Goal: Task Accomplishment & Management: Manage account settings

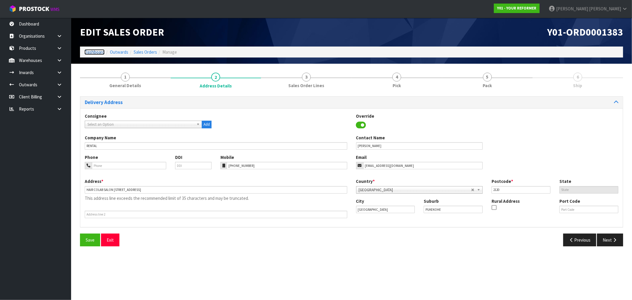
click at [93, 52] on link "Dashboard" at bounding box center [94, 52] width 20 height 6
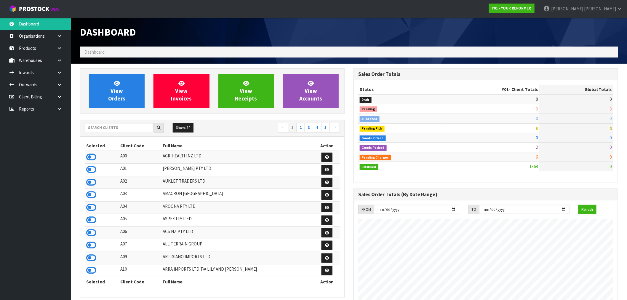
scroll to position [391, 273]
click at [110, 127] on input "text" at bounding box center [119, 127] width 69 height 9
type input "J01"
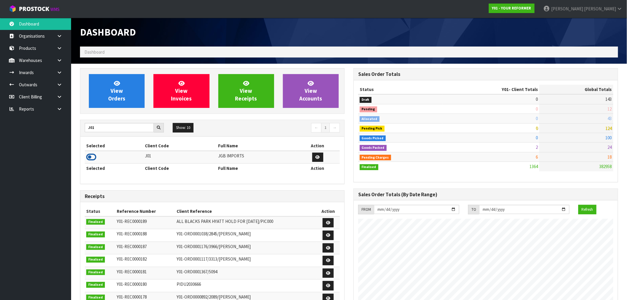
click at [95, 155] on icon at bounding box center [91, 157] width 10 height 9
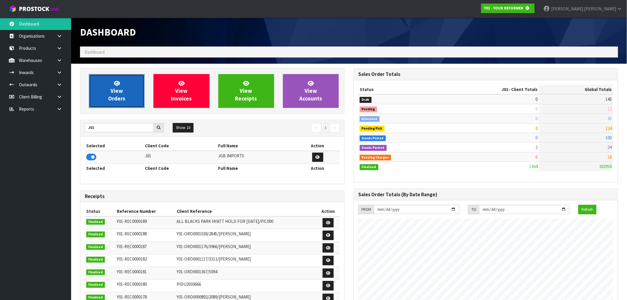
scroll to position [295940, 296035]
click at [113, 101] on span "View Orders" at bounding box center [116, 91] width 17 height 22
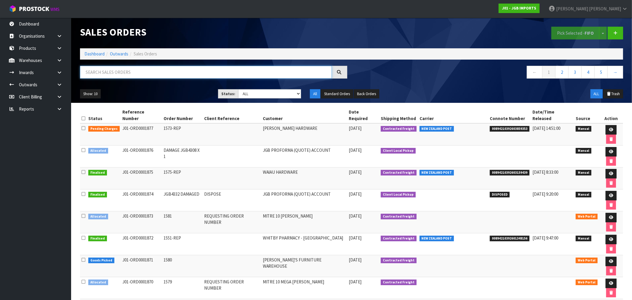
click at [138, 68] on input "text" at bounding box center [206, 72] width 252 height 13
type input "1877"
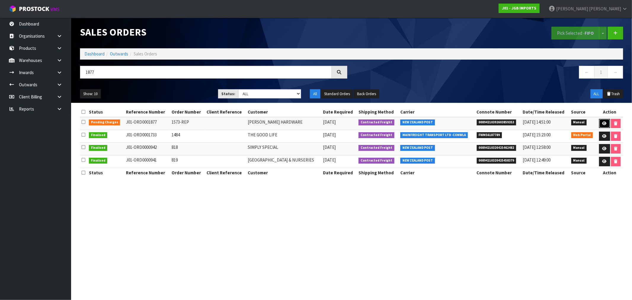
click at [600, 124] on link at bounding box center [604, 123] width 11 height 9
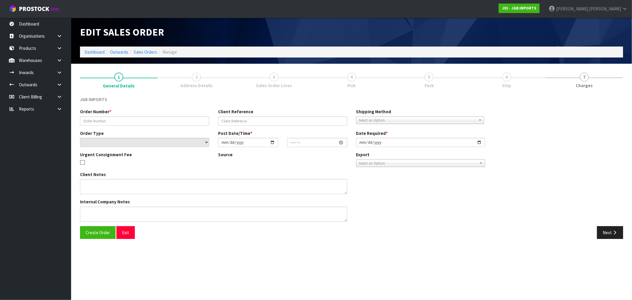
type input "1573-REP"
select select "number:0"
type input "[DATE]"
type input "11:24:00.000"
type input "[DATE]"
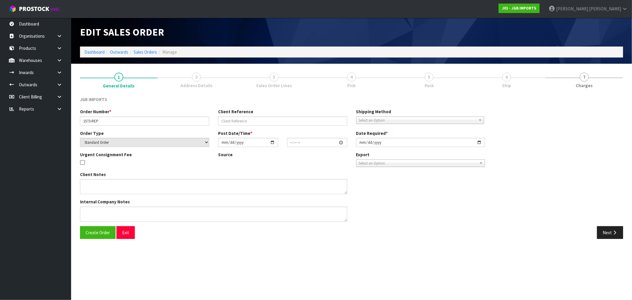
type textarea "PLEASE REPLACE ALL ITEMS FREE OF CHARGE. PLEASE PACK EXTRA WELL TO ENSURE THEY …"
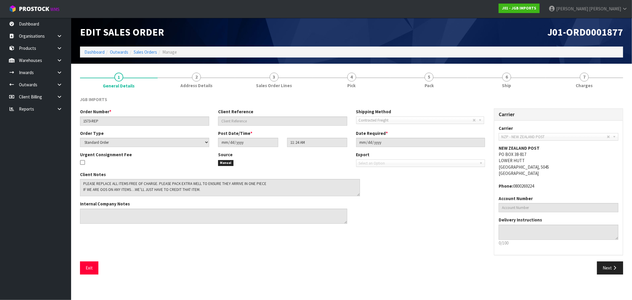
drag, startPoint x: 344, startPoint y: 192, endPoint x: 357, endPoint y: 194, distance: 13.0
click at [357, 194] on textarea at bounding box center [220, 187] width 280 height 17
click at [513, 79] on link "6 Ship" at bounding box center [507, 79] width 78 height 23
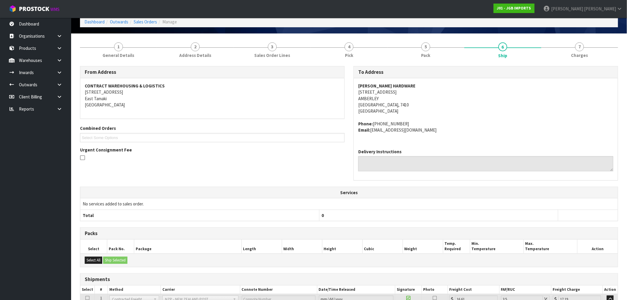
scroll to position [84, 0]
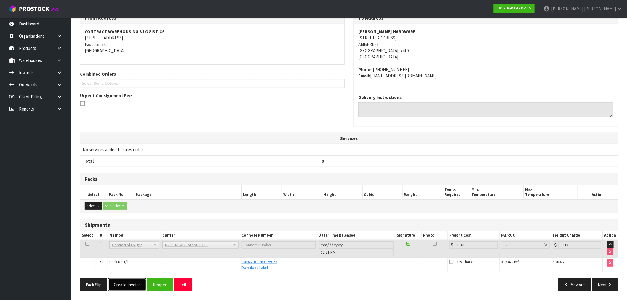
click at [127, 286] on button "Create Invoice" at bounding box center [127, 284] width 38 height 13
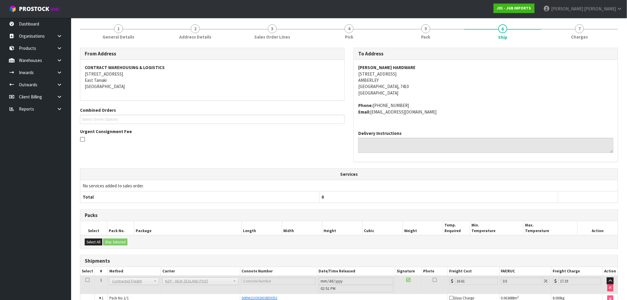
scroll to position [106, 0]
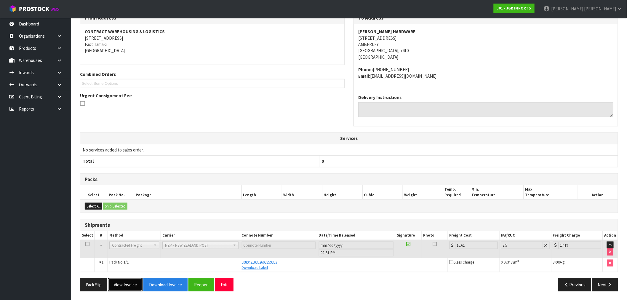
click at [133, 287] on button "View Invoice" at bounding box center [125, 284] width 34 height 13
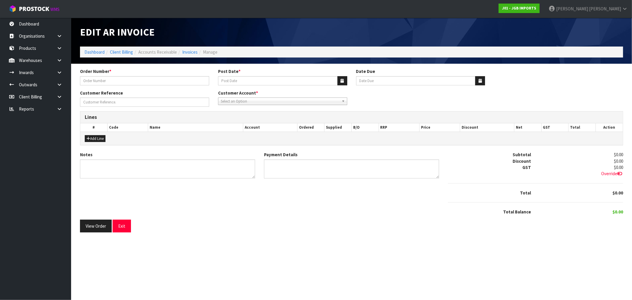
type input "1573-REP"
type input "[DATE]"
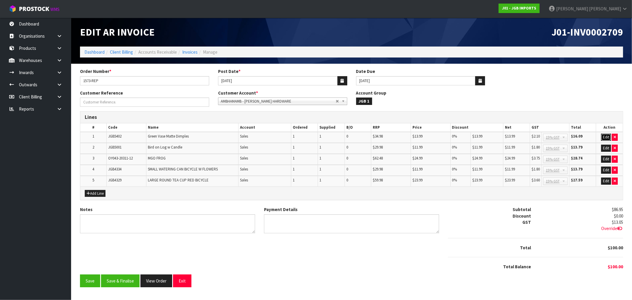
click at [605, 137] on button "Edit" at bounding box center [606, 137] width 10 height 7
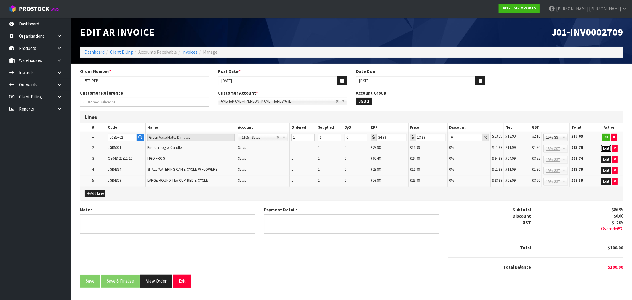
click at [605, 146] on button "Edit" at bounding box center [606, 148] width 10 height 7
click at [606, 158] on button "Edit" at bounding box center [606, 159] width 10 height 7
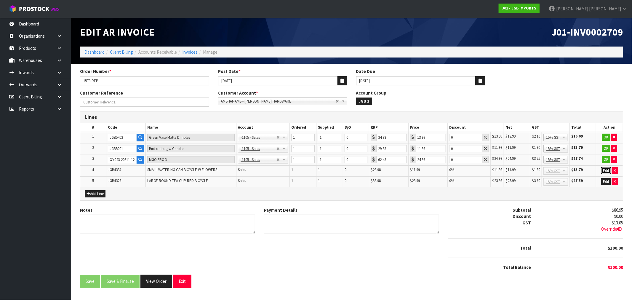
click at [606, 170] on button "Edit" at bounding box center [606, 170] width 10 height 7
click at [606, 182] on button "Edit" at bounding box center [606, 181] width 10 height 7
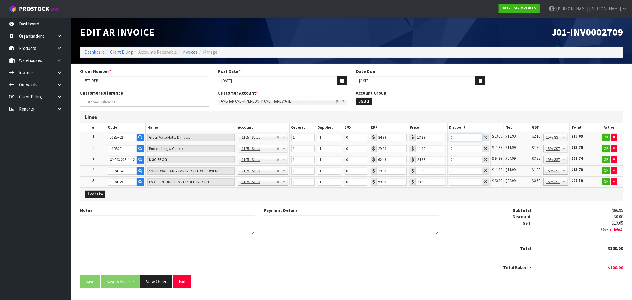
drag, startPoint x: 454, startPoint y: 136, endPoint x: 449, endPoint y: 137, distance: 5.7
click at [449, 137] on td "0" at bounding box center [468, 137] width 43 height 11
type input "100"
drag, startPoint x: 459, startPoint y: 148, endPoint x: 435, endPoint y: 150, distance: 24.7
click at [435, 150] on tr "2 JGB5001 Bird on Log w [GEOGRAPHIC_DATA] -1100 - Sales - Admin -1105 - Sales -…" at bounding box center [351, 148] width 543 height 11
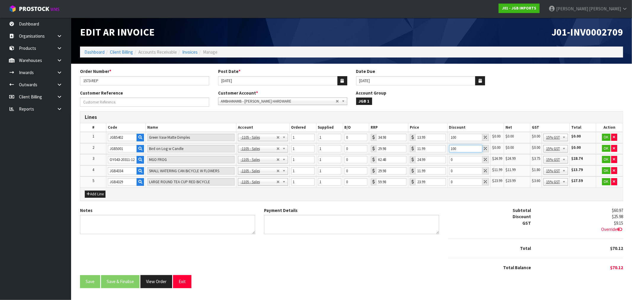
type input "100"
drag, startPoint x: 455, startPoint y: 159, endPoint x: 441, endPoint y: 160, distance: 13.9
click at [441, 160] on tr "3 OY043-20311-12 MGO FROG -1100 - Sales - Admin -1105 - Sales -1106 - Sales Fre…" at bounding box center [351, 159] width 543 height 11
type input "100"
drag, startPoint x: 456, startPoint y: 170, endPoint x: 447, endPoint y: 171, distance: 9.0
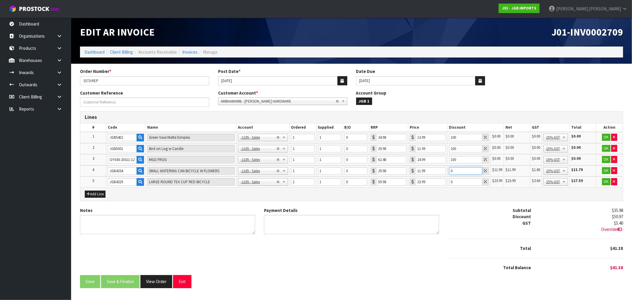
click at [447, 171] on td "0" at bounding box center [468, 170] width 43 height 11
type input "100"
drag, startPoint x: 457, startPoint y: 181, endPoint x: 440, endPoint y: 184, distance: 17.7
click at [440, 184] on tr "5 JGB4329 LARGE ROUND TEA CUP RED BICYCLE -1100 - Sales - Admin -1105 - Sales -…" at bounding box center [351, 181] width 543 height 11
type input "100"
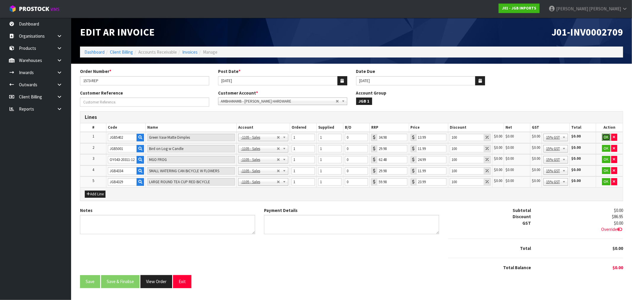
click at [605, 137] on button "OK" at bounding box center [606, 137] width 8 height 7
click at [607, 146] on button "OK" at bounding box center [606, 148] width 8 height 7
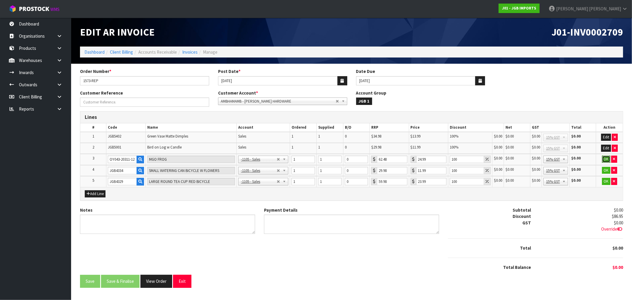
click at [604, 158] on button "OK" at bounding box center [606, 159] width 8 height 7
click at [605, 168] on button "OK" at bounding box center [606, 170] width 8 height 7
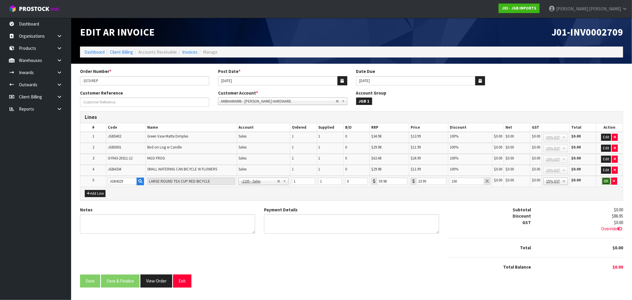
click at [606, 180] on button "OK" at bounding box center [606, 180] width 8 height 7
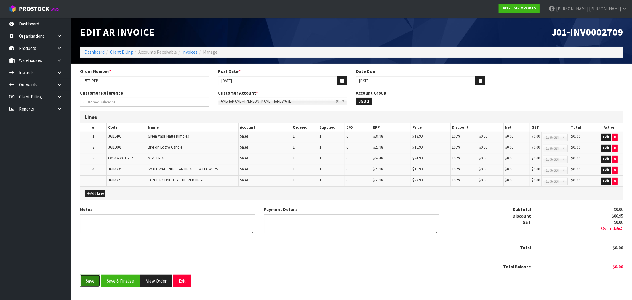
click at [93, 280] on button "Save" at bounding box center [90, 280] width 20 height 13
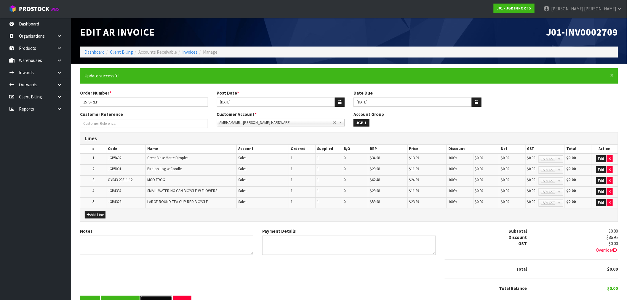
click at [158, 296] on button "View Order" at bounding box center [156, 302] width 32 height 13
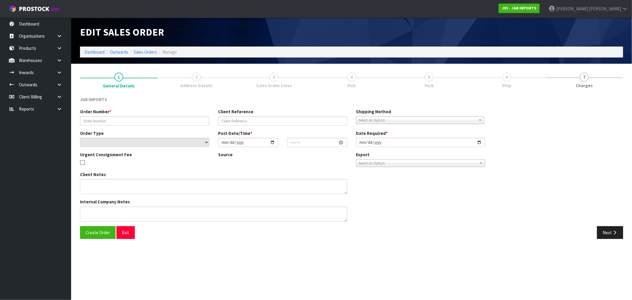
type input "1573-REP"
select select "number:0"
type input "[DATE]"
type input "11:24:00.000"
type input "[DATE]"
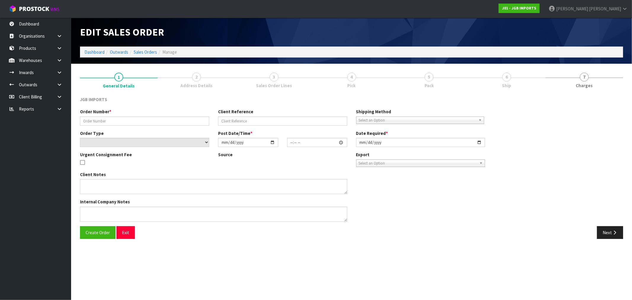
type textarea "PLEASE REPLACE ALL ITEMS FREE OF CHARGE. PLEASE PACK EXTRA WELL TO ENSURE THEY …"
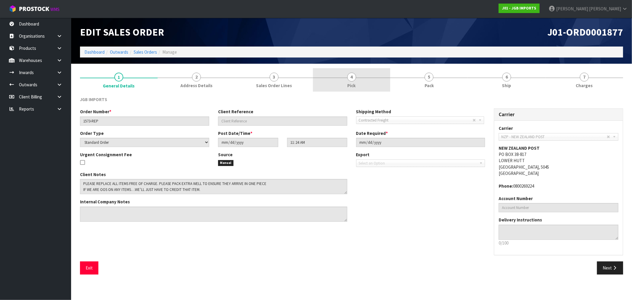
drag, startPoint x: 314, startPoint y: 84, endPoint x: 344, endPoint y: 84, distance: 29.9
click at [315, 84] on link "4 Pick" at bounding box center [352, 79] width 78 height 23
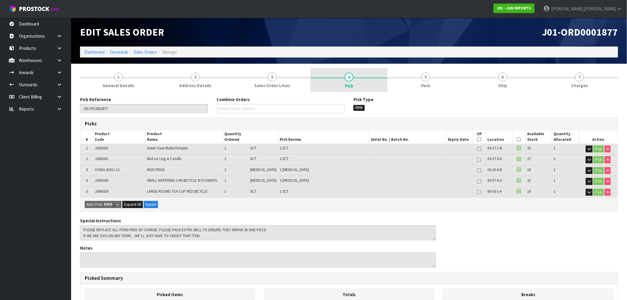
click at [363, 84] on link "4 Pick" at bounding box center [349, 80] width 77 height 24
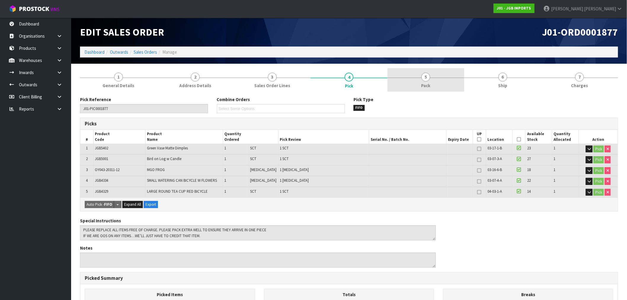
click at [399, 82] on link "5 Pack" at bounding box center [426, 79] width 77 height 23
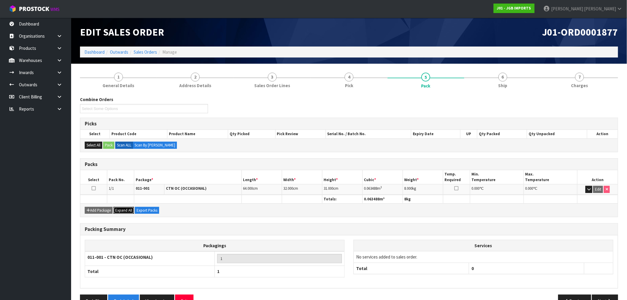
click at [127, 212] on span "Expand All" at bounding box center [123, 210] width 17 height 5
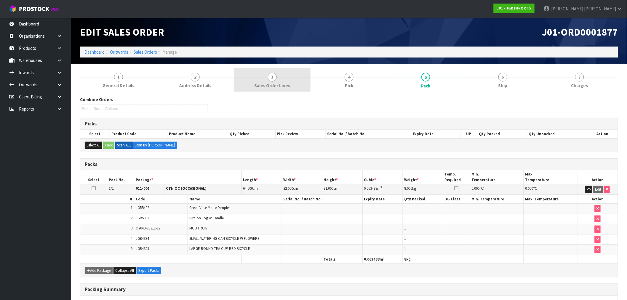
click at [249, 91] on link "3 Sales Order Lines" at bounding box center [272, 79] width 77 height 23
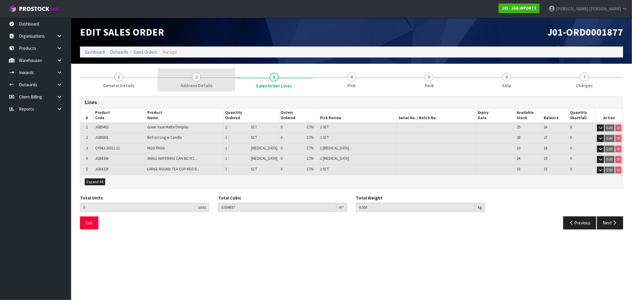
click at [180, 84] on link "2 Address Details" at bounding box center [197, 79] width 78 height 23
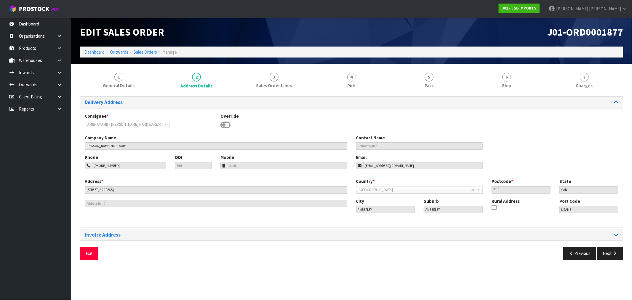
click at [132, 92] on div "Delivery Address Consignee * 000001.BAY MECHANICS - BAY MECHANICS 000001A - BRA…" at bounding box center [351, 178] width 543 height 172
click at [130, 83] on span "General Details" at bounding box center [119, 85] width 32 height 6
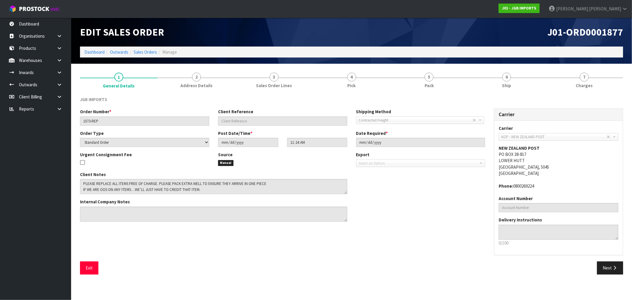
click at [345, 194] on div "Client Notes Internal Company Notes" at bounding box center [214, 198] width 276 height 55
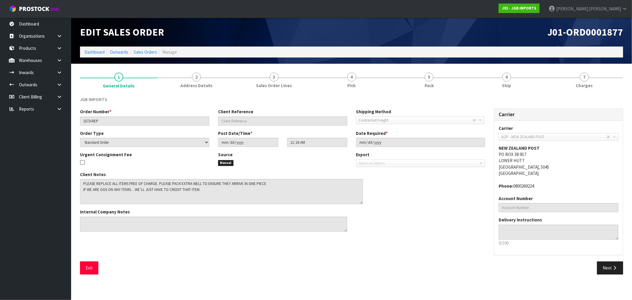
drag, startPoint x: 345, startPoint y: 192, endPoint x: 361, endPoint y: 199, distance: 17.4
click at [360, 201] on textarea at bounding box center [221, 191] width 283 height 25
click at [535, 76] on link "6 Ship" at bounding box center [507, 79] width 78 height 23
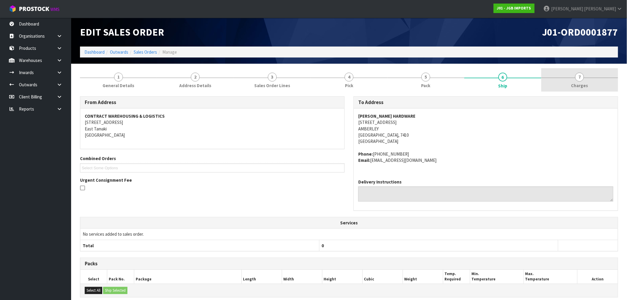
click at [560, 76] on link "7 [GEOGRAPHIC_DATA]" at bounding box center [579, 79] width 77 height 23
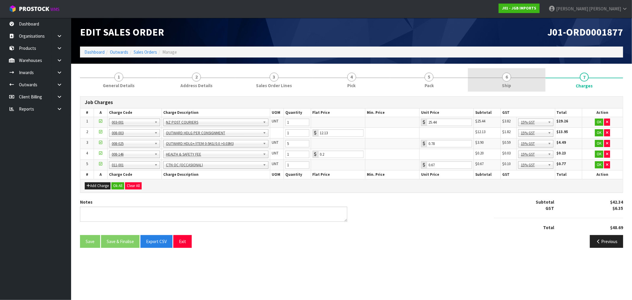
click at [513, 81] on link "6 Ship" at bounding box center [507, 79] width 78 height 23
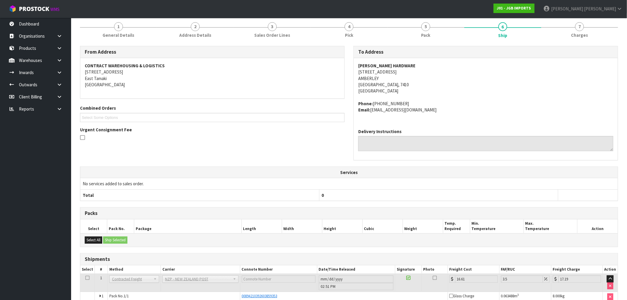
scroll to position [84, 0]
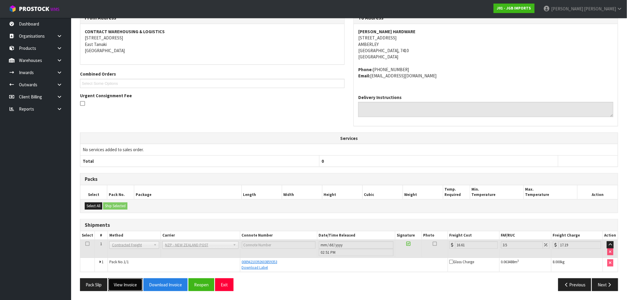
click at [134, 286] on button "View Invoice" at bounding box center [125, 284] width 34 height 13
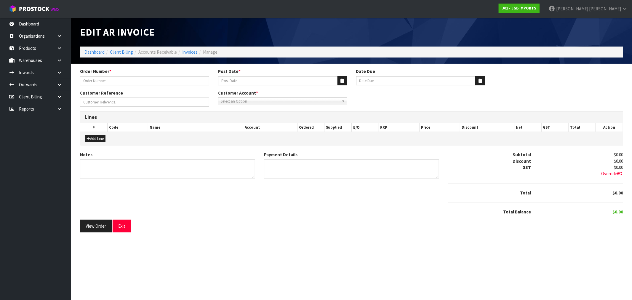
type input "1573-REP"
type input "[DATE]"
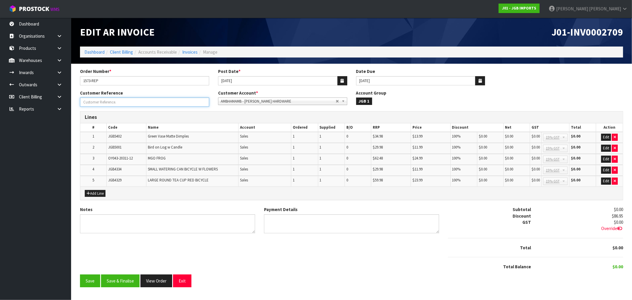
click at [122, 104] on input "Order Number *" at bounding box center [144, 101] width 129 height 9
type input "REPLACEMENT"
click at [163, 280] on button "View Order" at bounding box center [156, 280] width 32 height 13
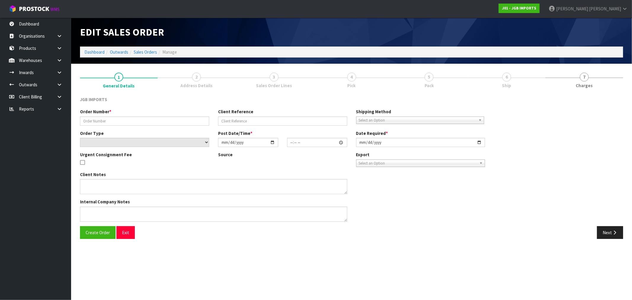
type input "1573-REP"
select select "number:0"
type input "[DATE]"
type input "11:24:00.000"
type input "[DATE]"
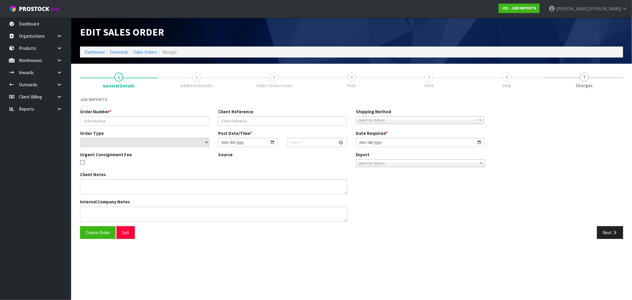
type textarea "PLEASE REPLACE ALL ITEMS FREE OF CHARGE. PLEASE PACK EXTRA WELL TO ENSURE THEY …"
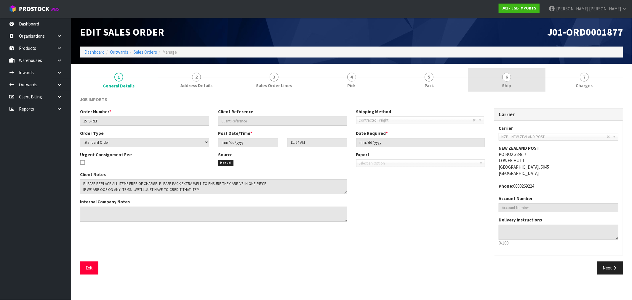
click at [532, 85] on link "6 Ship" at bounding box center [507, 79] width 78 height 23
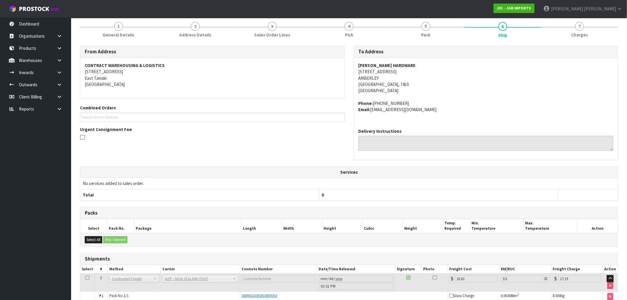
scroll to position [84, 0]
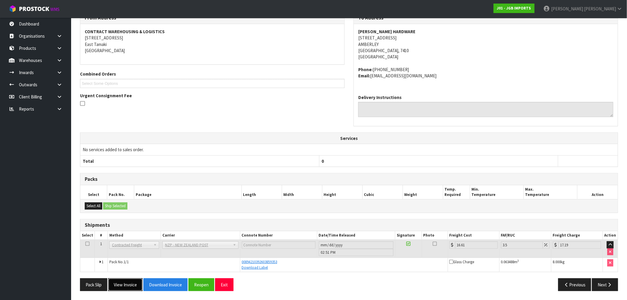
click at [130, 290] on button "View Invoice" at bounding box center [125, 284] width 34 height 13
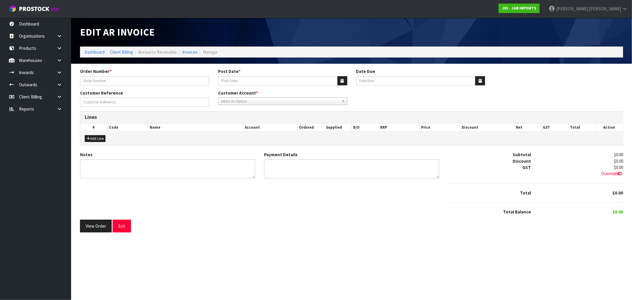
type input "1573-REP"
type input "[DATE]"
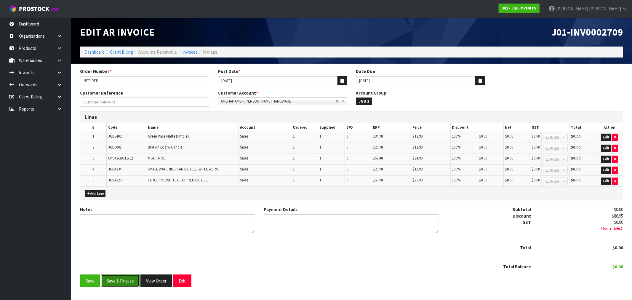
click at [128, 281] on button "Save & Finalise" at bounding box center [120, 280] width 39 height 13
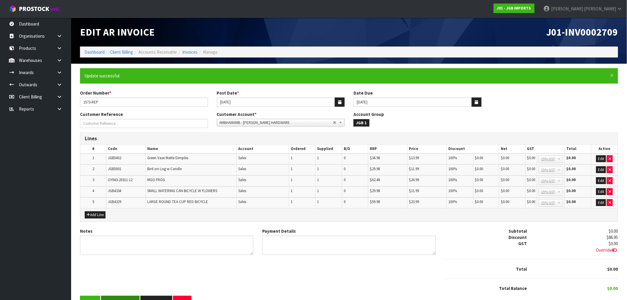
scroll to position [8, 0]
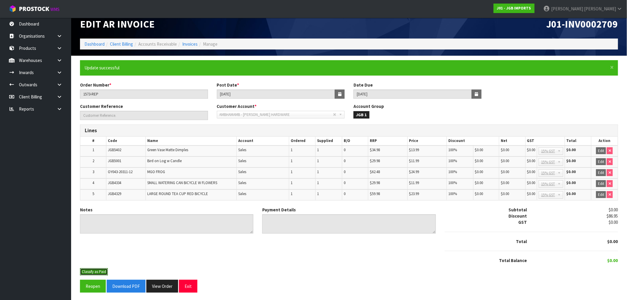
click at [103, 270] on button "Classify as Paid" at bounding box center [94, 271] width 28 height 7
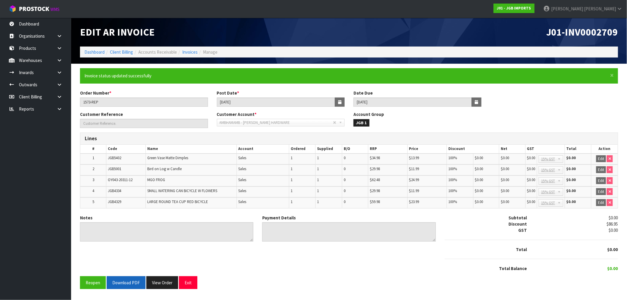
scroll to position [0, 0]
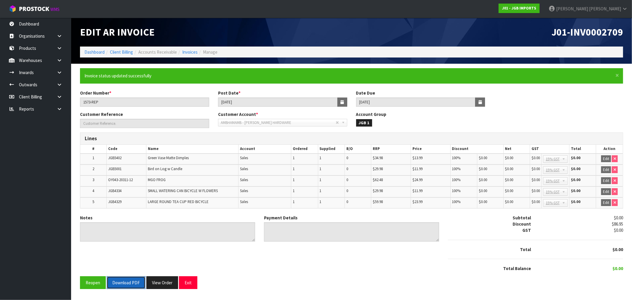
click at [131, 283] on button "Download PDF" at bounding box center [126, 282] width 39 height 13
click at [150, 279] on button "View Order" at bounding box center [162, 282] width 32 height 13
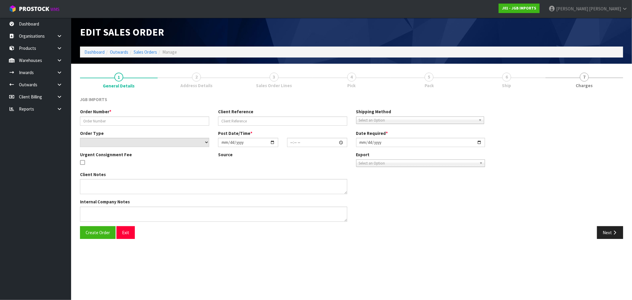
type input "1573-REP"
select select "number:0"
type input "[DATE]"
type input "11:24:00.000"
type input "[DATE]"
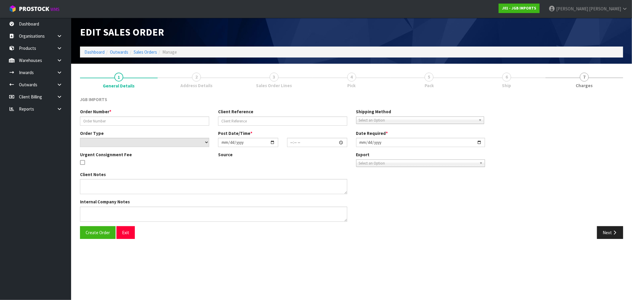
type textarea "PLEASE REPLACE ALL ITEMS FREE OF CHARGE. PLEASE PACK EXTRA WELL TO ENSURE THEY …"
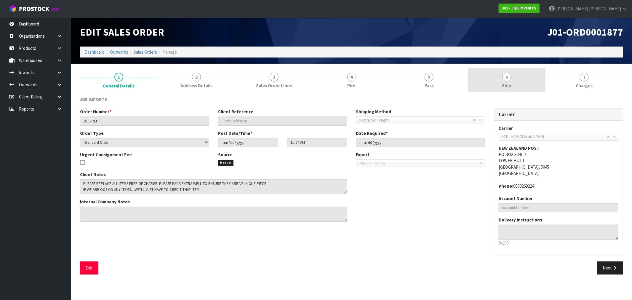
click at [538, 81] on link "6 Ship" at bounding box center [507, 79] width 78 height 23
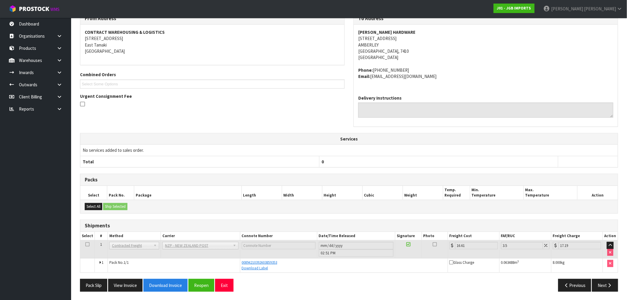
scroll to position [84, 0]
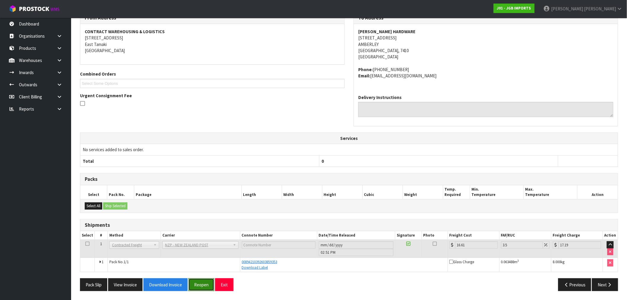
click at [202, 284] on button "Reopen" at bounding box center [201, 284] width 26 height 13
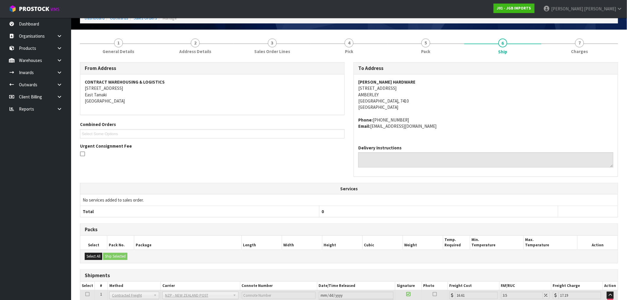
scroll to position [0, 0]
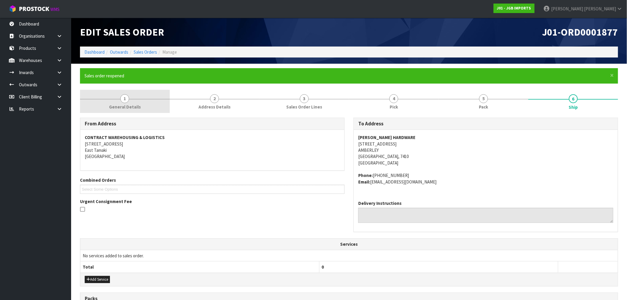
click at [132, 97] on link "1 General Details" at bounding box center [125, 101] width 90 height 23
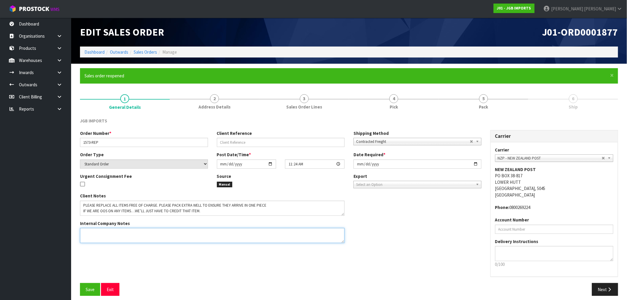
click at [151, 232] on textarea at bounding box center [212, 235] width 265 height 15
paste textarea "WE WILL SEND THE REPLACEMENT FOR THE FOLLOWING ITEMS: JGB5402 X 1 JGB5001 X 1 O…"
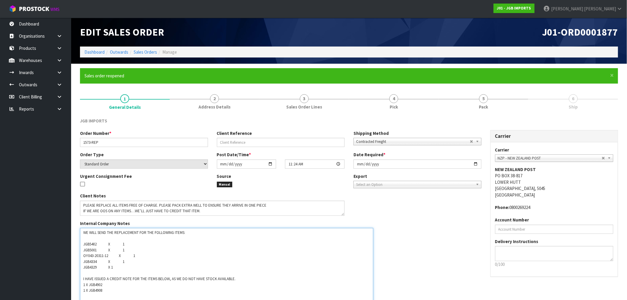
drag, startPoint x: 342, startPoint y: 241, endPoint x: 261, endPoint y: 282, distance: 90.5
click at [369, 299] on textarea at bounding box center [226, 265] width 293 height 75
click at [89, 236] on textarea at bounding box center [226, 264] width 292 height 73
click at [96, 268] on textarea at bounding box center [226, 264] width 292 height 73
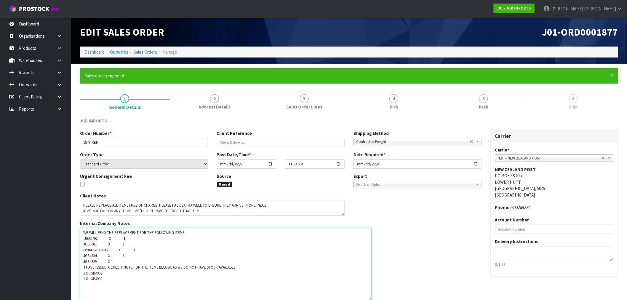
scroll to position [27, 0]
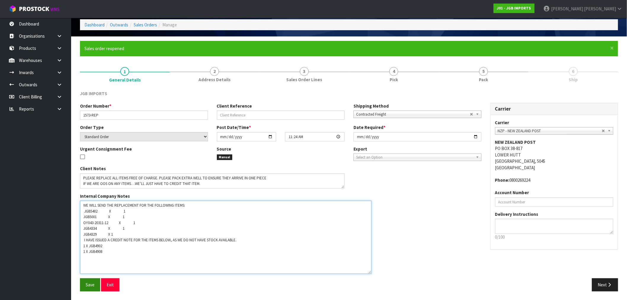
type textarea "WE WILL SEND THE REPLACEMENT FOR THE FOLLOWING ITEMS: JGB5402 X 1 JGB5001 X 1 O…"
click at [87, 279] on button "Save" at bounding box center [90, 284] width 20 height 13
click at [608, 285] on icon "button" at bounding box center [610, 284] width 6 height 4
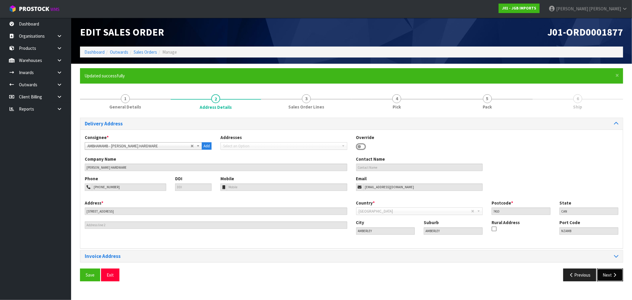
click at [610, 280] on button "Next" at bounding box center [610, 274] width 26 height 13
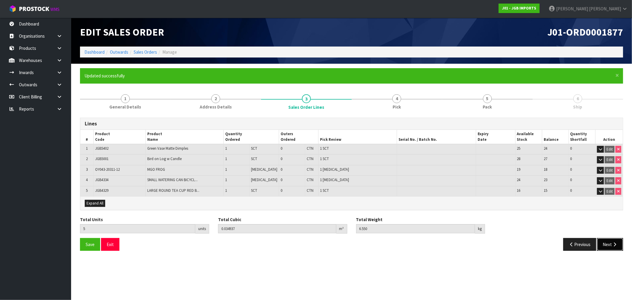
click at [609, 244] on button "Next" at bounding box center [610, 244] width 26 height 13
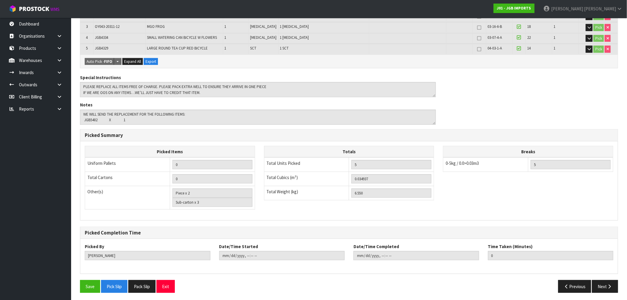
scroll to position [165, 0]
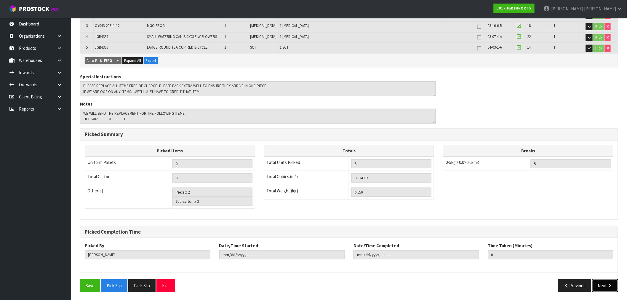
click at [611, 287] on button "Next" at bounding box center [605, 285] width 26 height 13
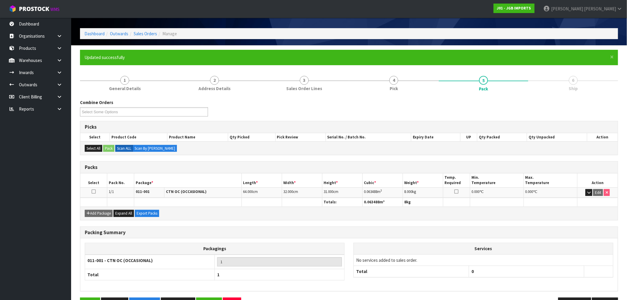
scroll to position [37, 0]
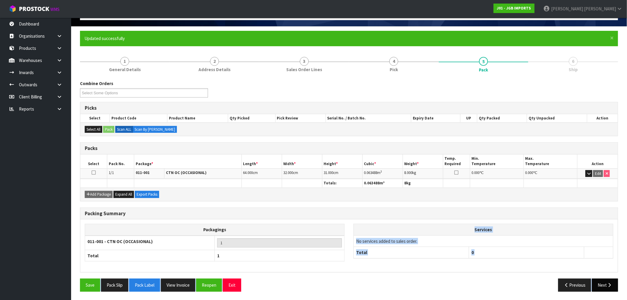
drag, startPoint x: 601, startPoint y: 279, endPoint x: 604, endPoint y: 282, distance: 4.6
click at [602, 280] on div "Combine Orders J01-ORD0001824 J01-ORD0001828 J01-ORD0001845 J01-ORD0001851 J01-…" at bounding box center [349, 187] width 538 height 215
click at [605, 282] on button "Next" at bounding box center [605, 285] width 26 height 13
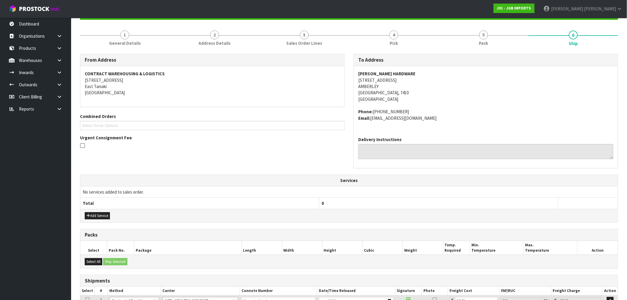
scroll to position [122, 0]
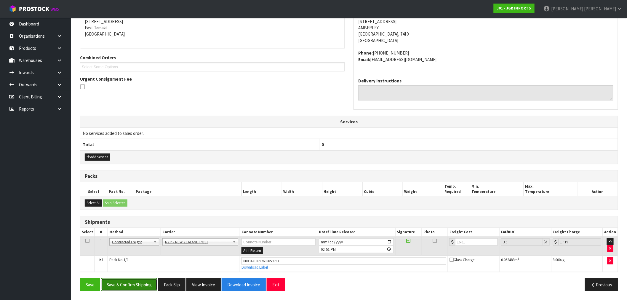
click at [148, 286] on button "Save & Confirm Shipping" at bounding box center [129, 284] width 56 height 13
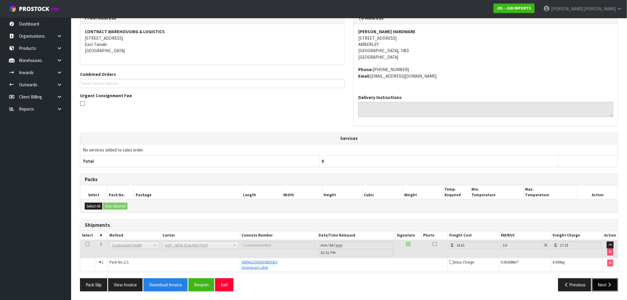
click at [607, 281] on button "Next" at bounding box center [605, 284] width 26 height 13
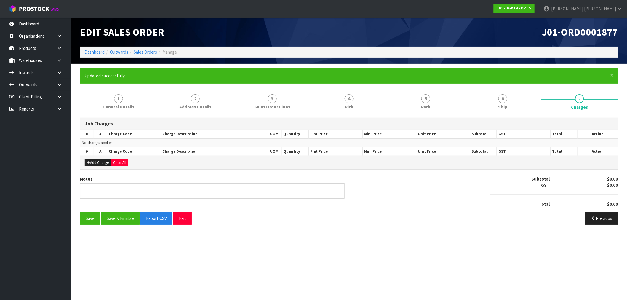
scroll to position [0, 0]
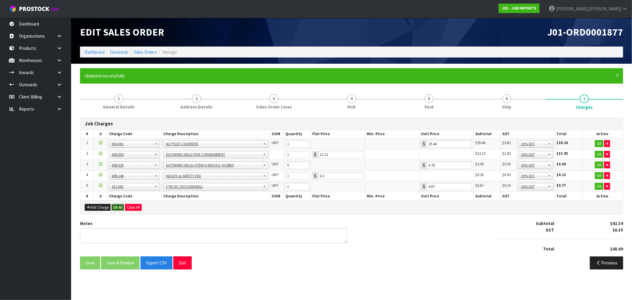
click at [118, 206] on button "Ok All" at bounding box center [117, 207] width 13 height 7
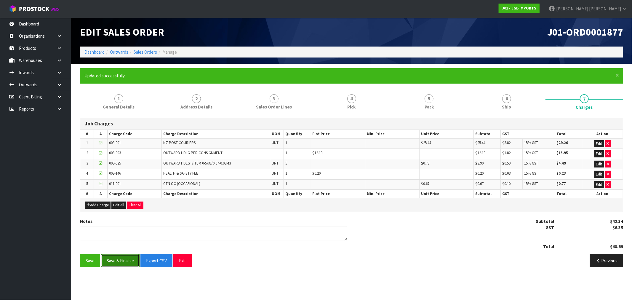
click at [124, 262] on button "Save & Finalise" at bounding box center [120, 260] width 39 height 13
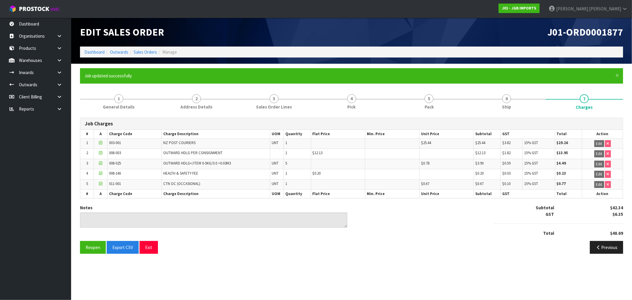
click at [99, 57] on div "Edit Sales Order J01-ORD0001877 Dashboard Outwards Sales Orders Manage" at bounding box center [352, 41] width 552 height 46
click at [95, 50] on link "Dashboard" at bounding box center [94, 52] width 20 height 6
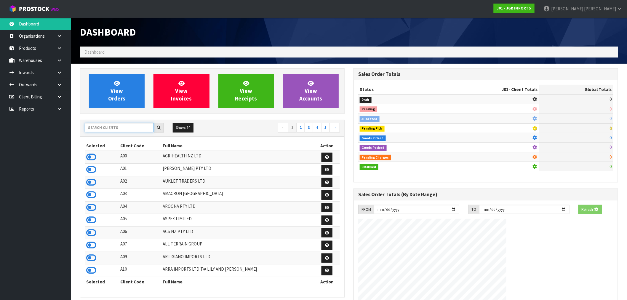
click at [107, 125] on input "text" at bounding box center [119, 127] width 69 height 9
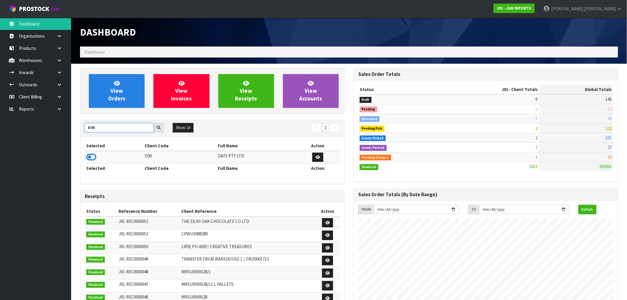
type input "D00"
click at [97, 161] on td at bounding box center [114, 157] width 59 height 13
click at [94, 158] on icon at bounding box center [91, 157] width 10 height 9
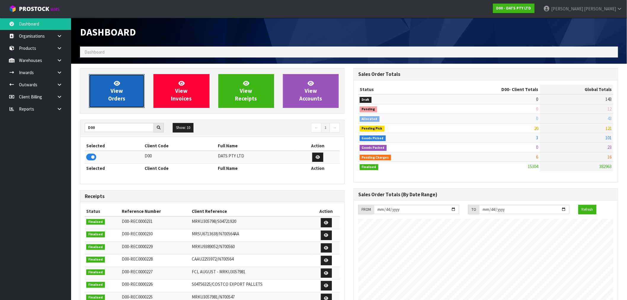
click at [102, 89] on link "View Orders" at bounding box center [117, 91] width 56 height 34
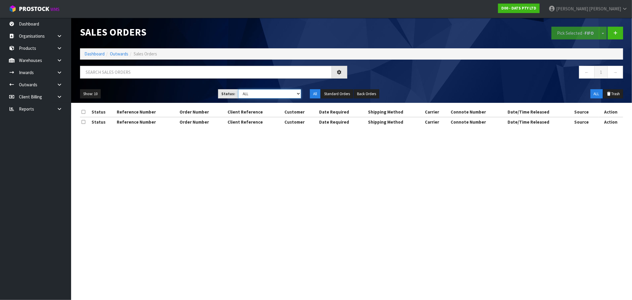
click at [255, 96] on select "Draft Pending Allocated Pending Pick Goods Picked Goods Packed Pending Charges …" at bounding box center [269, 93] width 63 height 9
click at [238, 89] on select "Draft Pending Allocated Pending Pick Goods Picked Goods Packed Pending Charges …" at bounding box center [269, 93] width 63 height 9
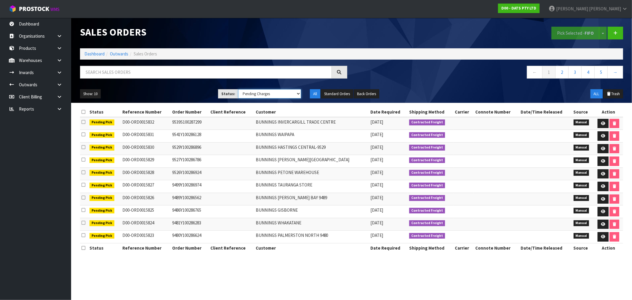
click at [268, 94] on select "Draft Pending Allocated Pending Pick Goods Picked Goods Packed Pending Charges …" at bounding box center [269, 93] width 63 height 9
click at [238, 89] on select "Draft Pending Allocated Pending Pick Goods Picked Goods Packed Pending Charges …" at bounding box center [269, 93] width 63 height 9
click at [263, 95] on select "Draft Pending Allocated Pending Pick Goods Picked Goods Packed Pending Charges …" at bounding box center [269, 93] width 63 height 9
select select "string:6"
click at [238, 89] on select "Draft Pending Allocated Pending Pick Goods Picked Goods Packed Pending Charges …" at bounding box center [269, 93] width 63 height 9
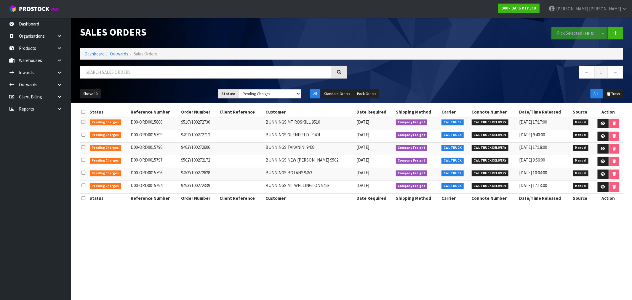
click at [607, 122] on td at bounding box center [609, 123] width 30 height 13
click at [599, 126] on link at bounding box center [603, 123] width 11 height 9
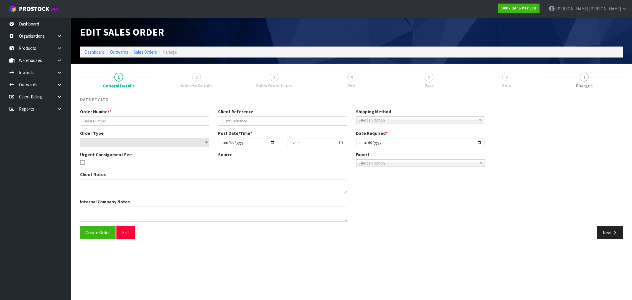
type input "9510Y100272730"
select select "number:0"
type input "[DATE]"
type input "09:15:00.000"
type input "[DATE]"
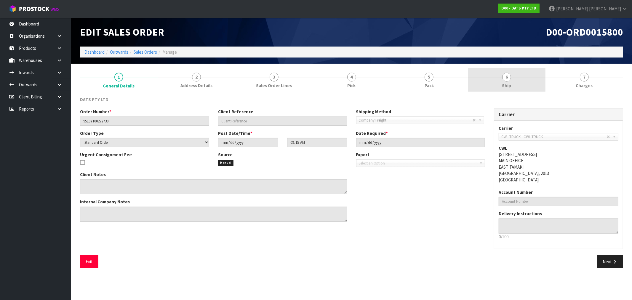
click at [500, 84] on link "6 Ship" at bounding box center [507, 79] width 78 height 23
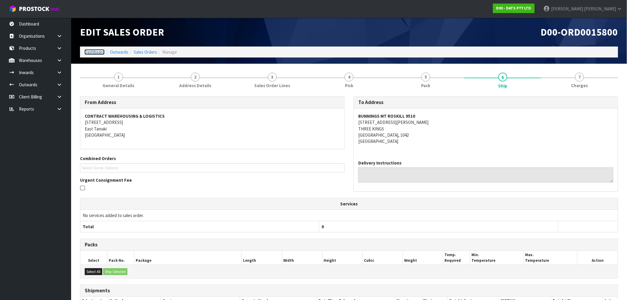
click at [99, 55] on link "Dashboard" at bounding box center [94, 52] width 20 height 6
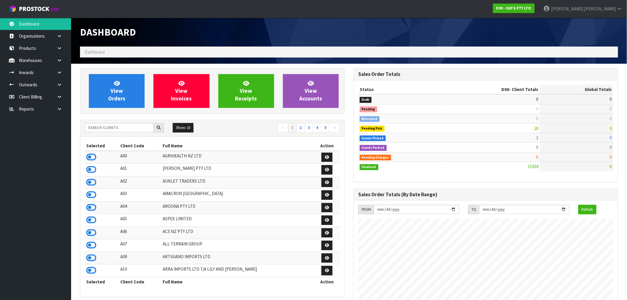
scroll to position [449, 273]
click at [112, 128] on input "text" at bounding box center [119, 127] width 69 height 9
type input "Y01"
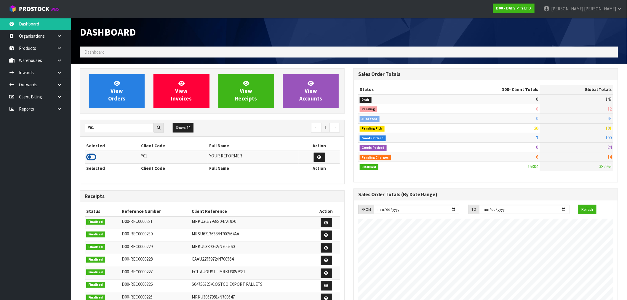
click at [94, 153] on icon at bounding box center [91, 157] width 10 height 9
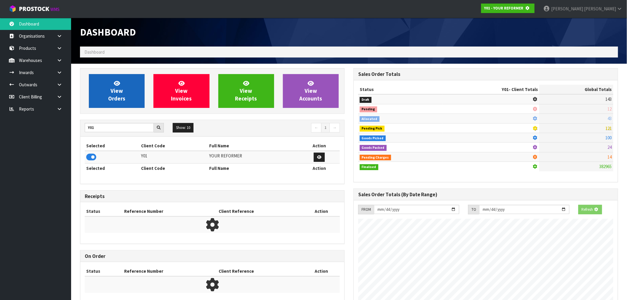
scroll to position [295940, 296035]
click at [120, 95] on span "View Orders" at bounding box center [116, 91] width 17 height 22
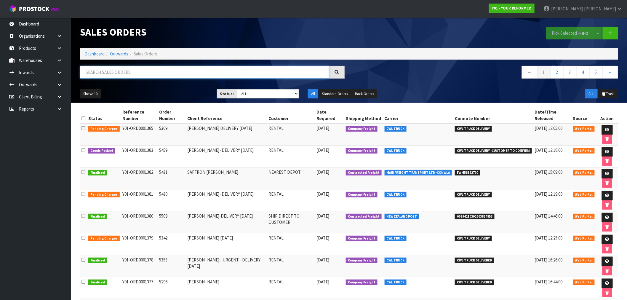
click at [130, 73] on input "text" at bounding box center [204, 72] width 249 height 13
type input "5509"
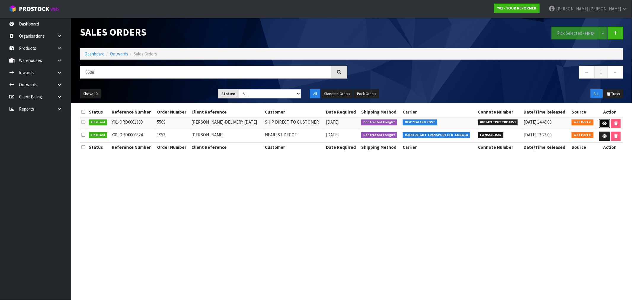
click at [602, 123] on icon at bounding box center [604, 123] width 4 height 4
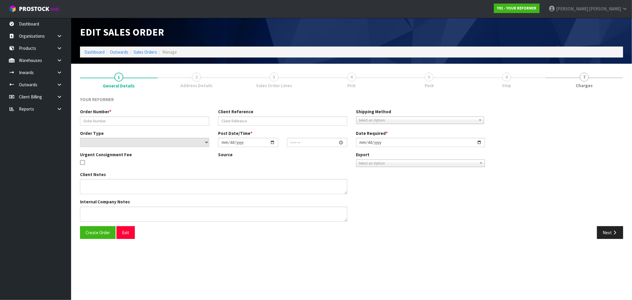
type input "5509"
type input "[PERSON_NAME]-DELIVERY [DATE]"
select select "number:0"
type input "[DATE]"
type input "14:16:00.000"
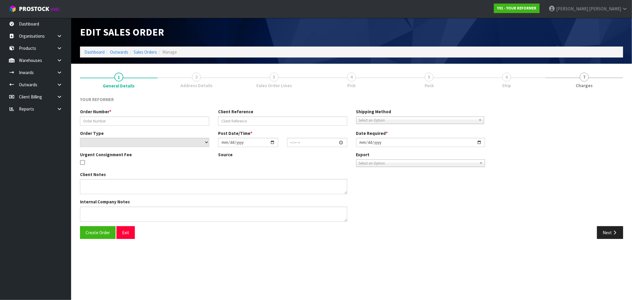
type input "[DATE]"
type textarea "[PERSON_NAME] [STREET_ADDRESS][PERSON_NAME] [PHONE_NUMBER]"
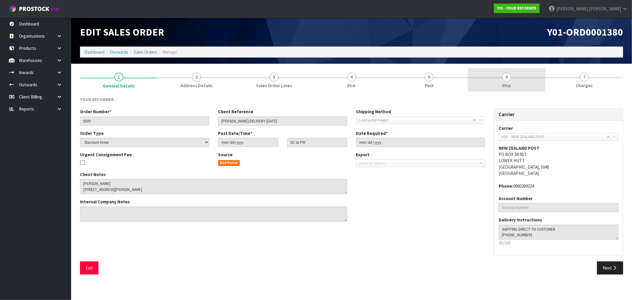
click at [487, 84] on link "6 Ship" at bounding box center [507, 79] width 78 height 23
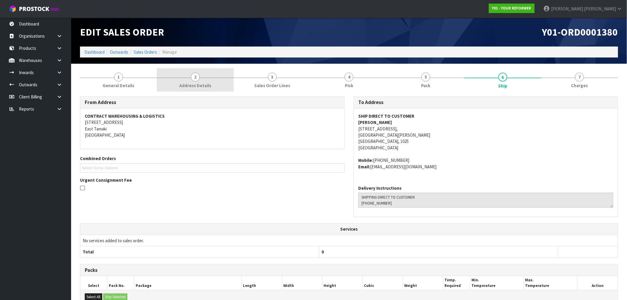
click at [204, 88] on span "Address Details" at bounding box center [195, 85] width 32 height 6
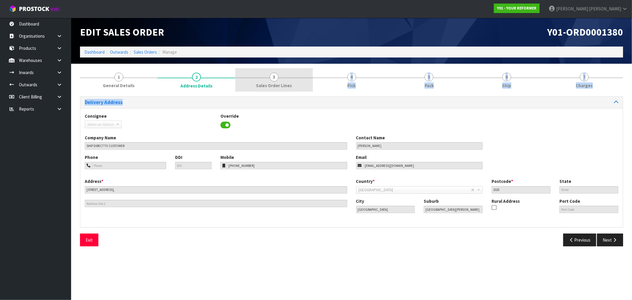
click at [276, 91] on div "1 General Details 2 Address Details 3 Sales Order Lines 4 Pick 5 Pack 6 Ship 7 …" at bounding box center [351, 159] width 543 height 183
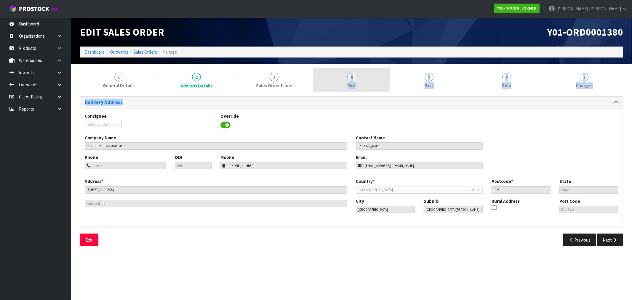
click at [331, 84] on link "4 Pick" at bounding box center [352, 79] width 78 height 23
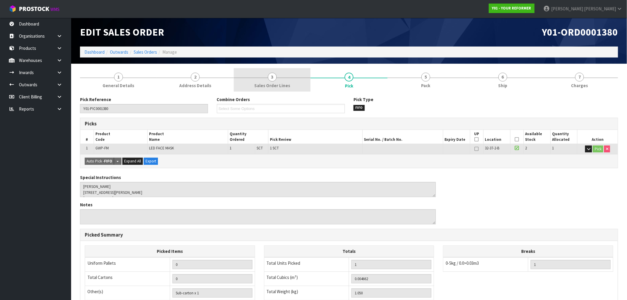
click at [294, 82] on link "3 Sales Order Lines" at bounding box center [272, 79] width 77 height 23
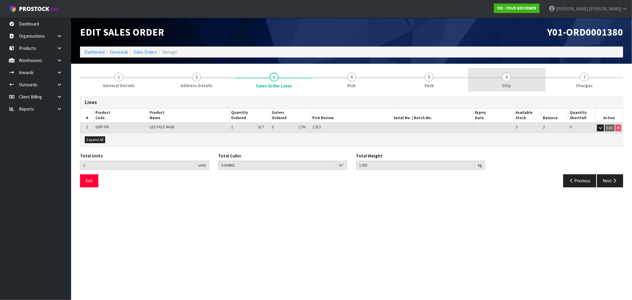
click at [517, 75] on link "6 Ship" at bounding box center [507, 79] width 78 height 23
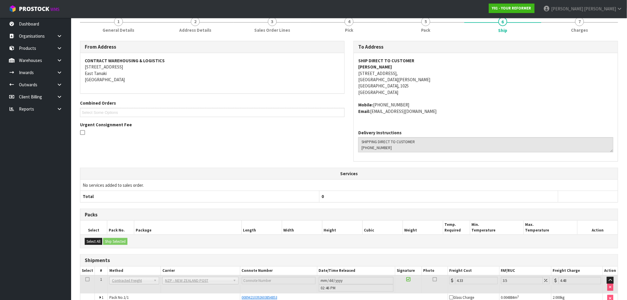
scroll to position [91, 0]
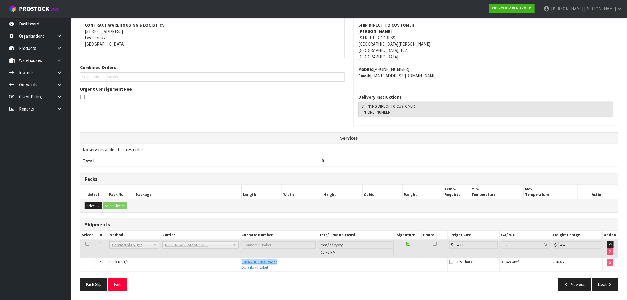
drag, startPoint x: 287, startPoint y: 261, endPoint x: 239, endPoint y: 263, distance: 48.3
click at [240, 263] on td "00894210392603854853 Download Label" at bounding box center [344, 264] width 208 height 14
copy span "00894210392603854853"
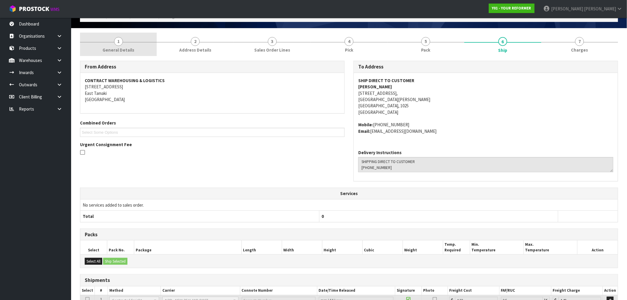
scroll to position [0, 0]
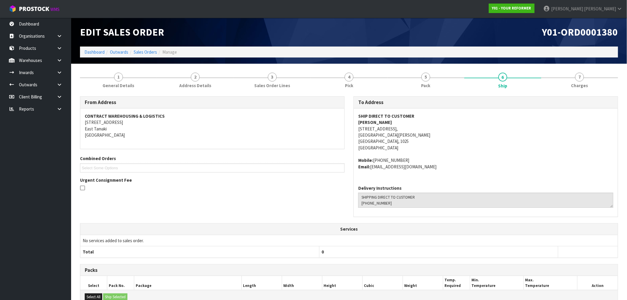
click at [89, 56] on ol "Dashboard Outwards Sales Orders Manage" at bounding box center [349, 52] width 538 height 11
click at [88, 52] on link "Dashboard" at bounding box center [94, 52] width 20 height 6
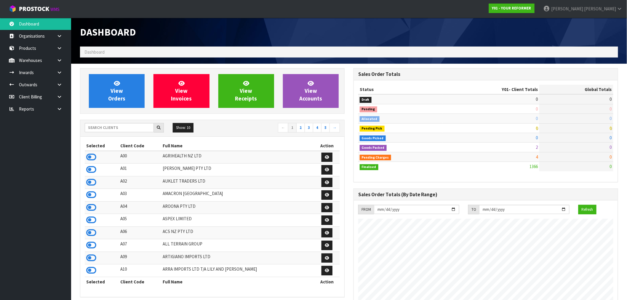
scroll to position [391, 273]
click at [95, 131] on input "text" at bounding box center [119, 127] width 69 height 9
click at [107, 129] on input "D" at bounding box center [119, 127] width 69 height 9
type input "D00"
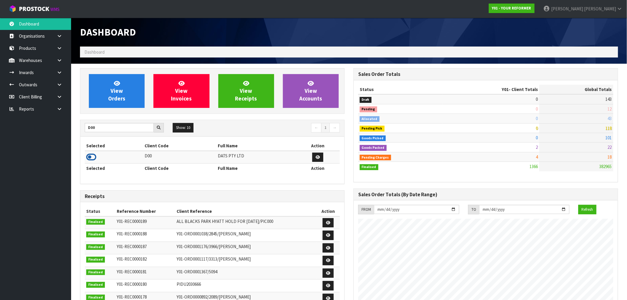
click at [94, 156] on icon at bounding box center [91, 157] width 10 height 9
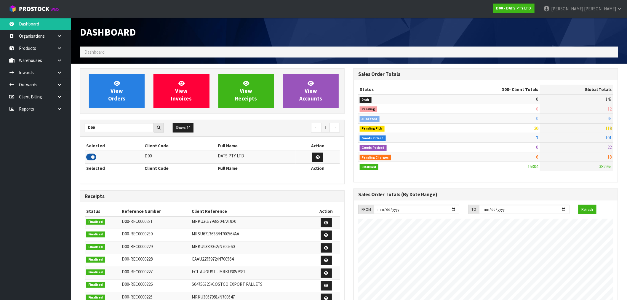
scroll to position [449, 273]
click at [108, 85] on link "View Orders" at bounding box center [117, 91] width 56 height 34
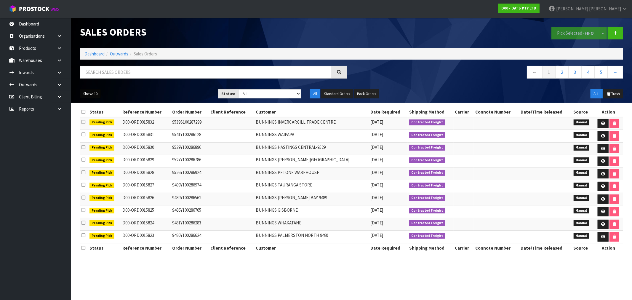
click at [98, 90] on button "Show: 10" at bounding box center [90, 93] width 21 height 9
click at [95, 123] on link "25" at bounding box center [103, 121] width 47 height 8
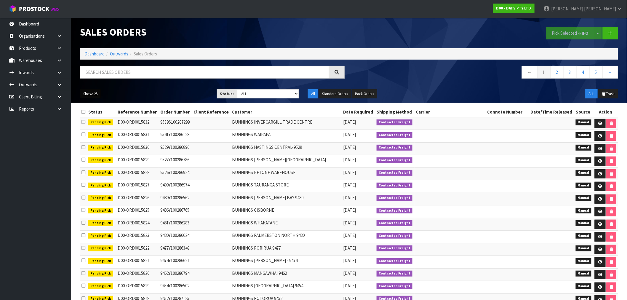
click at [91, 94] on button "Show: 25" at bounding box center [90, 93] width 21 height 9
click at [256, 93] on select "Draft Pending Allocated Pending Pick Goods Picked Goods Packed Pending Charges …" at bounding box center [268, 93] width 62 height 9
click at [252, 98] on select "Draft Pending Allocated Pending Pick Goods Picked Goods Packed Pending Charges …" at bounding box center [268, 93] width 62 height 9
click at [237, 89] on select "Draft Pending Allocated Pending Pick Goods Picked Goods Packed Pending Charges …" at bounding box center [268, 93] width 62 height 9
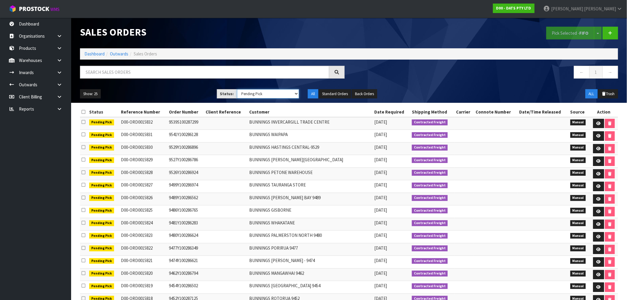
click at [250, 92] on select "Draft Pending Allocated Pending Pick Goods Picked Goods Packed Pending Charges …" at bounding box center [268, 93] width 62 height 9
click at [251, 92] on select "Draft Pending Allocated Pending Pick Goods Picked Goods Packed Pending Charges …" at bounding box center [268, 93] width 62 height 9
click at [273, 89] on select "Draft Pending Allocated Pending Pick Goods Picked Goods Packed Pending Charges …" at bounding box center [268, 93] width 62 height 9
click at [237, 89] on select "Draft Pending Allocated Pending Pick Goods Picked Goods Packed Pending Charges …" at bounding box center [268, 93] width 62 height 9
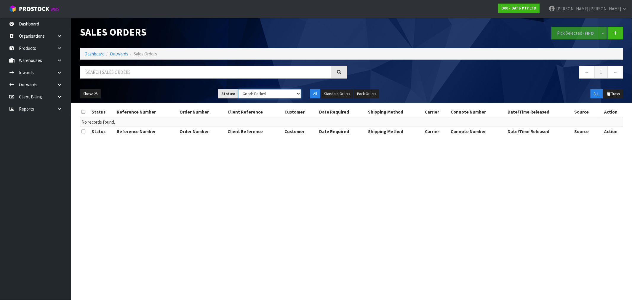
click at [268, 94] on select "Draft Pending Allocated Pending Pick Goods Picked Goods Packed Pending Charges …" at bounding box center [269, 93] width 63 height 9
click at [238, 89] on select "Draft Pending Allocated Pending Pick Goods Picked Goods Packed Pending Charges …" at bounding box center [269, 93] width 63 height 9
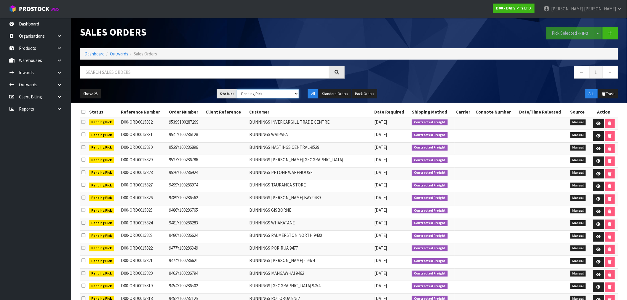
click at [271, 96] on select "Draft Pending Allocated Pending Pick Goods Picked Goods Packed Pending Charges …" at bounding box center [268, 93] width 62 height 9
click at [237, 89] on select "Draft Pending Allocated Pending Pick Goods Picked Goods Packed Pending Charges …" at bounding box center [268, 93] width 62 height 9
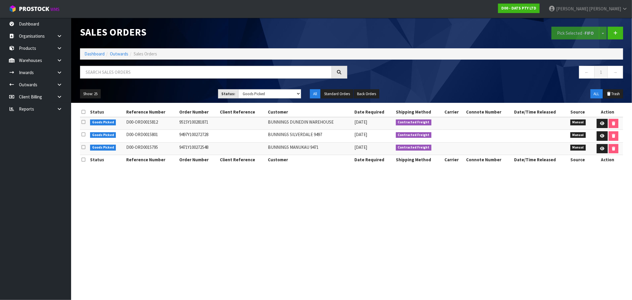
click at [215, 225] on section "Sales Orders Pick Selected - FIFO Split button! FIFO - First In First Out FEFO …" at bounding box center [316, 150] width 632 height 300
click at [267, 93] on select "Draft Pending Allocated Pending Pick Goods Picked Goods Packed Pending Charges …" at bounding box center [269, 93] width 63 height 9
click at [238, 89] on select "Draft Pending Allocated Pending Pick Goods Picked Goods Packed Pending Charges …" at bounding box center [269, 93] width 63 height 9
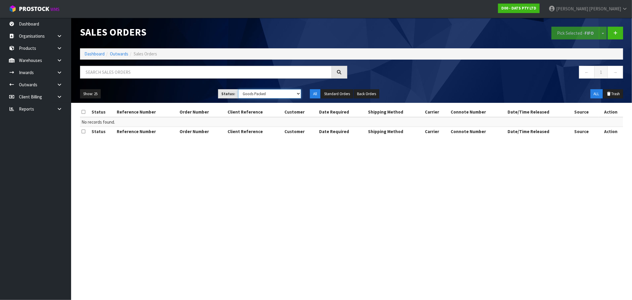
drag, startPoint x: 270, startPoint y: 91, endPoint x: 267, endPoint y: 95, distance: 5.3
click at [270, 91] on select "Draft Pending Allocated Pending Pick Goods Picked Goods Packed Pending Charges …" at bounding box center [269, 93] width 63 height 9
select select "string:3"
click at [238, 89] on select "Draft Pending Allocated Pending Pick Goods Picked Goods Packed Pending Charges …" at bounding box center [269, 93] width 63 height 9
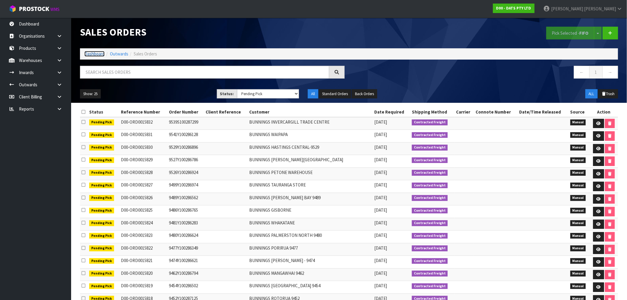
click at [94, 53] on link "Dashboard" at bounding box center [94, 54] width 20 height 6
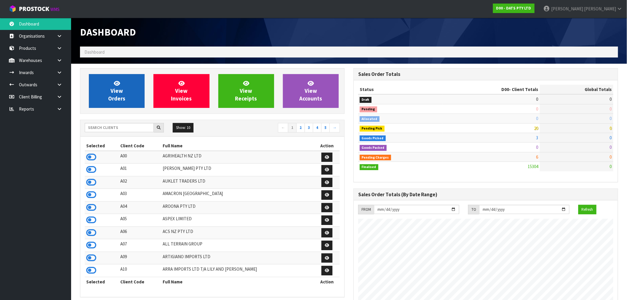
scroll to position [449, 273]
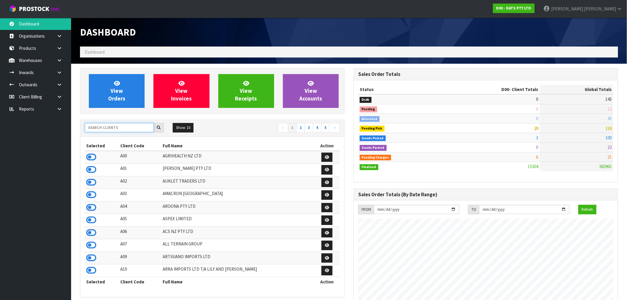
click at [97, 128] on input "text" at bounding box center [119, 127] width 69 height 9
type input "J01"
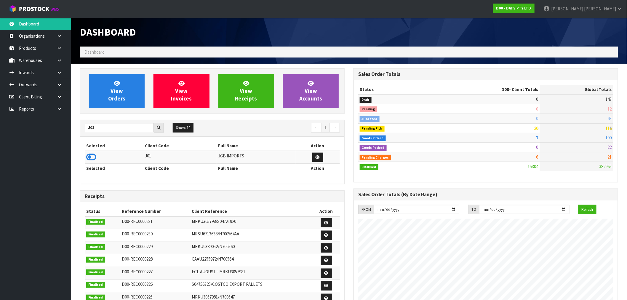
drag, startPoint x: 93, startPoint y: 159, endPoint x: 103, endPoint y: 113, distance: 47.2
click at [93, 159] on icon at bounding box center [91, 157] width 10 height 9
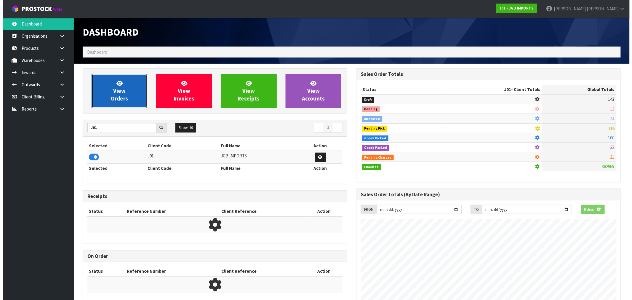
scroll to position [295940, 296035]
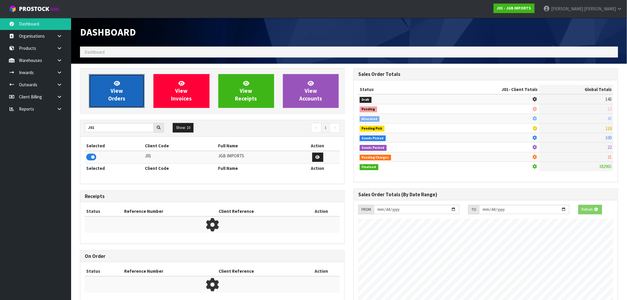
click at [112, 83] on link "View Orders" at bounding box center [117, 91] width 56 height 34
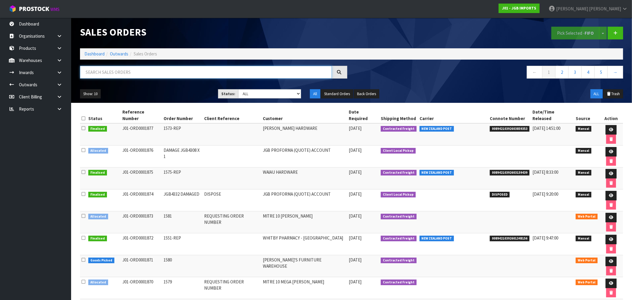
click at [124, 71] on input "text" at bounding box center [206, 72] width 252 height 13
click at [62, 80] on link at bounding box center [61, 85] width 19 height 12
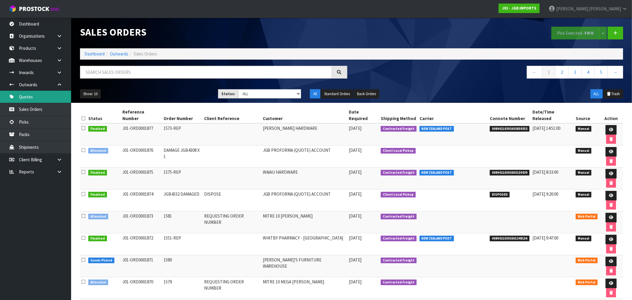
click at [44, 96] on link "Quotes" at bounding box center [35, 97] width 71 height 12
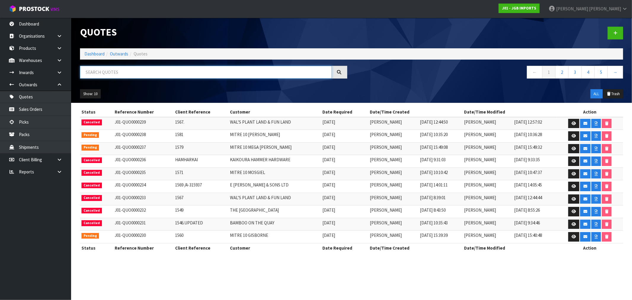
click at [113, 71] on input "text" at bounding box center [206, 72] width 252 height 13
paste input "ORD0001873"
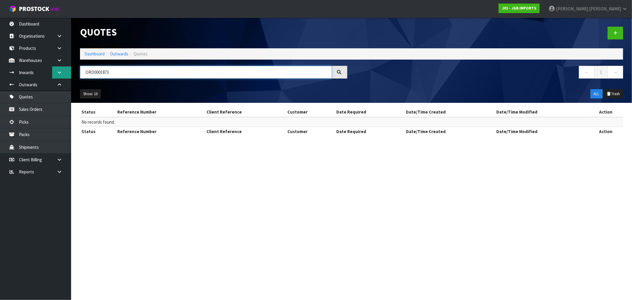
drag, startPoint x: 113, startPoint y: 72, endPoint x: 63, endPoint y: 69, distance: 49.9
click at [63, 69] on body "Toggle navigation ProStock WMS J01 - JGB IMPORTS [PERSON_NAME] Logout Dashboard…" at bounding box center [316, 150] width 632 height 300
paste input "1581"
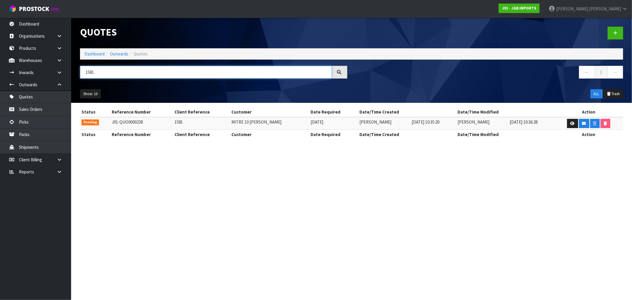
type input "1581"
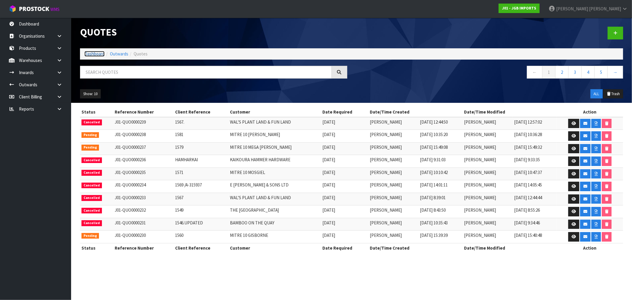
click at [95, 54] on link "Dashboard" at bounding box center [94, 54] width 20 height 6
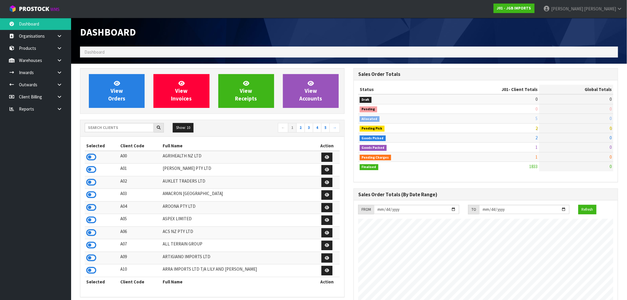
scroll to position [449, 273]
click at [96, 131] on input "text" at bounding box center [119, 127] width 69 height 9
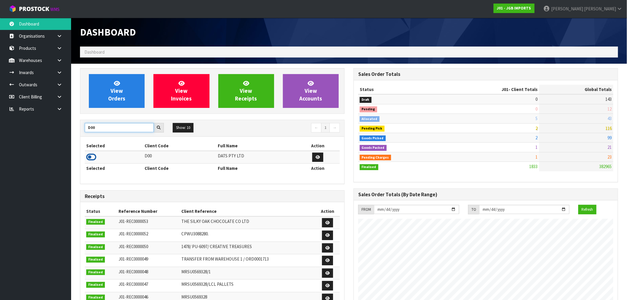
type input "D00"
drag, startPoint x: 92, startPoint y: 157, endPoint x: 91, endPoint y: 119, distance: 37.9
click at [91, 157] on icon at bounding box center [91, 157] width 10 height 9
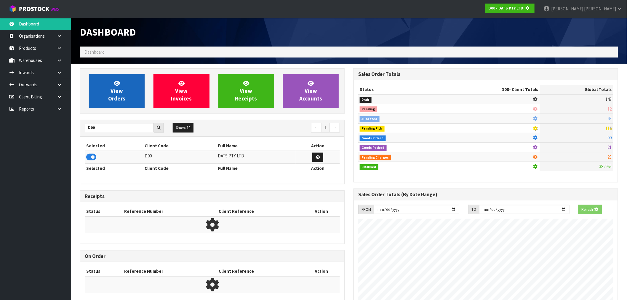
scroll to position [295940, 296035]
click at [103, 92] on link "View Orders" at bounding box center [117, 91] width 56 height 34
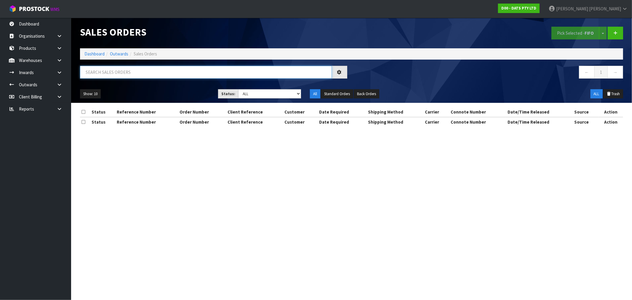
click at [208, 73] on input "text" at bounding box center [206, 72] width 252 height 13
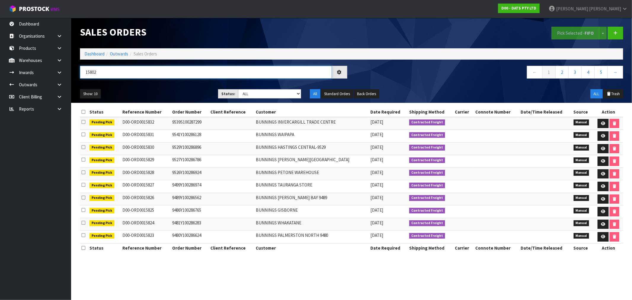
type input "15802"
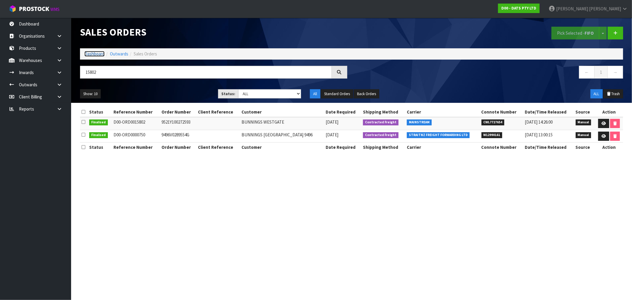
click at [91, 55] on link "Dashboard" at bounding box center [94, 54] width 20 height 6
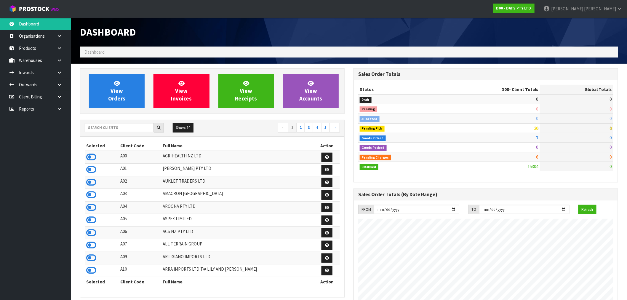
scroll to position [449, 273]
click at [57, 110] on icon at bounding box center [60, 109] width 6 height 4
click at [50, 121] on link "Client" at bounding box center [35, 121] width 71 height 12
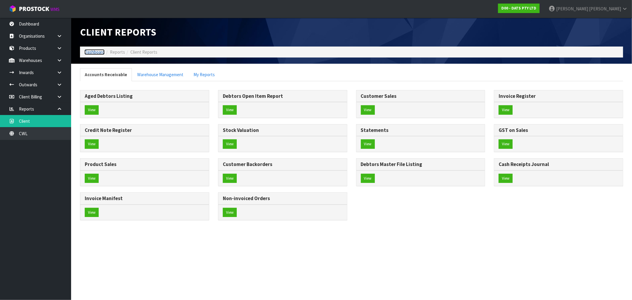
click at [101, 49] on link "Dashboard" at bounding box center [94, 52] width 20 height 6
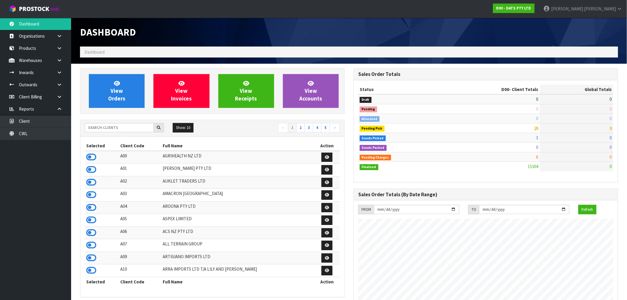
scroll to position [449, 273]
click at [128, 87] on link "View Orders" at bounding box center [117, 91] width 56 height 34
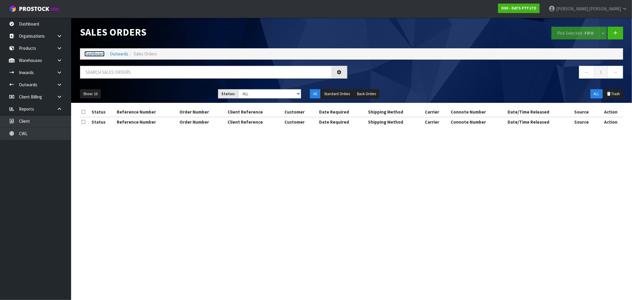
click at [100, 55] on link "Dashboard" at bounding box center [94, 54] width 20 height 6
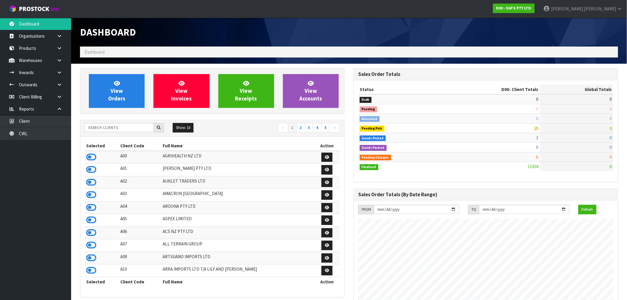
click at [113, 132] on div at bounding box center [124, 127] width 79 height 9
click at [113, 129] on input "text" at bounding box center [119, 127] width 69 height 9
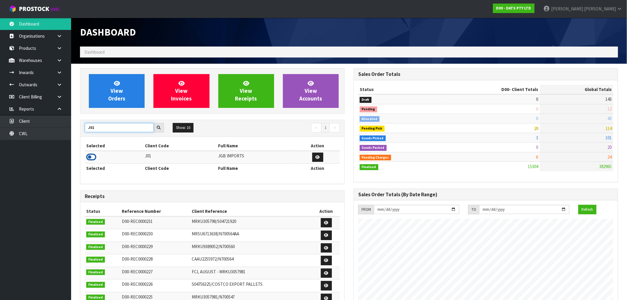
type input "J01"
drag, startPoint x: 93, startPoint y: 158, endPoint x: 105, endPoint y: 116, distance: 43.4
click at [92, 158] on icon at bounding box center [91, 157] width 10 height 9
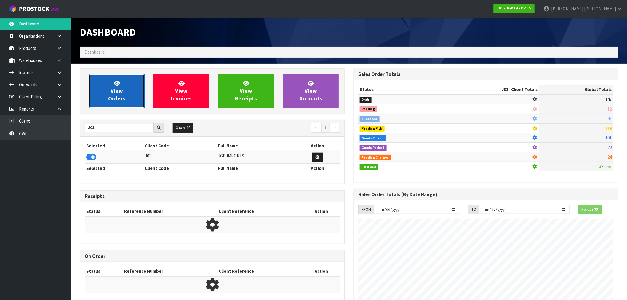
scroll to position [295940, 296035]
click at [111, 100] on span "View Orders" at bounding box center [116, 91] width 17 height 22
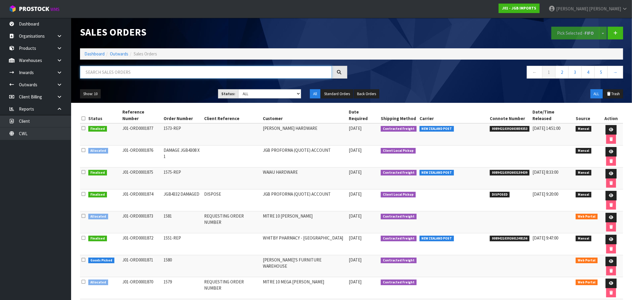
drag, startPoint x: 127, startPoint y: 74, endPoint x: 122, endPoint y: 69, distance: 6.9
click at [127, 74] on input "text" at bounding box center [206, 72] width 252 height 13
paste input "ORD0001873"
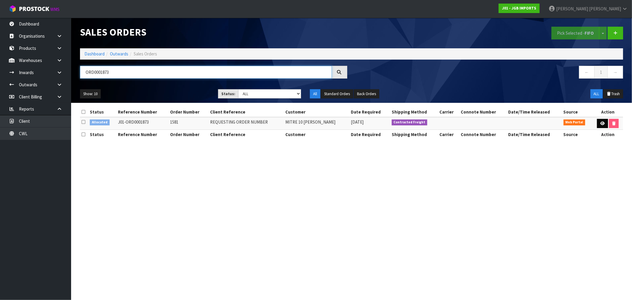
type input "ORD0001873"
click at [601, 126] on link at bounding box center [602, 123] width 11 height 9
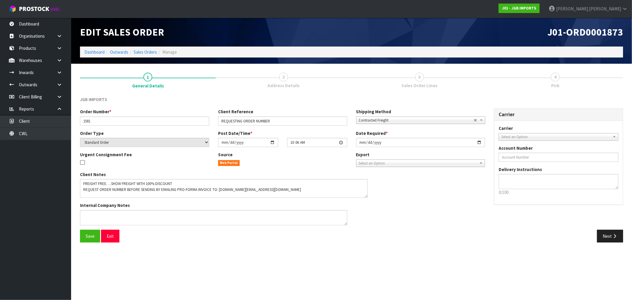
drag, startPoint x: 344, startPoint y: 193, endPoint x: 364, endPoint y: 196, distance: 20.8
click at [364, 196] on textarea at bounding box center [224, 188] width 288 height 19
drag, startPoint x: 280, startPoint y: 122, endPoint x: 217, endPoint y: 123, distance: 63.4
click at [217, 123] on div "Client Reference REQUESTING ORDER NUMBER" at bounding box center [283, 116] width 138 height 17
paste input "A-230646"
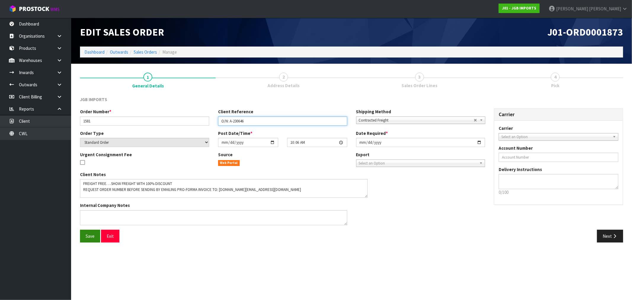
type input "O/N: A-230646"
click at [84, 236] on button "Save" at bounding box center [90, 236] width 20 height 13
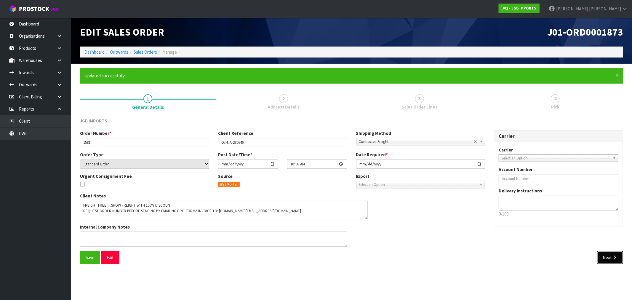
click at [613, 255] on icon "button" at bounding box center [615, 257] width 6 height 4
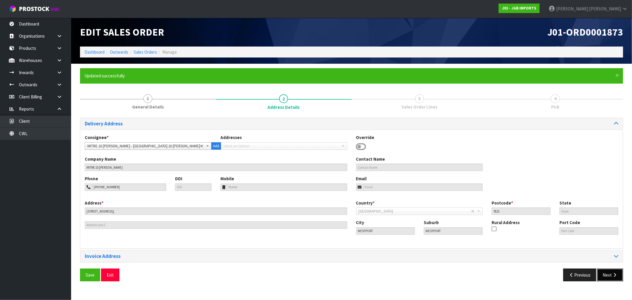
click at [609, 272] on button "Next" at bounding box center [610, 274] width 26 height 13
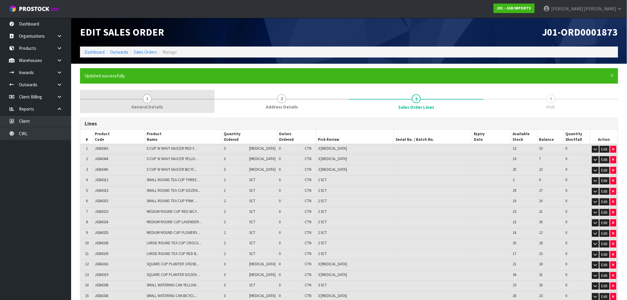
click at [145, 92] on link "1 General Details" at bounding box center [147, 101] width 135 height 23
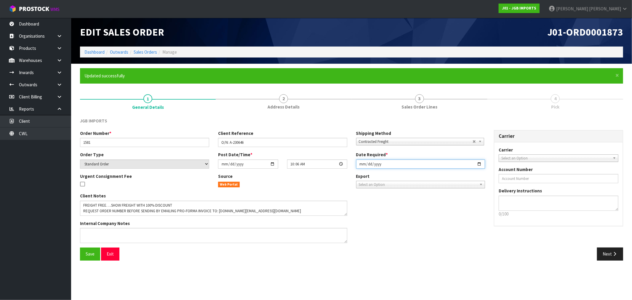
click at [362, 166] on input "2025-09-18" at bounding box center [420, 163] width 129 height 9
type input "2025-09-26"
click at [80, 247] on button "Save" at bounding box center [90, 253] width 20 height 13
click at [615, 252] on icon "button" at bounding box center [615, 254] width 6 height 4
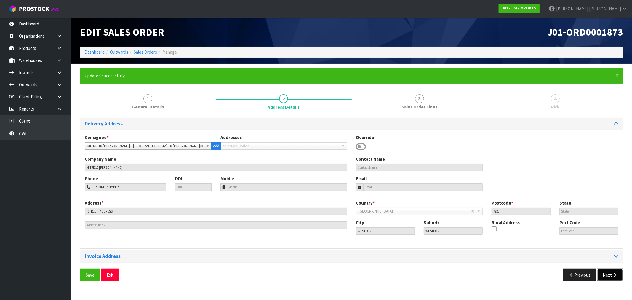
click at [613, 275] on icon "button" at bounding box center [615, 275] width 6 height 4
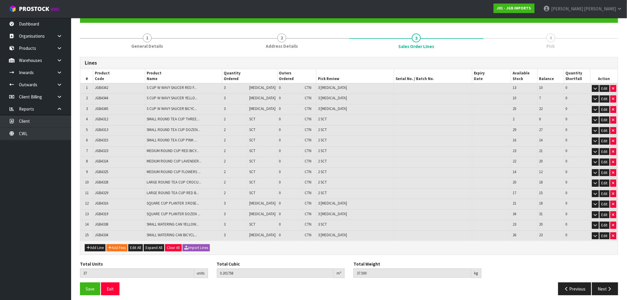
scroll to position [61, 0]
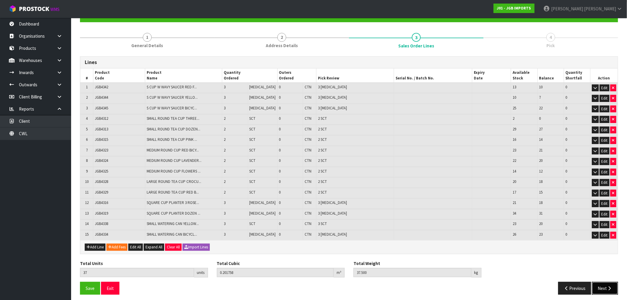
click at [601, 285] on button "Next" at bounding box center [605, 288] width 26 height 13
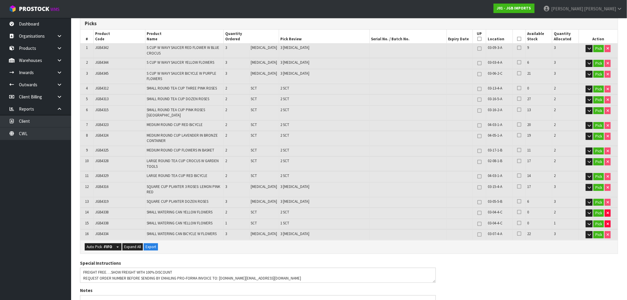
scroll to position [132, 0]
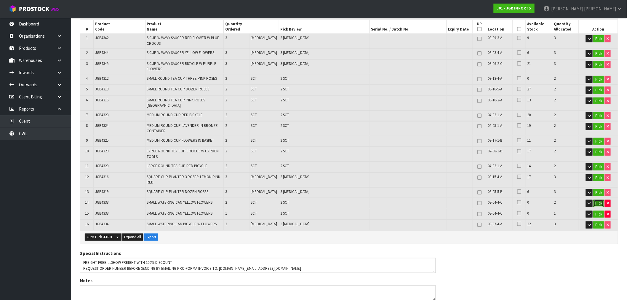
click at [600, 200] on button "Pick" at bounding box center [599, 203] width 10 height 7
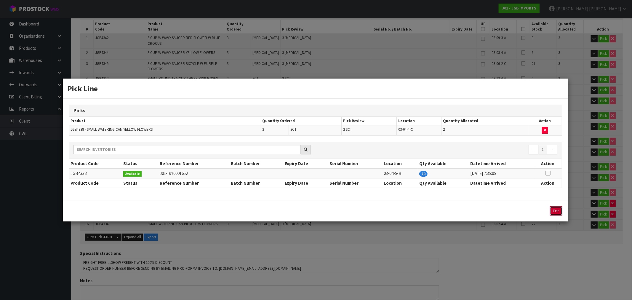
click at [552, 210] on button "Exit" at bounding box center [556, 210] width 12 height 9
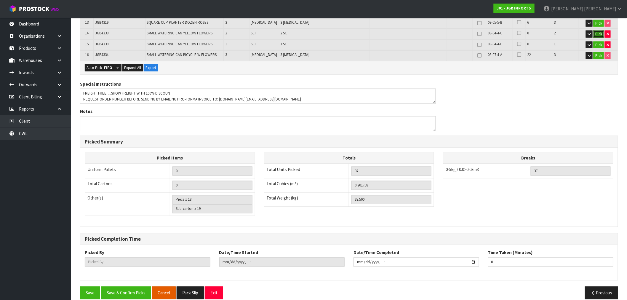
scroll to position [302, 0]
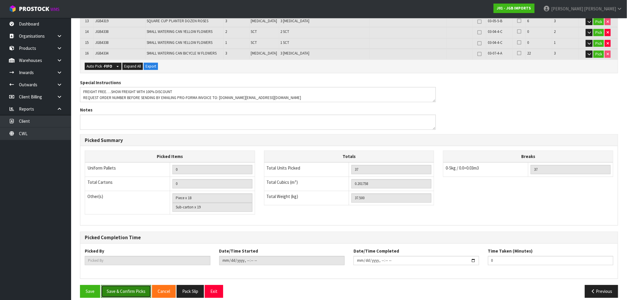
click at [139, 285] on button "Save & Confirm Picks" at bounding box center [126, 291] width 50 height 13
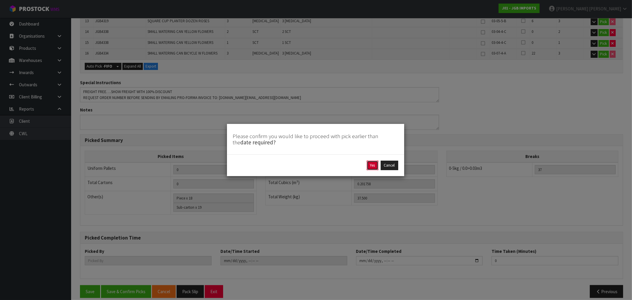
click at [371, 165] on button "Yes" at bounding box center [373, 165] width 12 height 9
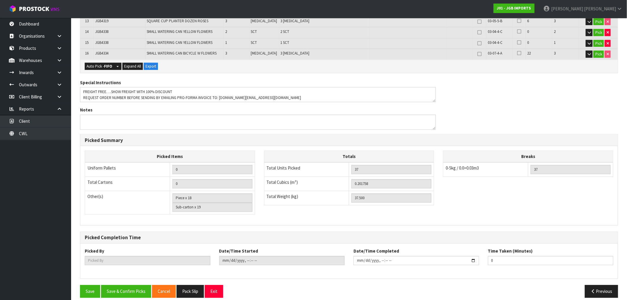
scroll to position [0, 0]
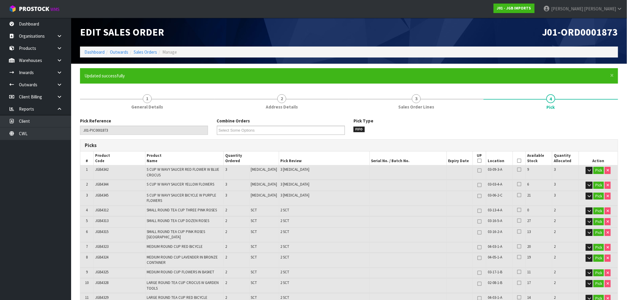
type input "[PERSON_NAME]"
type input "2025-09-25T15:10:38"
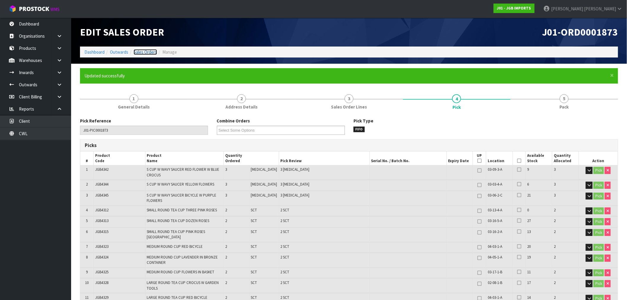
drag, startPoint x: 141, startPoint y: 51, endPoint x: 152, endPoint y: 56, distance: 12.1
click at [141, 51] on link "Sales Orders" at bounding box center [145, 52] width 23 height 6
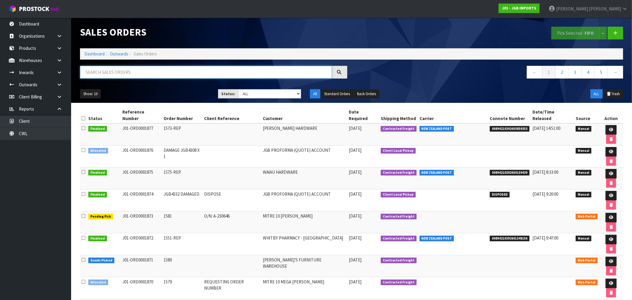
click at [130, 76] on input "text" at bounding box center [206, 72] width 252 height 13
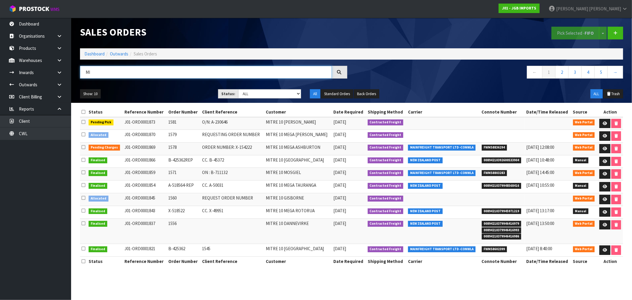
type input "MI"
click at [92, 56] on link "Dashboard" at bounding box center [94, 54] width 20 height 6
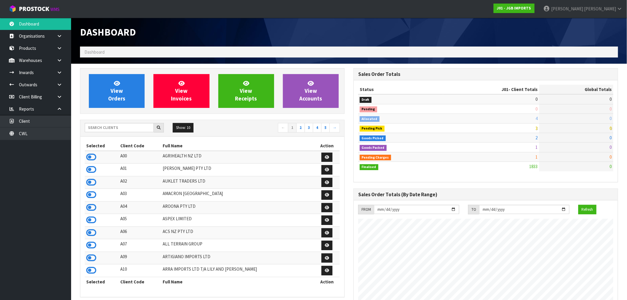
scroll to position [449, 273]
click at [129, 128] on input "text" at bounding box center [119, 127] width 69 height 9
type input "K01"
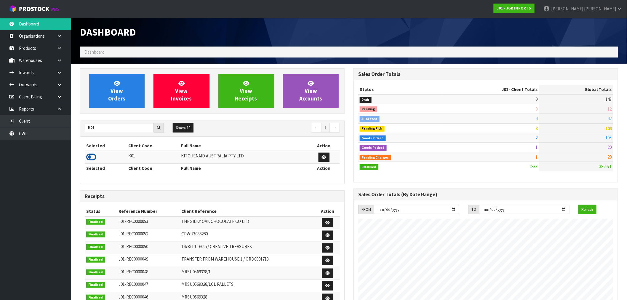
click at [89, 159] on icon at bounding box center [91, 157] width 10 height 9
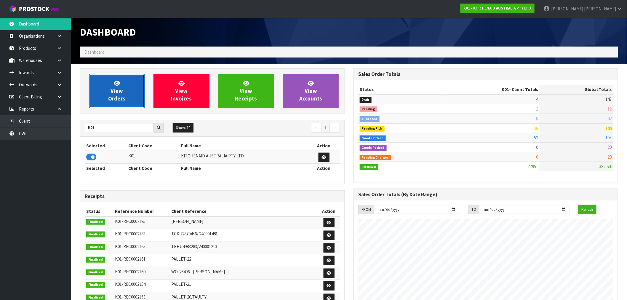
click at [138, 95] on link "View Orders" at bounding box center [117, 91] width 56 height 34
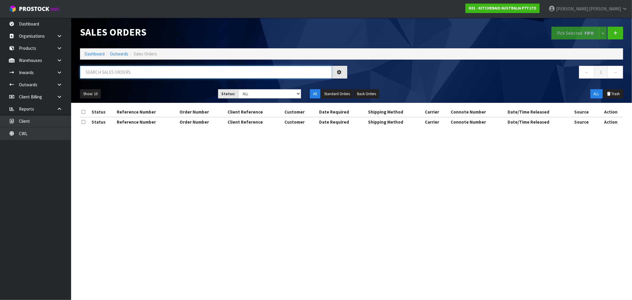
click at [146, 76] on input "text" at bounding box center [206, 72] width 252 height 13
paste input "00894210392600502474"
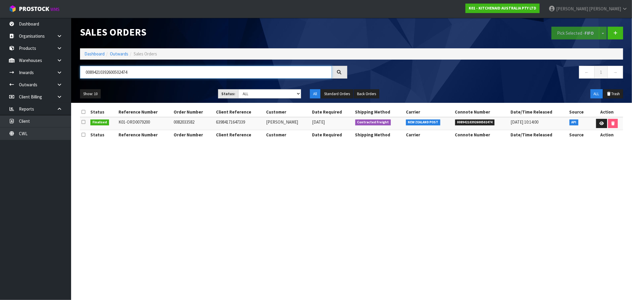
type input "00894210392600502474"
click at [601, 132] on th "Action" at bounding box center [607, 134] width 32 height 9
click at [600, 128] on td at bounding box center [607, 123] width 32 height 13
click at [601, 123] on icon at bounding box center [601, 123] width 4 height 4
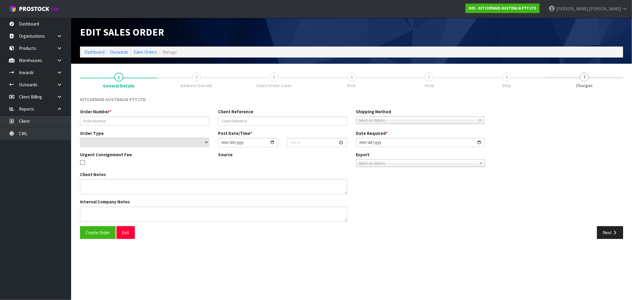
type input "0082033582"
type input "63984171647339"
select select "number:0"
type input "2025-09-15"
type input "13:38:52.000"
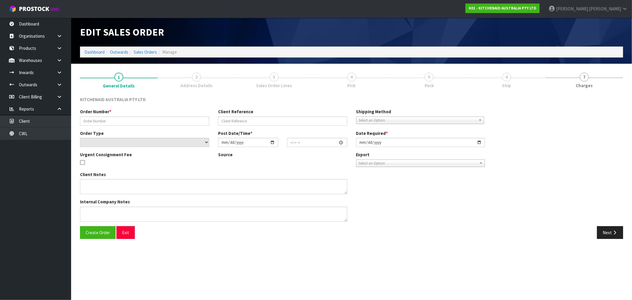
type input "2025-09-15"
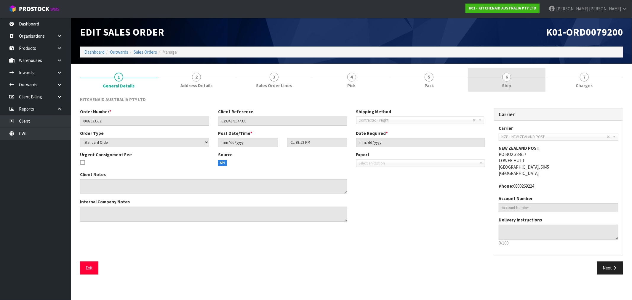
click at [469, 89] on link "6 Ship" at bounding box center [507, 79] width 78 height 23
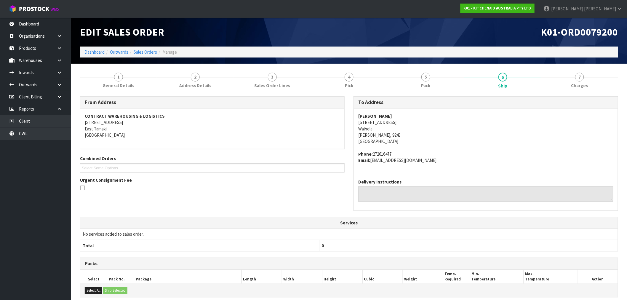
drag, startPoint x: 394, startPoint y: 122, endPoint x: 356, endPoint y: 123, distance: 37.9
click at [356, 123] on div "Daniel Morris 31 Lake View Street Waihola Milton, 9243 New Zealand Phone: 27261…" at bounding box center [486, 141] width 264 height 66
copy address "31 Lake View Street"
click at [367, 127] on address "Daniel Morris 31 Lake View Street Waihola Milton, 9243 New Zealand" at bounding box center [485, 129] width 255 height 32
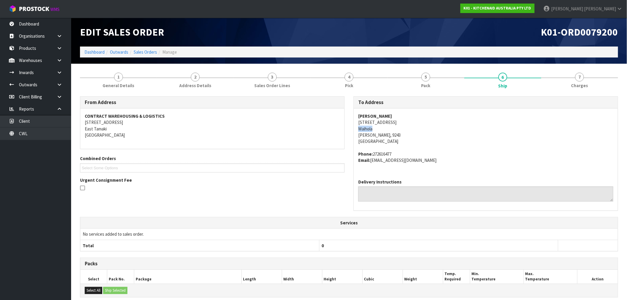
copy address "Waihola"
drag, startPoint x: 373, startPoint y: 132, endPoint x: 355, endPoint y: 129, distance: 18.6
click at [355, 129] on div "Daniel Morris 31 Lake View Street Waihola Milton, 9243 New Zealand Phone: 27261…" at bounding box center [486, 141] width 264 height 66
copy address "Waihola Milton, 9243"
click at [384, 138] on address "Daniel Morris 31 Lake View Street Waihola Milton, 9243 New Zealand" at bounding box center [485, 129] width 255 height 32
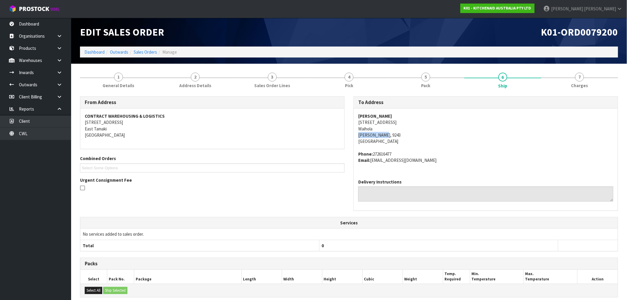
drag, startPoint x: 380, startPoint y: 134, endPoint x: 356, endPoint y: 134, distance: 24.6
click at [356, 134] on div "Daniel Morris 31 Lake View Street Waihola Milton, 9243 New Zealand Phone: 27261…" at bounding box center [486, 141] width 264 height 66
copy address "Milton, 9243"
click at [377, 132] on address "Daniel Morris 31 Lake View Street Waihola Milton, 9243 New Zealand" at bounding box center [485, 129] width 255 height 32
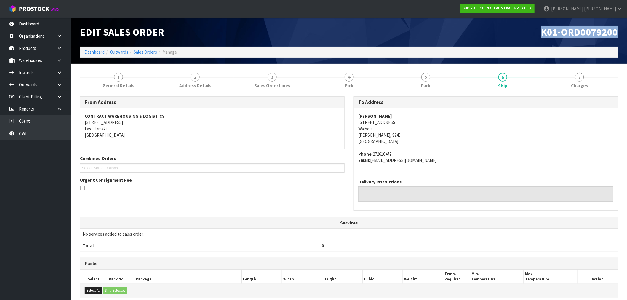
drag, startPoint x: 623, startPoint y: 33, endPoint x: 543, endPoint y: 37, distance: 79.8
click at [543, 37] on div "K01-ORD0079200" at bounding box center [485, 32] width 273 height 29
copy span "K01-ORD0079200"
drag, startPoint x: 401, startPoint y: 123, endPoint x: 350, endPoint y: 123, distance: 50.7
click at [350, 123] on div "To Address Daniel Morris 31 Lake View Street Waihola Milton, 9243 New Zealand P…" at bounding box center [485, 156] width 273 height 121
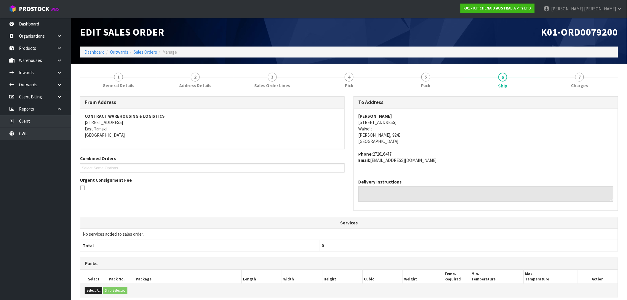
click at [239, 132] on address "CONTRACT WAREHOUSING & LOGISTICS 17 Allens Road East Tamaki Auckland" at bounding box center [212, 125] width 255 height 25
drag, startPoint x: 385, startPoint y: 116, endPoint x: 352, endPoint y: 116, distance: 32.9
click at [352, 116] on div "To Address Daniel Morris 31 Lake View Street Waihola Milton, 9243 New Zealand P…" at bounding box center [485, 156] width 273 height 121
copy strong "Daniel Morris"
click at [84, 48] on ol "Dashboard Outwards Sales Orders Manage" at bounding box center [349, 52] width 538 height 11
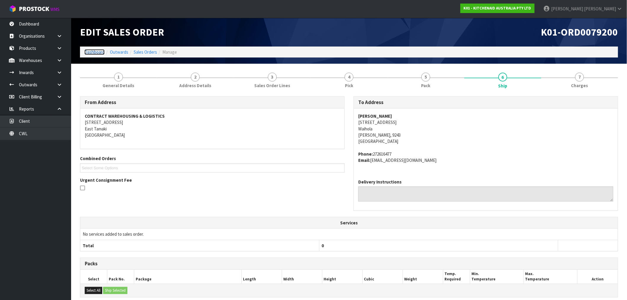
click at [93, 52] on link "Dashboard" at bounding box center [94, 52] width 20 height 6
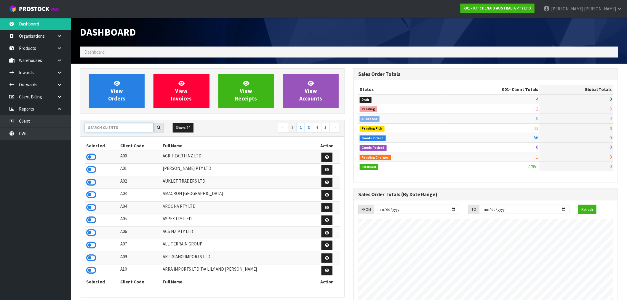
click at [114, 130] on input "text" at bounding box center [119, 127] width 69 height 9
type input "J02"
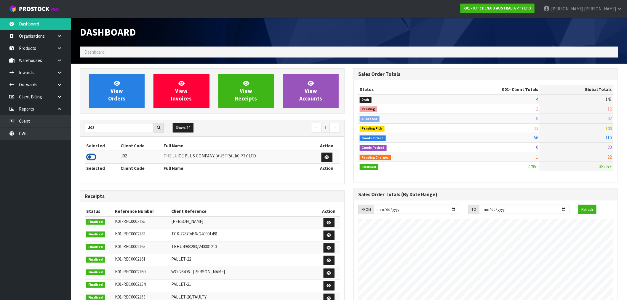
click at [96, 158] on icon at bounding box center [91, 157] width 10 height 9
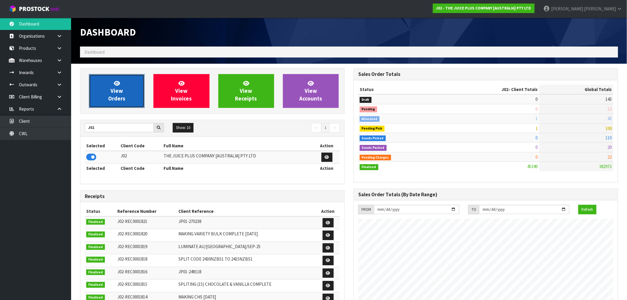
click at [124, 98] on span "View Orders" at bounding box center [116, 91] width 17 height 22
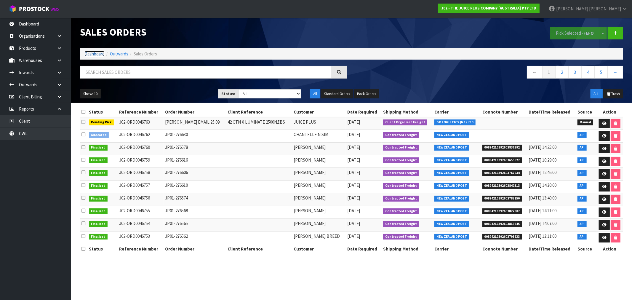
click at [93, 54] on link "Dashboard" at bounding box center [94, 54] width 20 height 6
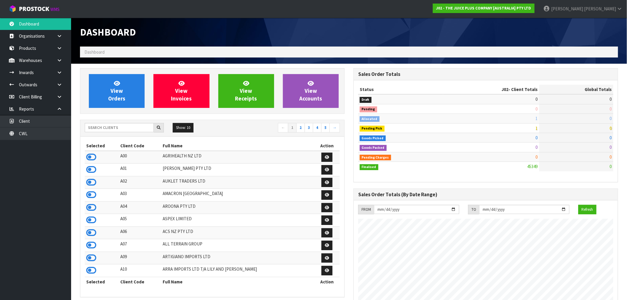
scroll to position [449, 273]
click at [115, 137] on div "Selected Client Code Full Name Action A00 AGRIHEALTH NZ LTD A01 AGAIN FASTER PT…" at bounding box center [212, 217] width 264 height 160
click at [114, 128] on input "text" at bounding box center [119, 127] width 69 height 9
type input "K01"
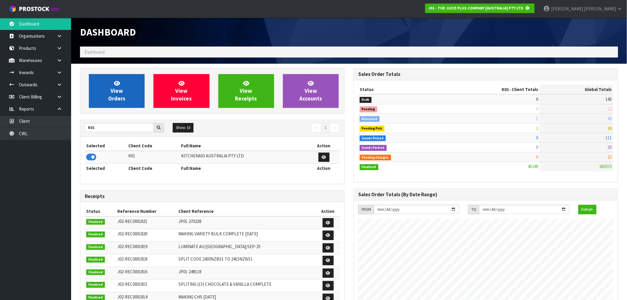
scroll to position [295940, 296035]
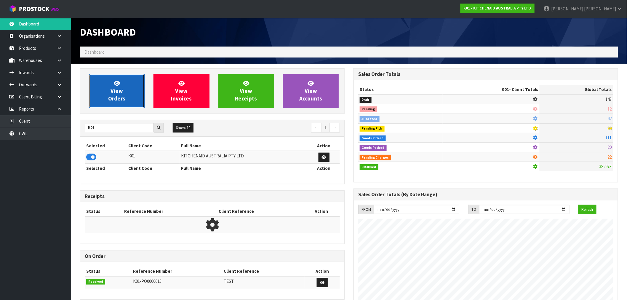
click at [115, 94] on span "View Orders" at bounding box center [116, 91] width 17 height 22
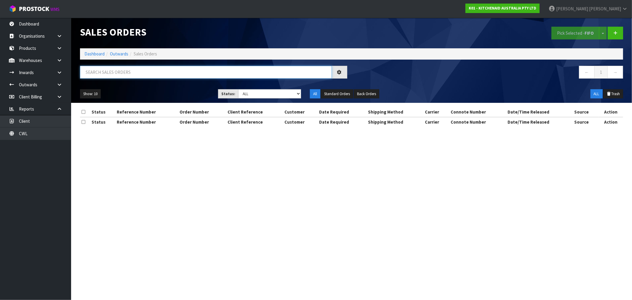
click at [128, 74] on input "text" at bounding box center [206, 72] width 252 height 13
paste input "00894210379947154764"
type input "00894210379947154764"
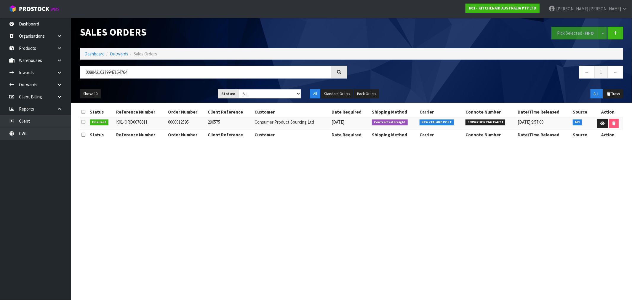
drag, startPoint x: 127, startPoint y: 121, endPoint x: 116, endPoint y: 121, distance: 11.3
click at [116, 121] on td "K01-ORD0078811" at bounding box center [141, 123] width 52 height 13
copy td "K01-ORD0078811"
drag, startPoint x: 312, startPoint y: 123, endPoint x: 248, endPoint y: 122, distance: 63.7
click at [248, 122] on tr "Finalised K01-ORD0078811 0000012595 296575 Consumer Product Sourcing Ltd 05/09/…" at bounding box center [351, 123] width 543 height 13
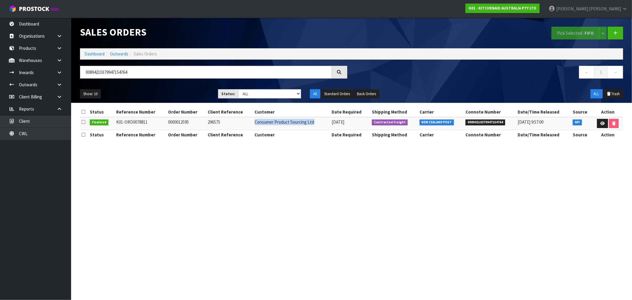
copy tr "Consumer Product Sourcing Ltd"
click at [97, 54] on link "Dashboard" at bounding box center [94, 54] width 20 height 6
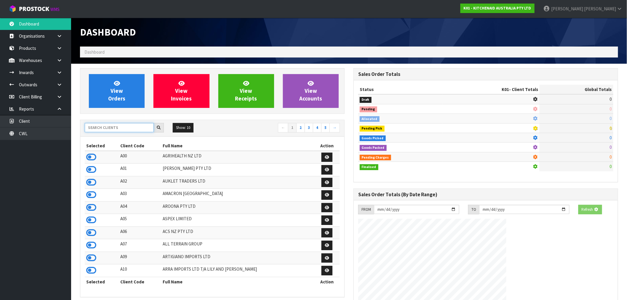
click at [146, 124] on input "text" at bounding box center [119, 127] width 69 height 9
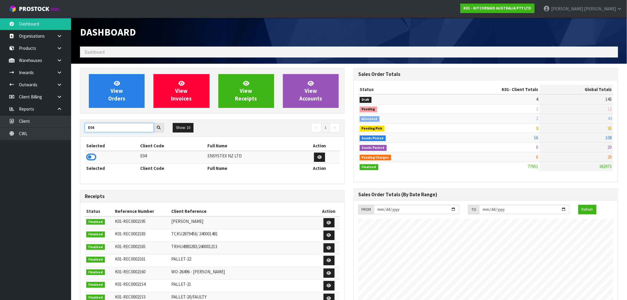
type input "E04"
click at [96, 153] on td at bounding box center [112, 157] width 54 height 13
click at [93, 156] on icon at bounding box center [91, 157] width 10 height 9
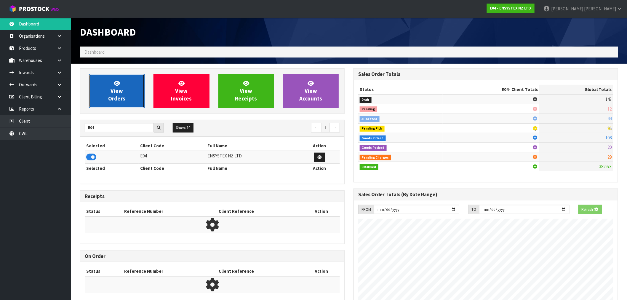
scroll to position [295940, 296035]
click at [108, 98] on link "View Orders" at bounding box center [117, 91] width 56 height 34
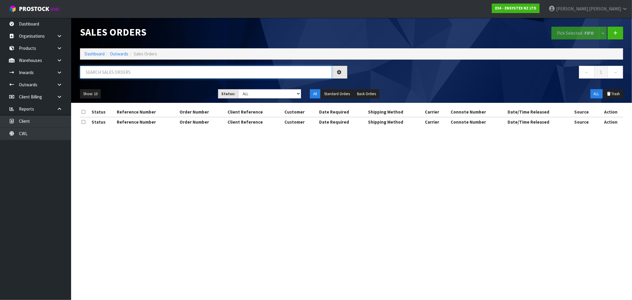
click at [131, 73] on input "text" at bounding box center [206, 72] width 252 height 13
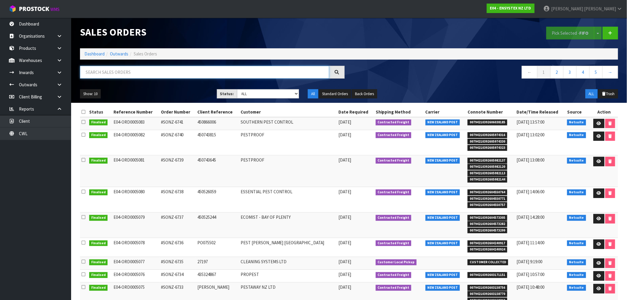
paste input "00794210392600581458"
type input "00794210392600581458"
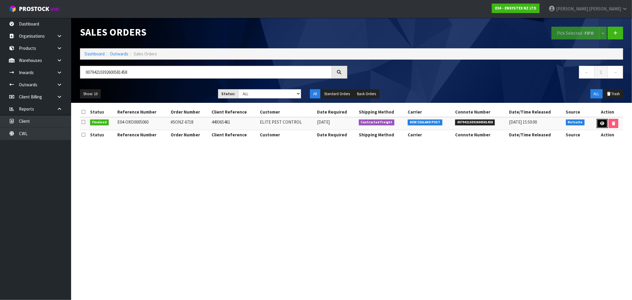
click at [602, 126] on link at bounding box center [602, 123] width 11 height 9
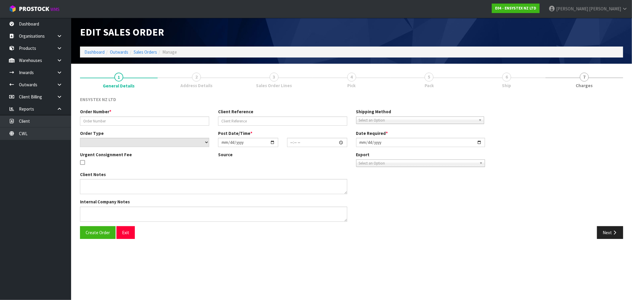
type input "#SONZ-6718"
type input "449365461"
select select "number:0"
type input "2025-09-15"
type input "15:15:18.000"
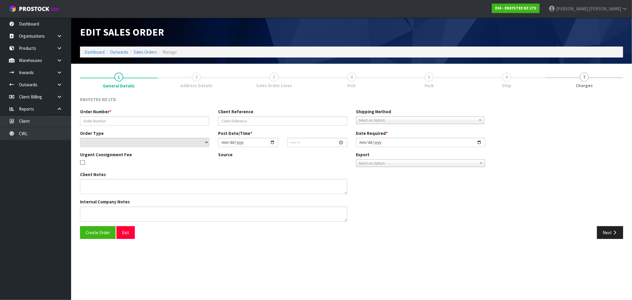
type input "2025-09-16"
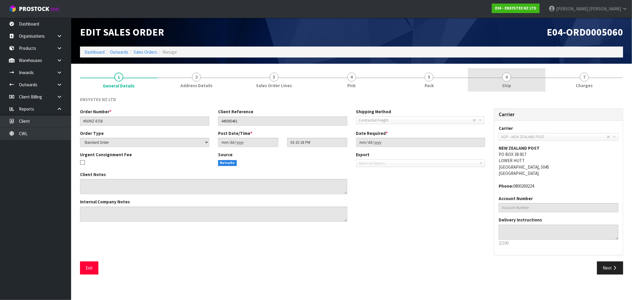
click at [524, 82] on link "6 Ship" at bounding box center [507, 79] width 78 height 23
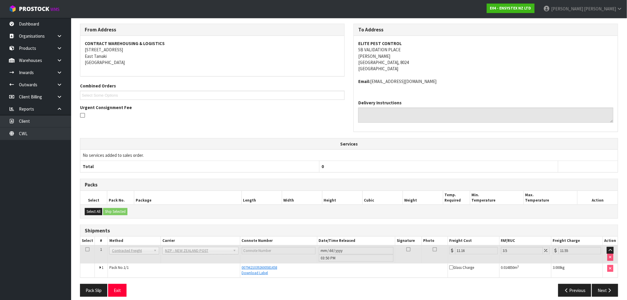
scroll to position [78, 0]
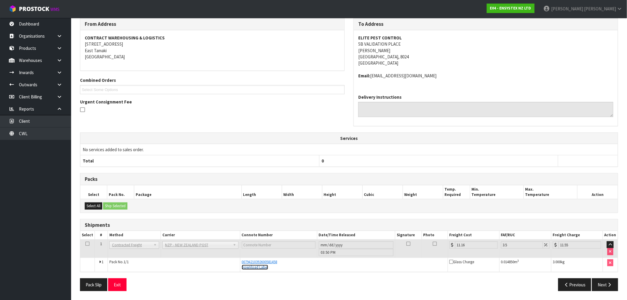
click at [248, 268] on link "Download Label" at bounding box center [255, 267] width 26 height 5
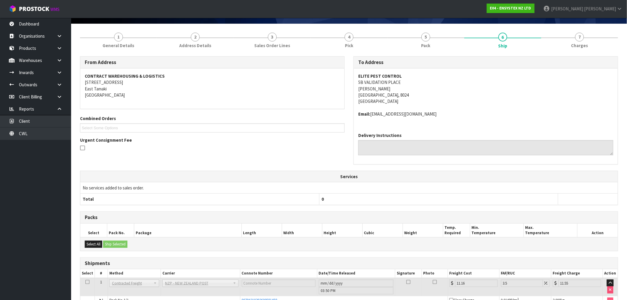
scroll to position [0, 0]
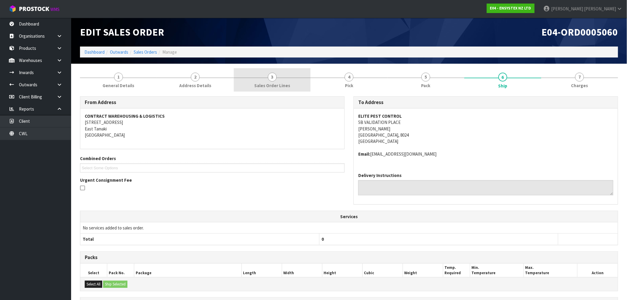
click at [263, 85] on span "Sales Order Lines" at bounding box center [272, 85] width 36 height 6
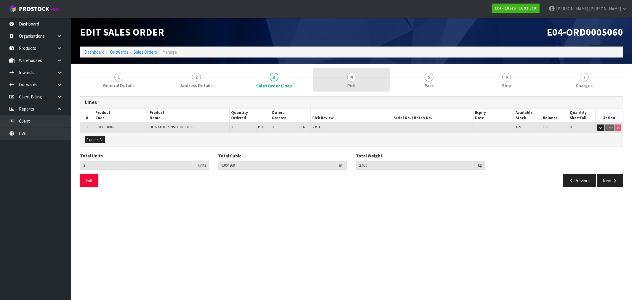
click at [364, 87] on link "4 Pick" at bounding box center [352, 79] width 78 height 23
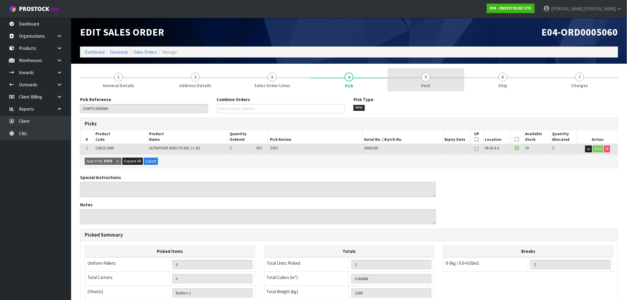
click at [414, 82] on link "5 Pack" at bounding box center [426, 79] width 77 height 23
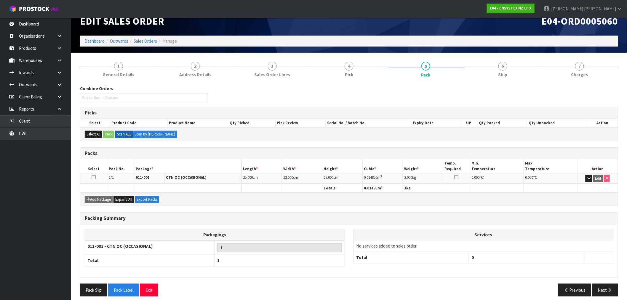
scroll to position [16, 0]
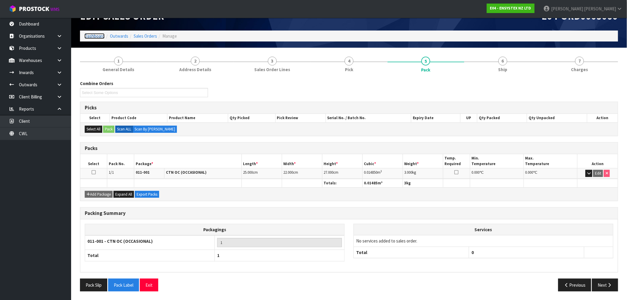
click at [94, 36] on link "Dashboard" at bounding box center [94, 36] width 20 height 6
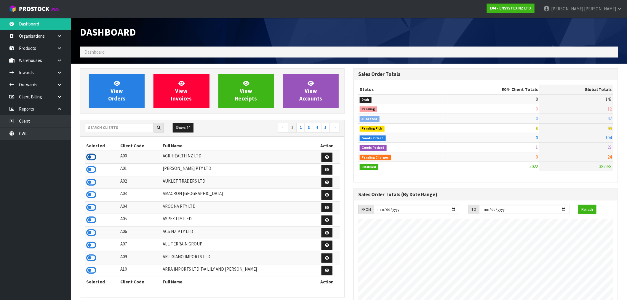
drag, startPoint x: 93, startPoint y: 158, endPoint x: 118, endPoint y: 97, distance: 66.2
click at [93, 158] on icon at bounding box center [91, 157] width 10 height 9
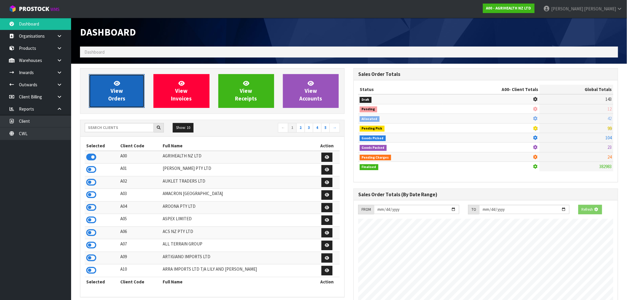
scroll to position [295940, 296035]
click at [120, 91] on span "View Orders" at bounding box center [116, 91] width 17 height 22
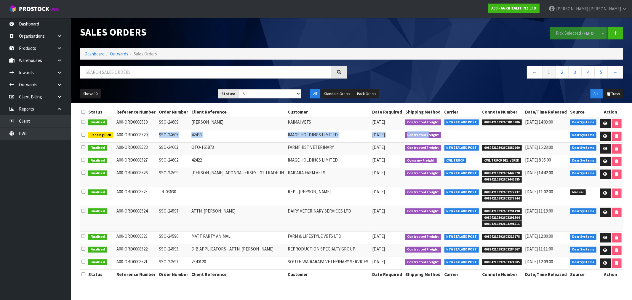
drag, startPoint x: 151, startPoint y: 135, endPoint x: 427, endPoint y: 136, distance: 276.2
click at [427, 136] on tr "Pending Pick A00-ORD0008529 SSO-24605 42433 IMAGE HOLDINGS LIMITED 25/09/2025 C…" at bounding box center [351, 136] width 543 height 13
click at [607, 138] on icon at bounding box center [605, 136] width 4 height 4
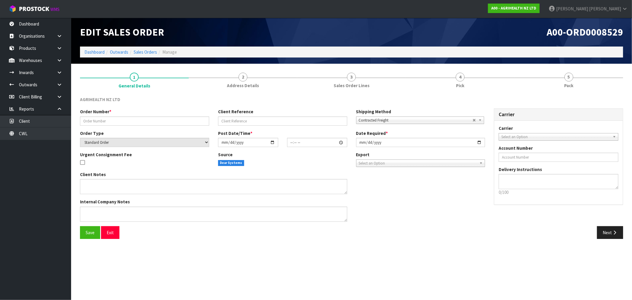
type input "SSO-24605"
type input "42433"
select select "number:0"
type input "[DATE]"
type input "09:04:40.000"
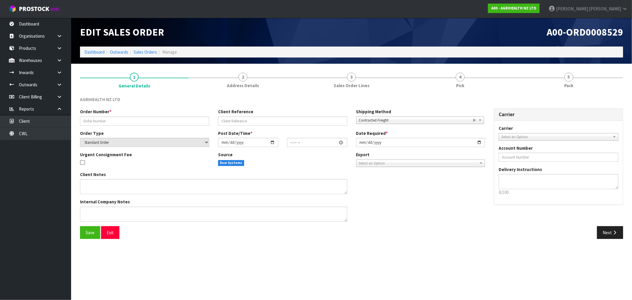
type input "[DATE]"
type textarea "ENSURE THE BATCHES ARE SEPARATED E.G. WITH CARDBOARD SHIP BY: Freight"
click at [348, 92] on div "AGRIHEALTH NZ LTD Order Number * SSO-24605 Client Reference 42433 Shipping Meth…" at bounding box center [351, 167] width 543 height 151
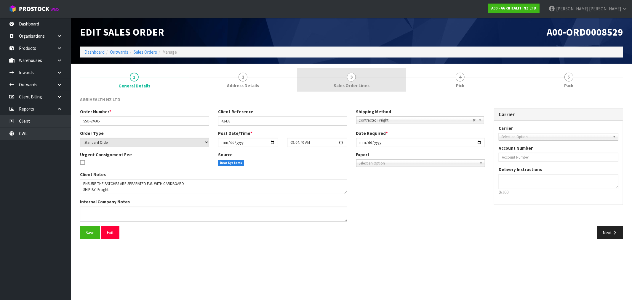
click at [352, 82] on span "Sales Order Lines" at bounding box center [352, 85] width 36 height 6
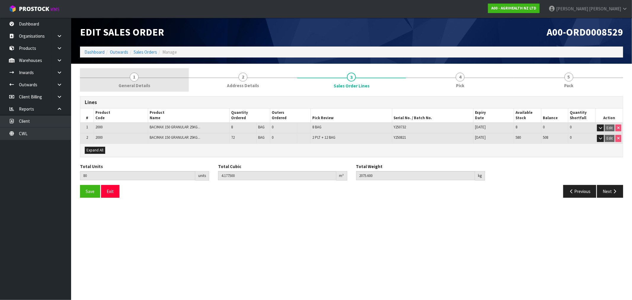
click at [178, 91] on link "1 General Details" at bounding box center [134, 79] width 109 height 23
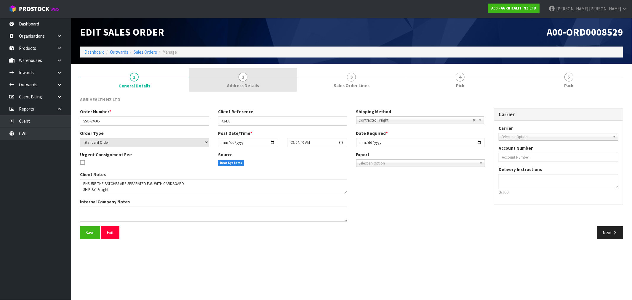
click at [270, 91] on link "2 Address Details" at bounding box center [243, 79] width 109 height 23
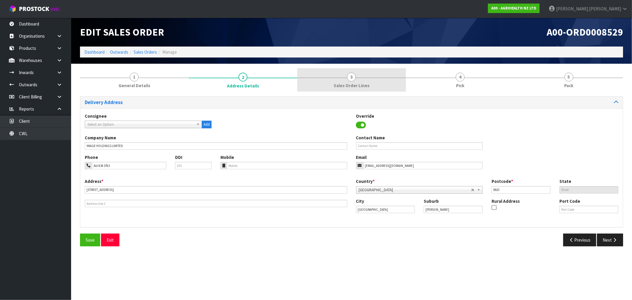
click at [364, 81] on link "3 Sales Order Lines" at bounding box center [351, 79] width 109 height 23
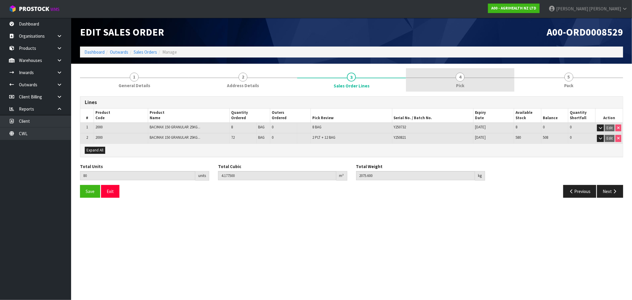
click at [447, 81] on link "4 Pick" at bounding box center [460, 79] width 109 height 23
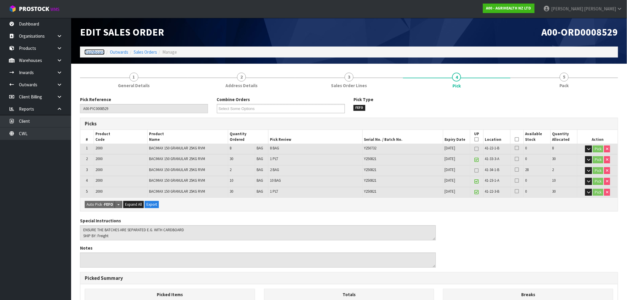
click at [96, 52] on link "Dashboard" at bounding box center [94, 52] width 20 height 6
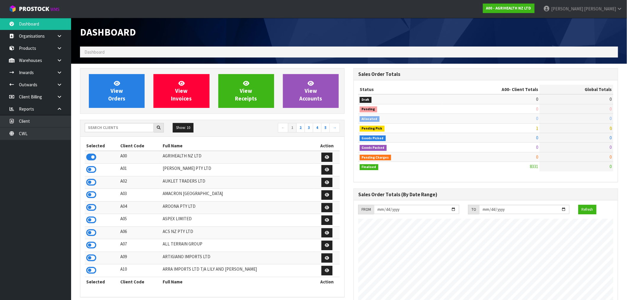
scroll to position [449, 273]
click at [103, 131] on input "text" at bounding box center [119, 127] width 69 height 9
type input "Y01"
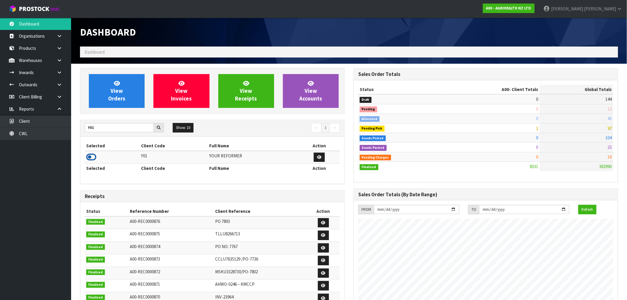
click at [95, 157] on icon at bounding box center [91, 157] width 10 height 9
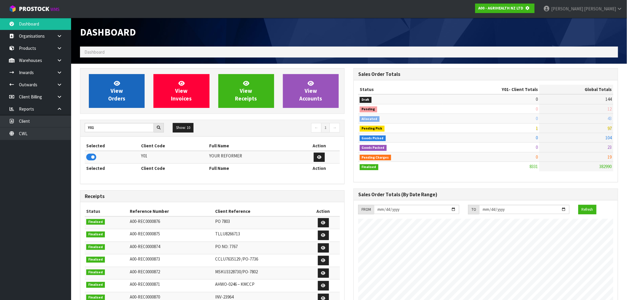
scroll to position [295940, 296035]
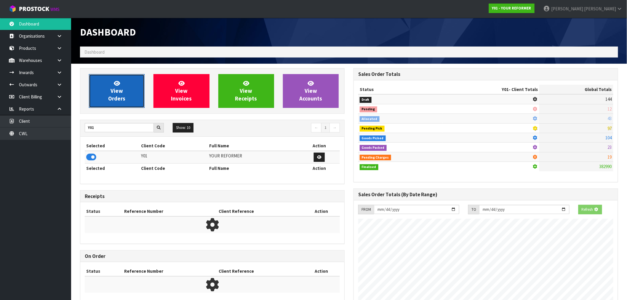
click at [130, 106] on link "View Orders" at bounding box center [117, 91] width 56 height 34
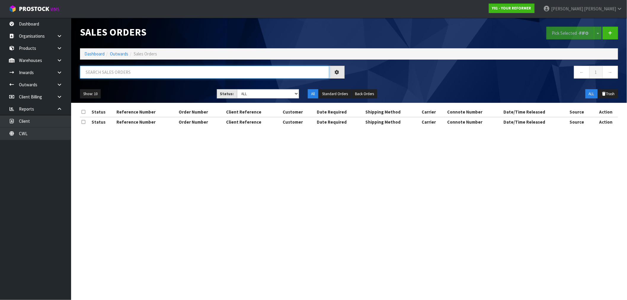
click at [128, 73] on input "text" at bounding box center [204, 72] width 249 height 13
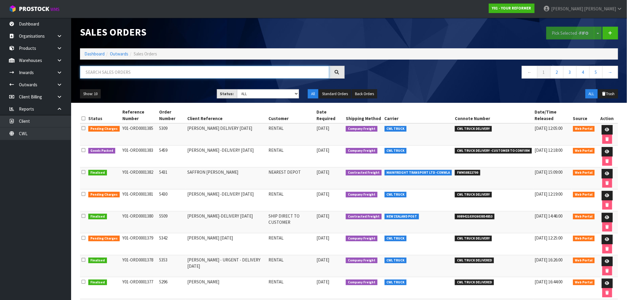
paste input "5459"
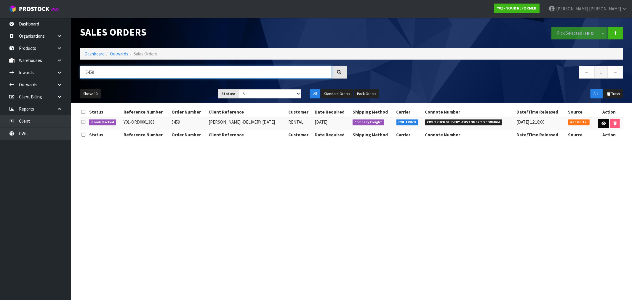
type input "5459"
click at [607, 122] on link at bounding box center [603, 123] width 11 height 9
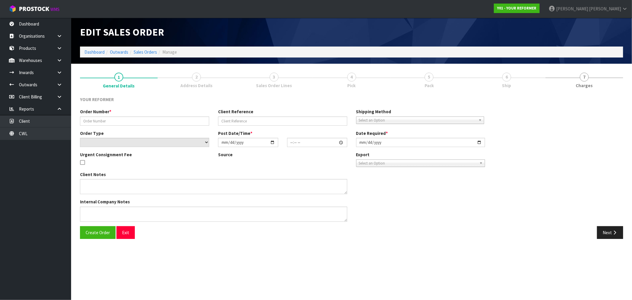
type input "5459"
type input "[PERSON_NAME] -DELIVERY [DATE]"
select select "number:0"
type input "[DATE]"
type input "14:23:00.000"
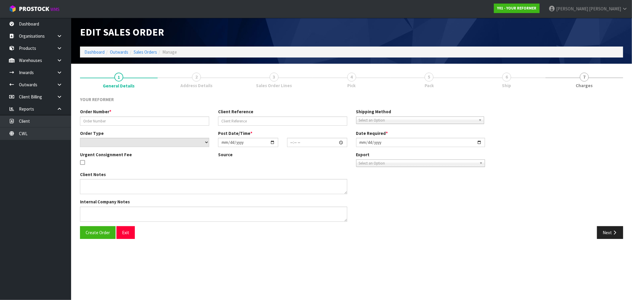
type input "2025-09-23"
type textarea "STACEY HANLEY HAIR COLAB SALON 113 KING STREET PUKEKOHE AUK AUCKLAND 2120 NEW Z…"
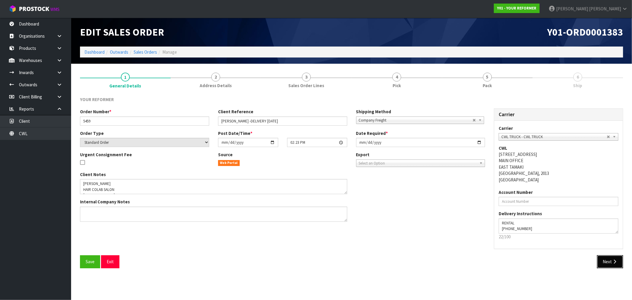
drag, startPoint x: 610, startPoint y: 259, endPoint x: 510, endPoint y: 244, distance: 101.2
click at [610, 259] on button "Next" at bounding box center [610, 261] width 26 height 13
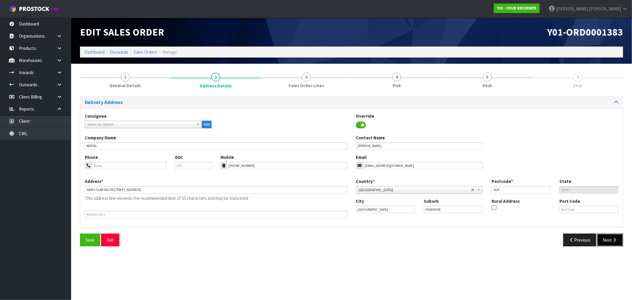
click at [611, 236] on button "Next" at bounding box center [610, 239] width 26 height 13
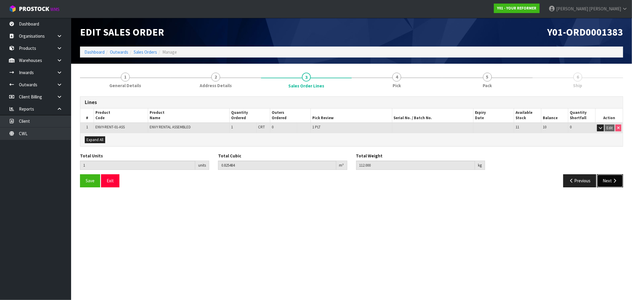
click at [613, 178] on icon "button" at bounding box center [615, 180] width 6 height 4
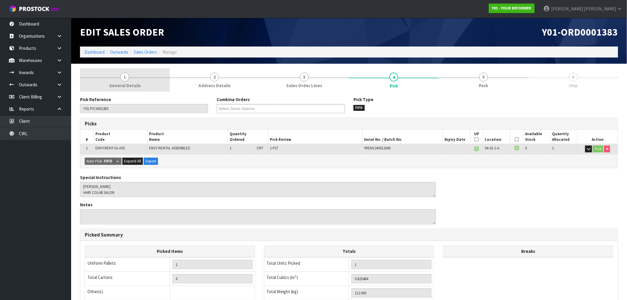
click at [121, 83] on span "General Details" at bounding box center [125, 85] width 32 height 6
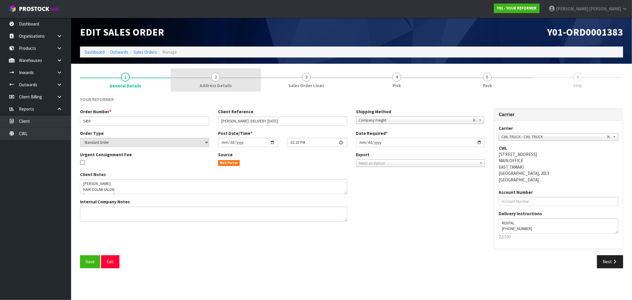
click at [222, 78] on link "2 Address Details" at bounding box center [216, 79] width 91 height 23
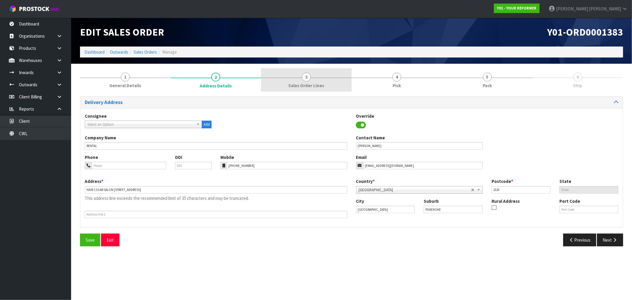
drag, startPoint x: 328, startPoint y: 82, endPoint x: 338, endPoint y: 82, distance: 10.7
click at [328, 82] on link "3 Sales Order Lines" at bounding box center [306, 79] width 91 height 23
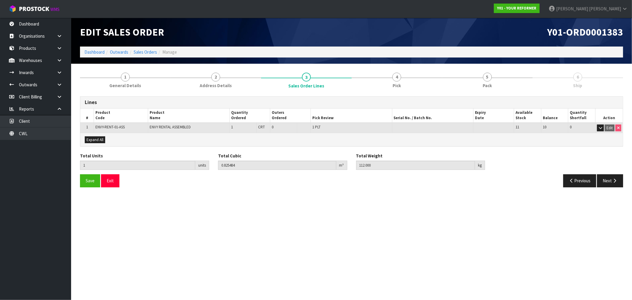
click at [201, 100] on h3 "Lines" at bounding box center [352, 103] width 534 height 6
drag, startPoint x: 221, startPoint y: 89, endPoint x: 336, endPoint y: 90, distance: 115.3
click at [221, 89] on link "2 Address Details" at bounding box center [216, 79] width 91 height 23
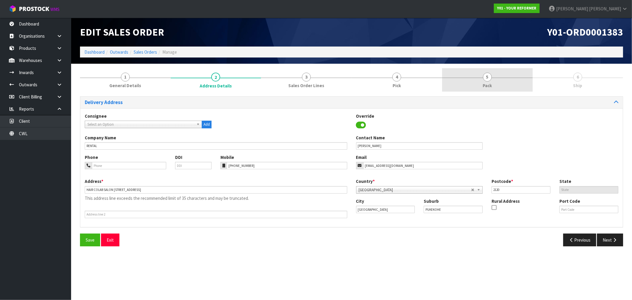
click at [472, 81] on link "5 Pack" at bounding box center [487, 79] width 91 height 23
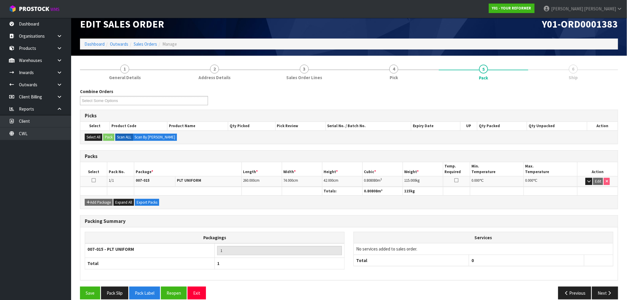
scroll to position [16, 0]
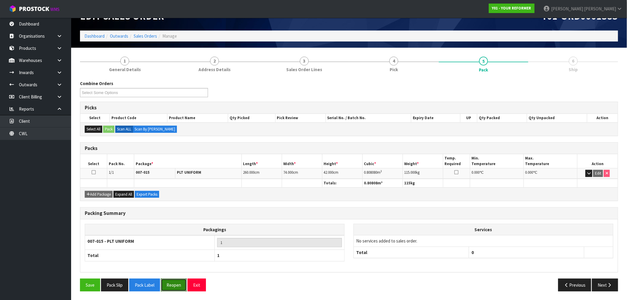
drag, startPoint x: 182, startPoint y: 285, endPoint x: 215, endPoint y: 86, distance: 201.2
click at [209, 123] on div "Combine Orders Y01-ORD0001373 Y01-ORD0001383 Select Some Options Picks Select P…" at bounding box center [349, 187] width 538 height 215
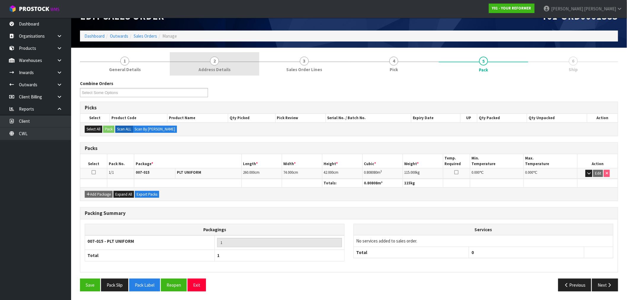
click at [215, 69] on span "Address Details" at bounding box center [215, 69] width 32 height 6
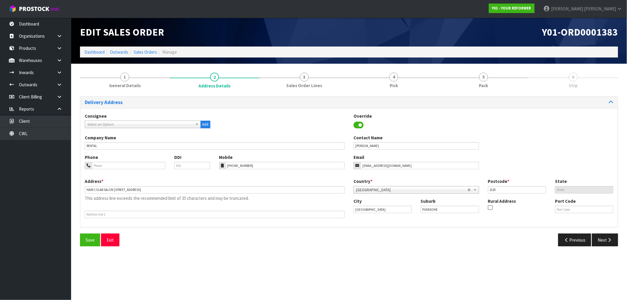
scroll to position [0, 0]
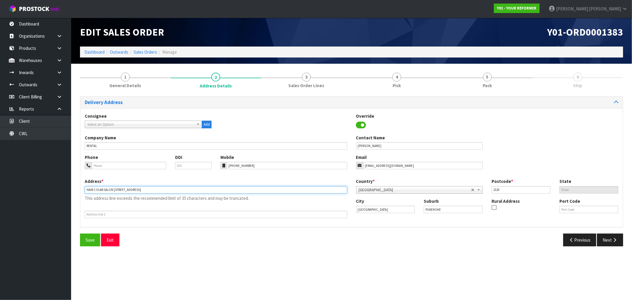
drag, startPoint x: 211, startPoint y: 191, endPoint x: 76, endPoint y: 191, distance: 135.1
click at [76, 191] on div "1 General Details 2 Address Details 3 Sales Order Lines 4 Pick 5 Pack 6 Ship De…" at bounding box center [352, 159] width 552 height 183
click at [216, 193] on input "HAIR COLAB SALON [STREET_ADDRESS]" at bounding box center [216, 189] width 263 height 7
drag, startPoint x: 215, startPoint y: 193, endPoint x: 85, endPoint y: 187, distance: 130.2
click at [91, 188] on input "HAIR COLAB SALON [STREET_ADDRESS]" at bounding box center [216, 189] width 263 height 7
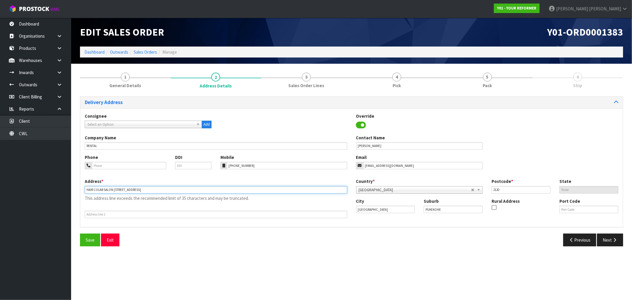
click at [188, 190] on input "HAIR COLAB SALON [STREET_ADDRESS]" at bounding box center [216, 189] width 263 height 7
paste input "19 MUIRHILL PLACE, POKENO, AUCKLAND 2402"
click at [145, 191] on input "19 MUIRHILL PLACE, POKENO, AUCKLAND 2402" at bounding box center [216, 189] width 263 height 7
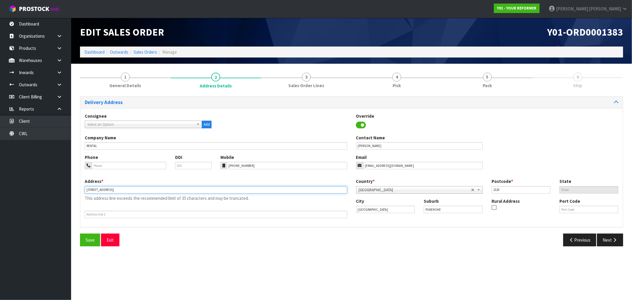
click at [145, 191] on input "19 MUIRHILL PLACE, POKENO, AUCKLAND 2402" at bounding box center [216, 189] width 263 height 7
type input "19 MUIRHILL PLACE, POKENO, AUCKLAND"
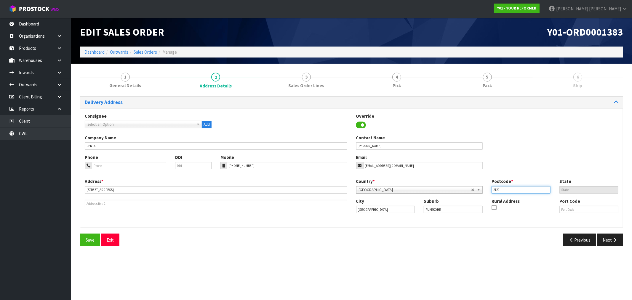
drag, startPoint x: 514, startPoint y: 191, endPoint x: 445, endPoint y: 200, distance: 69.9
click at [469, 196] on div "Country * Afghanistan Aland Islands Albania Algeria American Samoa Andorra Ango…" at bounding box center [487, 188] width 271 height 20
paste input "402"
type input "2402"
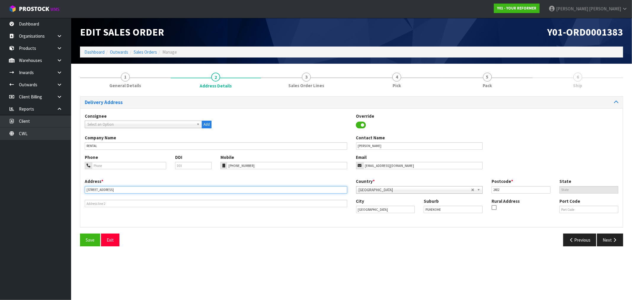
click at [121, 187] on input "19 MUIRHILL PLACE, POKENO, AUCKLAND" at bounding box center [216, 189] width 263 height 7
type input "19 MUIRHILL PLACE, , AUCKLAND"
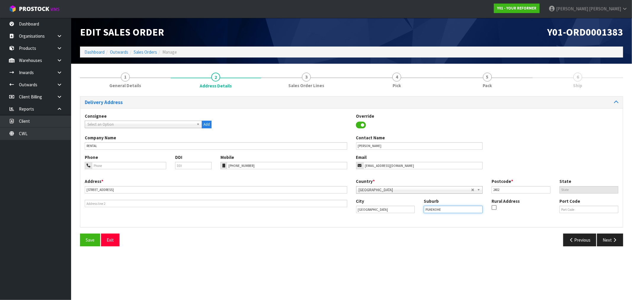
drag, startPoint x: 441, startPoint y: 207, endPoint x: 385, endPoint y: 215, distance: 56.3
click at [395, 213] on div "City Auckland Suburb PUKEKOHE Rural Address Port Code" at bounding box center [487, 208] width 271 height 20
paste input "OKENO"
type input "POKENO"
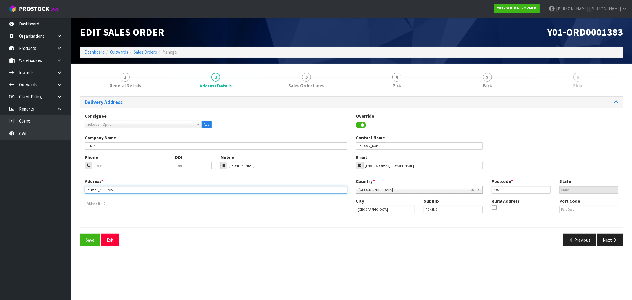
click at [124, 191] on input "19 MUIRHILL PLACE, , AUCKLAND" at bounding box center [216, 189] width 263 height 7
type input "19 MUIRHILL PLACE,"
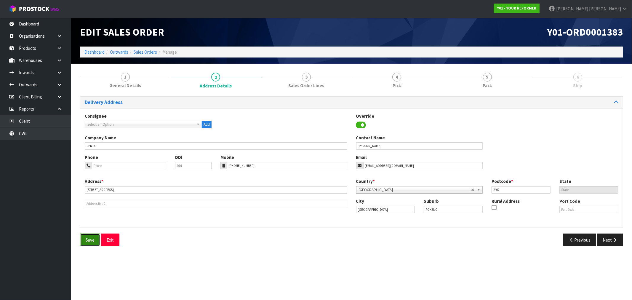
click at [87, 240] on span "Save" at bounding box center [90, 240] width 9 height 6
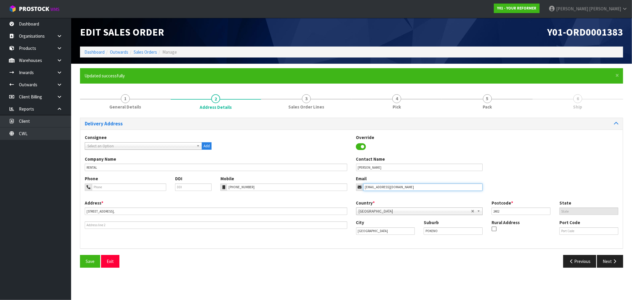
drag, startPoint x: 377, startPoint y: 186, endPoint x: 363, endPoint y: 185, distance: 14.3
click at [363, 185] on input "[EMAIL_ADDRESS][DOMAIN_NAME]" at bounding box center [423, 186] width 120 height 7
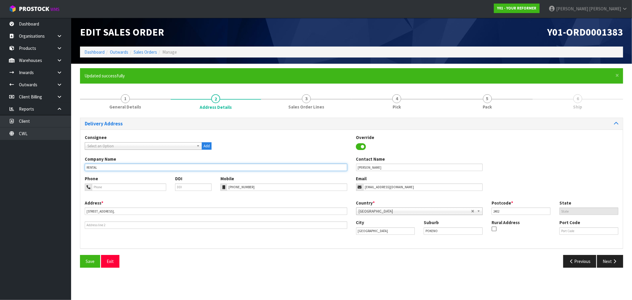
click at [198, 166] on input "RENTAL" at bounding box center [216, 167] width 263 height 7
click at [164, 225] on input "text" at bounding box center [216, 224] width 263 height 7
paste input "HAIRCOLAB"
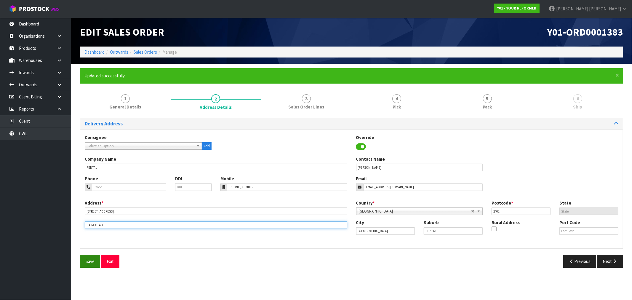
type input "HAIRCOLAB"
click at [94, 260] on span "Save" at bounding box center [90, 261] width 9 height 6
click at [614, 263] on icon "button" at bounding box center [615, 261] width 6 height 4
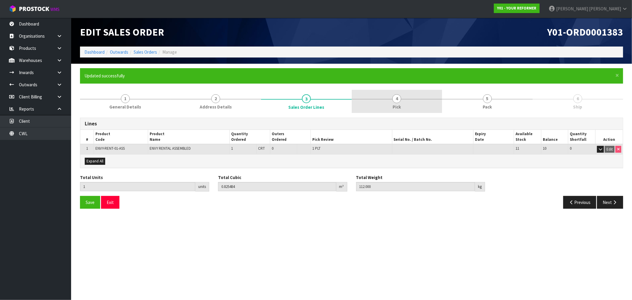
click at [400, 107] on span "Pick" at bounding box center [397, 107] width 8 height 6
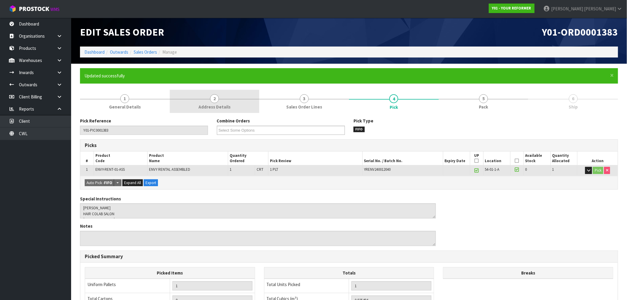
click at [255, 107] on link "2 Address Details" at bounding box center [215, 101] width 90 height 23
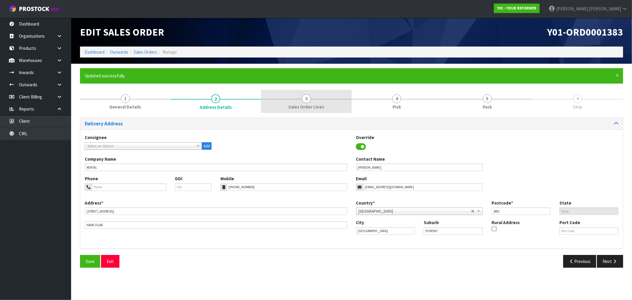
click at [329, 99] on link "3 Sales Order Lines" at bounding box center [306, 101] width 91 height 23
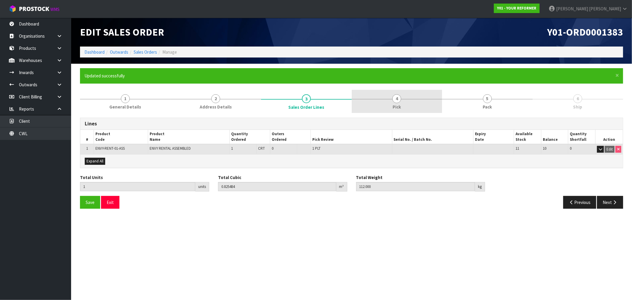
click at [417, 108] on link "4 Pick" at bounding box center [397, 101] width 91 height 23
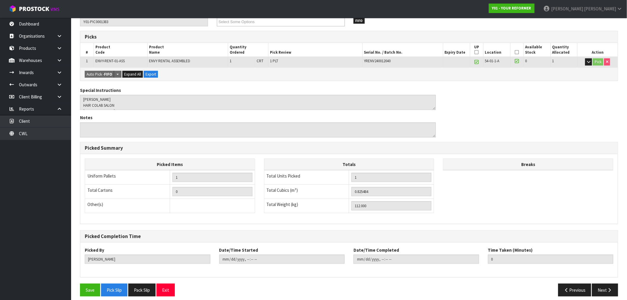
scroll to position [114, 0]
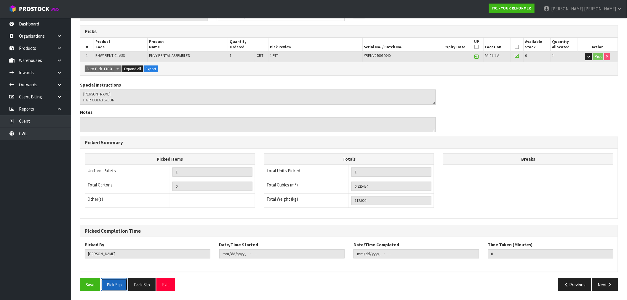
click at [113, 283] on button "Pick Slip" at bounding box center [114, 284] width 26 height 13
click at [140, 285] on button "Pack Slip" at bounding box center [141, 284] width 27 height 13
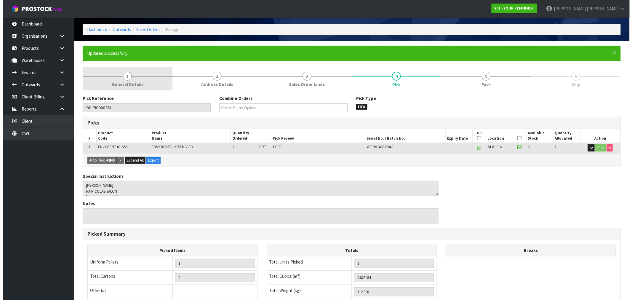
scroll to position [0, 0]
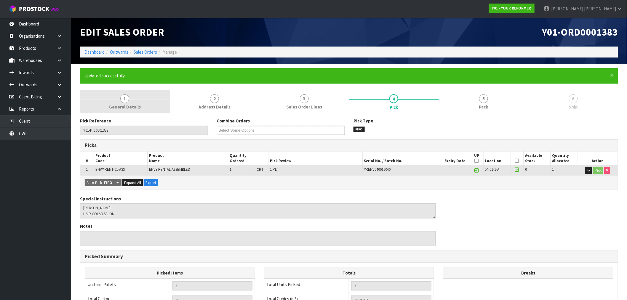
click at [135, 98] on link "1 General Details" at bounding box center [125, 101] width 90 height 23
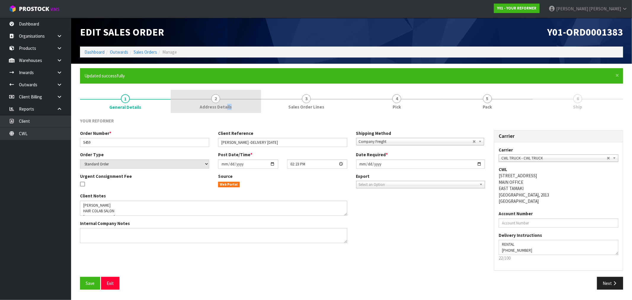
drag, startPoint x: 225, startPoint y: 110, endPoint x: 224, endPoint y: 107, distance: 3.7
click at [225, 110] on link "2 Address Details" at bounding box center [216, 101] width 91 height 23
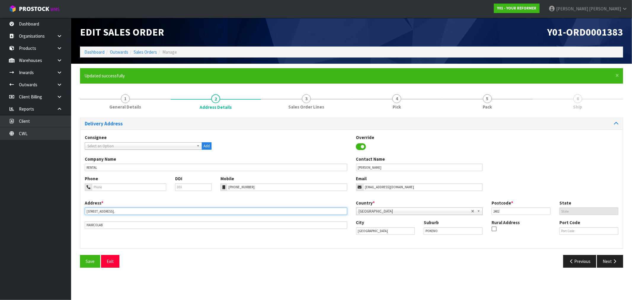
drag, startPoint x: 133, startPoint y: 212, endPoint x: 87, endPoint y: 212, distance: 45.9
click at [87, 212] on input "19 MUIRHILL PLACE," at bounding box center [216, 210] width 263 height 7
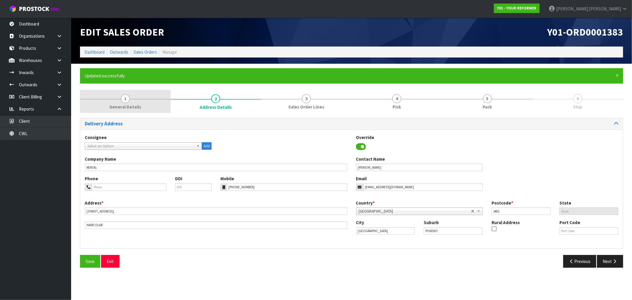
click at [140, 100] on link "1 General Details" at bounding box center [125, 101] width 91 height 23
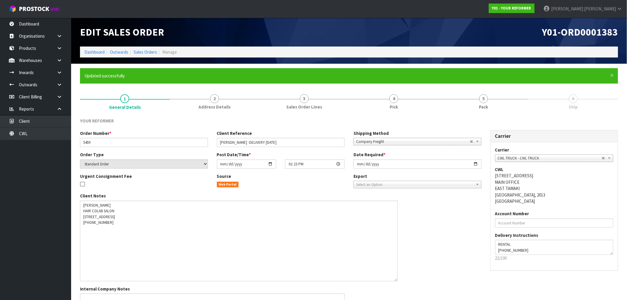
drag, startPoint x: 346, startPoint y: 214, endPoint x: 390, endPoint y: 282, distance: 80.7
click at [397, 281] on textarea at bounding box center [239, 241] width 318 height 81
drag, startPoint x: 114, startPoint y: 217, endPoint x: 75, endPoint y: 215, distance: 39.1
click at [75, 215] on section "× Close Updated successfully 1 General Details 2 Address Details 3 Sales Order …" at bounding box center [349, 202] width 556 height 276
paste textarea "9 MUIRHILL PLACE,"
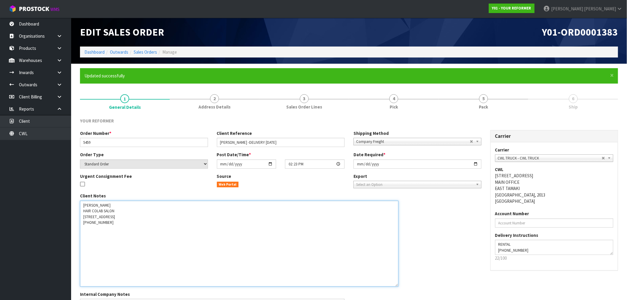
click at [96, 224] on textarea at bounding box center [239, 244] width 319 height 86
click at [89, 234] on textarea at bounding box center [239, 244] width 319 height 86
click at [92, 223] on textarea at bounding box center [239, 244] width 319 height 86
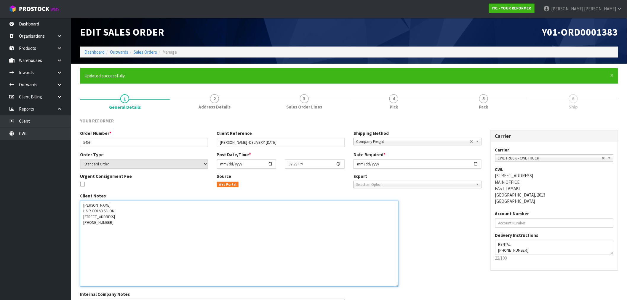
paste textarea "OKENO"
click at [107, 235] on textarea at bounding box center [239, 244] width 319 height 86
click at [176, 250] on textarea at bounding box center [239, 244] width 319 height 86
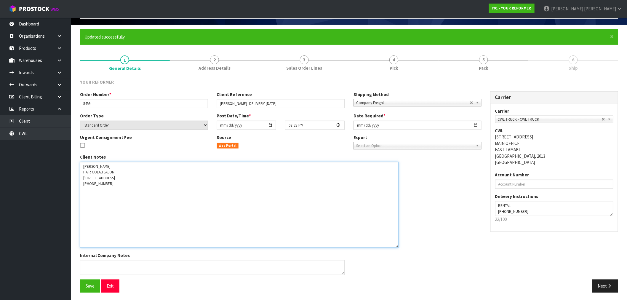
scroll to position [40, 0]
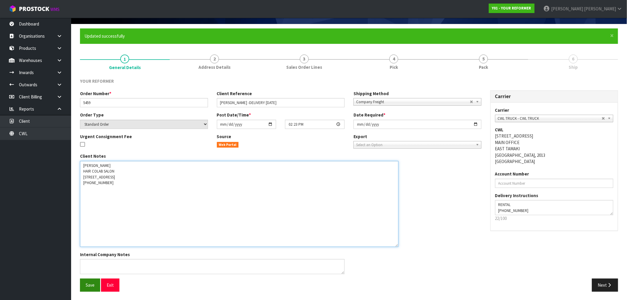
type textarea "STACEY HANLEY HAIR COLAB SALON 19 MUIRHILL PLACE, POKENO AUK AUCKLAND 2402 NEW …"
click at [86, 286] on span "Save" at bounding box center [90, 285] width 9 height 6
click at [444, 51] on link "5 Pack" at bounding box center [484, 61] width 90 height 23
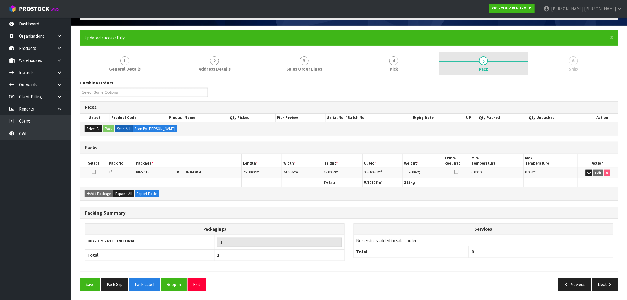
scroll to position [37, 0]
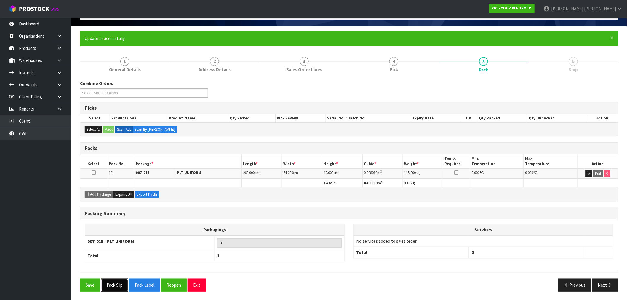
drag, startPoint x: 118, startPoint y: 284, endPoint x: 123, endPoint y: 284, distance: 5.0
click at [118, 284] on button "Pack Slip" at bounding box center [114, 285] width 27 height 13
click at [319, 63] on link "3 Sales Order Lines" at bounding box center [304, 63] width 90 height 23
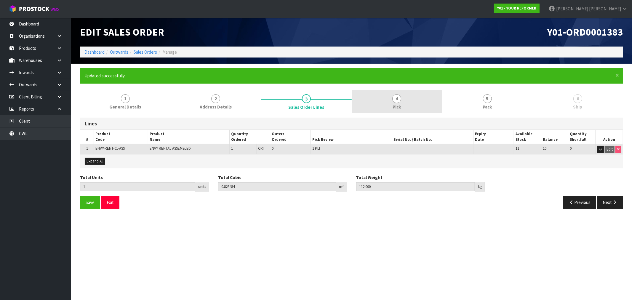
click at [372, 105] on link "4 Pick" at bounding box center [397, 101] width 91 height 23
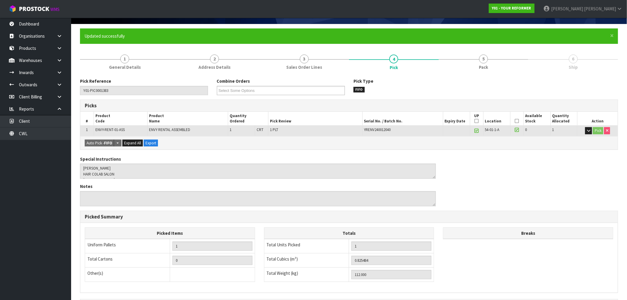
scroll to position [114, 0]
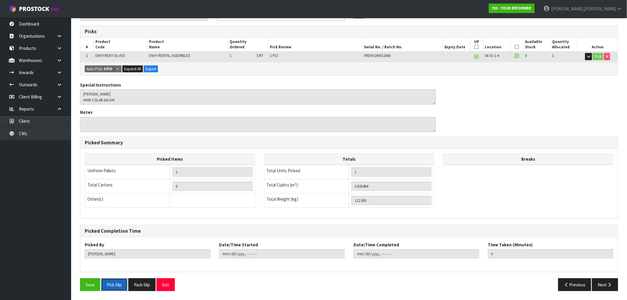
click at [120, 283] on button "Pick Slip" at bounding box center [114, 284] width 26 height 13
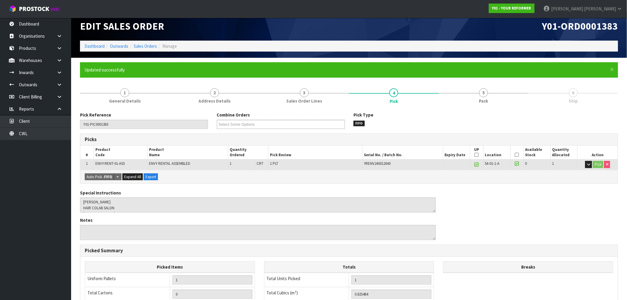
scroll to position [0, 0]
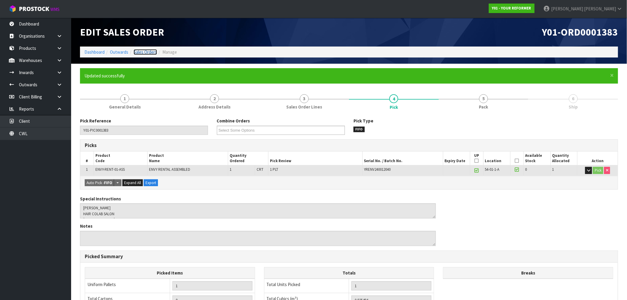
click at [144, 54] on link "Sales Orders" at bounding box center [145, 52] width 23 height 6
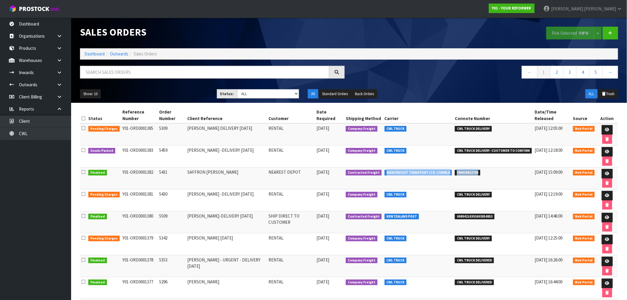
drag, startPoint x: 507, startPoint y: 179, endPoint x: 393, endPoint y: 172, distance: 114.0
click at [393, 172] on tr "Finalised Y01-ORD0001382 5431 SAFFRON FINNEY NEAREST DEPOT 23/09/2025 Contracte…" at bounding box center [349, 178] width 538 height 22
click at [480, 175] on span "FWM58822700" at bounding box center [467, 173] width 25 height 6
drag, startPoint x: 491, startPoint y: 173, endPoint x: 393, endPoint y: 170, distance: 98.7
click at [393, 170] on tr "Finalised Y01-ORD0001382 5431 SAFFRON FINNEY NEAREST DEPOT 23/09/2025 Contracte…" at bounding box center [349, 178] width 538 height 22
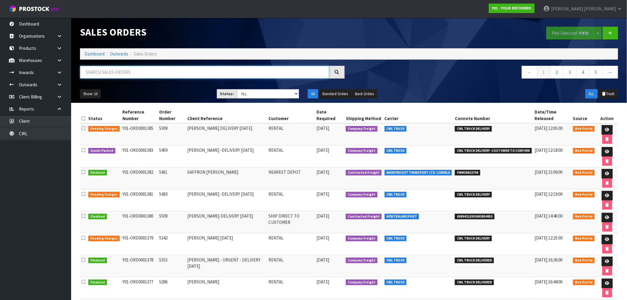
click at [259, 76] on input "text" at bounding box center [204, 72] width 249 height 13
click at [90, 52] on link "Dashboard" at bounding box center [94, 54] width 20 height 6
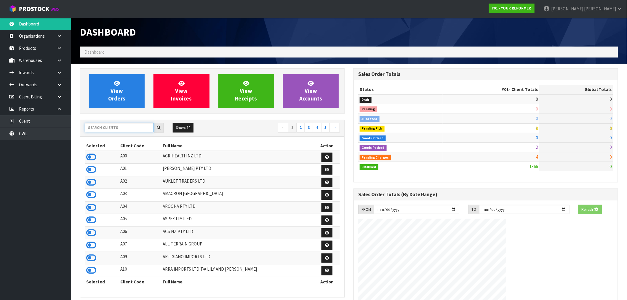
click at [110, 129] on input "text" at bounding box center [119, 127] width 69 height 9
type input "D00"
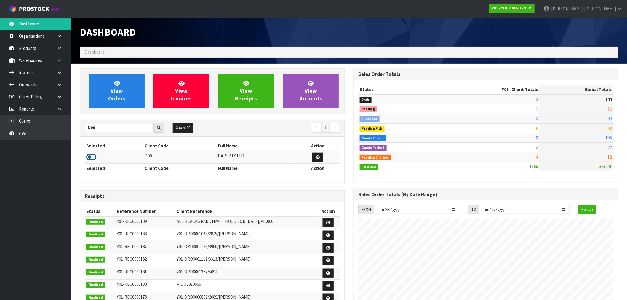
drag, startPoint x: 91, startPoint y: 154, endPoint x: 86, endPoint y: 156, distance: 5.0
click at [86, 156] on icon at bounding box center [91, 157] width 10 height 9
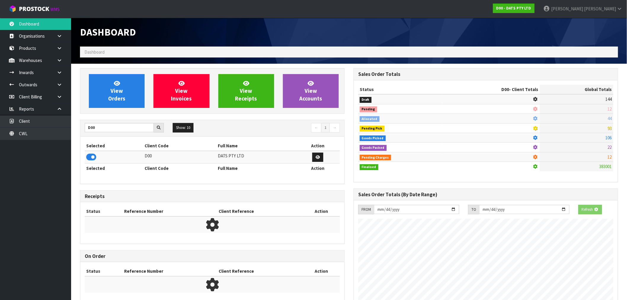
click at [110, 111] on div "View Orders View Invoices View Receipts View Accounts" at bounding box center [212, 91] width 265 height 46
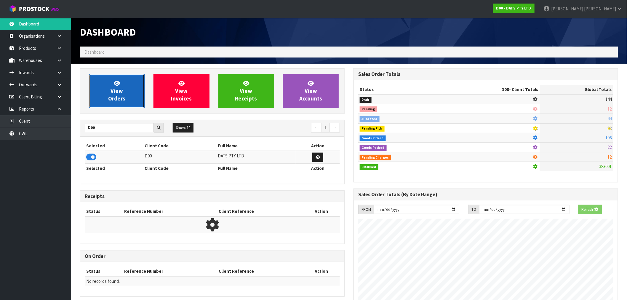
click at [110, 99] on span "View Orders" at bounding box center [116, 91] width 17 height 22
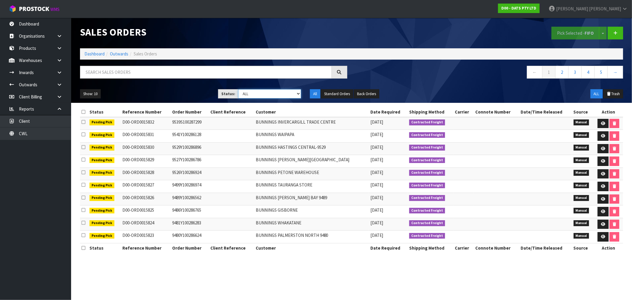
click at [252, 95] on select "Draft Pending Allocated Pending Pick Goods Picked Goods Packed Pending Charges …" at bounding box center [269, 93] width 63 height 9
select select "string:6"
click at [238, 89] on select "Draft Pending Allocated Pending Pick Goods Picked Goods Packed Pending Charges …" at bounding box center [269, 93] width 63 height 9
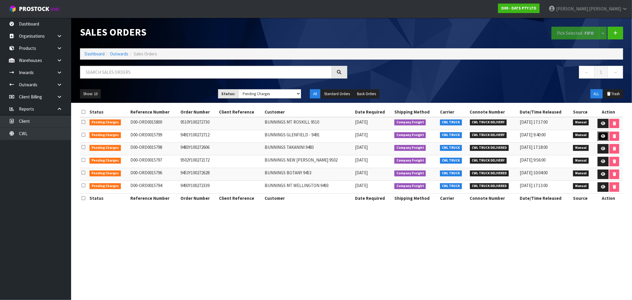
click at [602, 138] on icon at bounding box center [603, 136] width 4 height 4
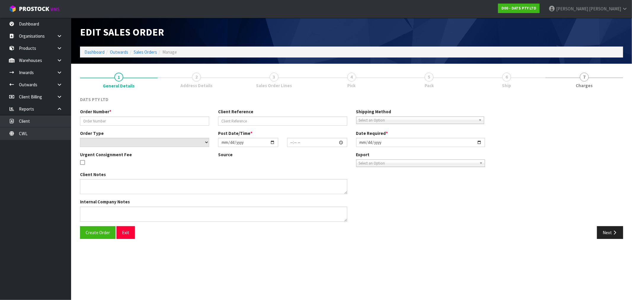
type input "9491Y100272712"
select select "number:0"
type input "[DATE]"
type input "09:13:00.000"
type input "[DATE]"
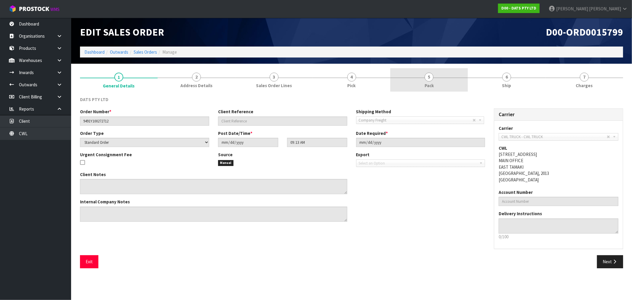
click at [458, 83] on link "5 Pack" at bounding box center [429, 79] width 78 height 23
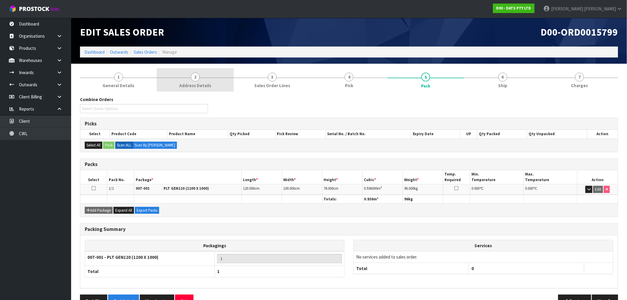
click at [218, 81] on link "2 Address Details" at bounding box center [195, 79] width 77 height 23
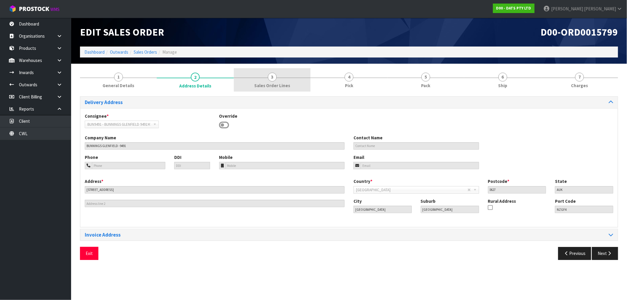
click at [256, 80] on link "3 Sales Order Lines" at bounding box center [272, 79] width 77 height 23
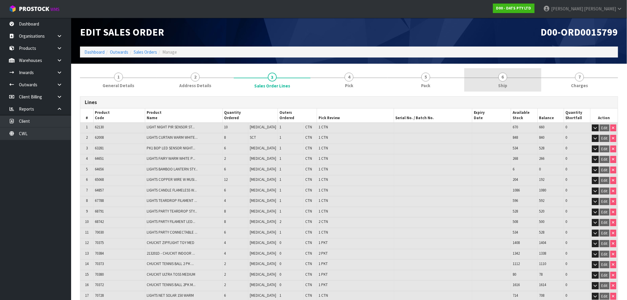
click at [483, 78] on div at bounding box center [502, 78] width 77 height 0
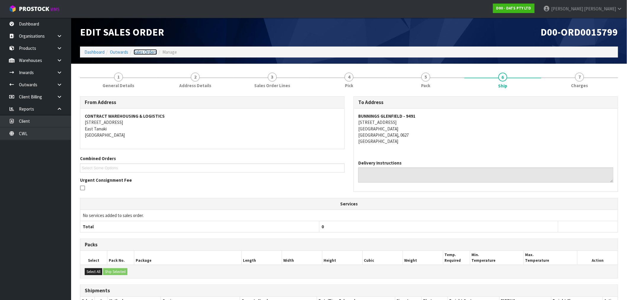
click at [148, 49] on link "Sales Orders" at bounding box center [145, 52] width 23 height 6
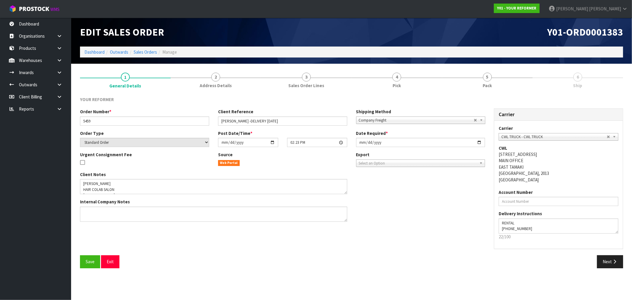
click at [90, 57] on ol "Dashboard Outwards Sales Orders Manage" at bounding box center [351, 52] width 543 height 11
click at [97, 54] on link "Dashboard" at bounding box center [94, 52] width 20 height 6
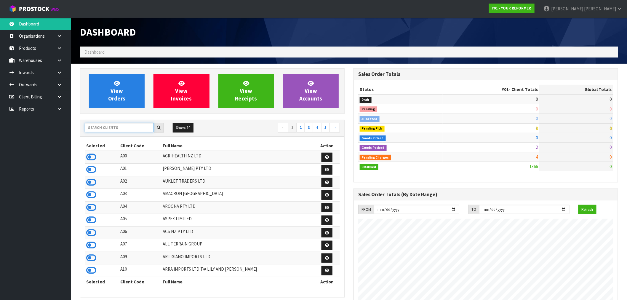
scroll to position [391, 273]
click at [93, 127] on input "text" at bounding box center [119, 127] width 69 height 9
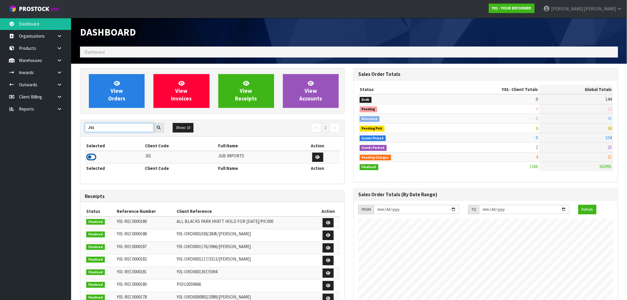
type input "J01"
click at [93, 156] on icon at bounding box center [91, 157] width 10 height 9
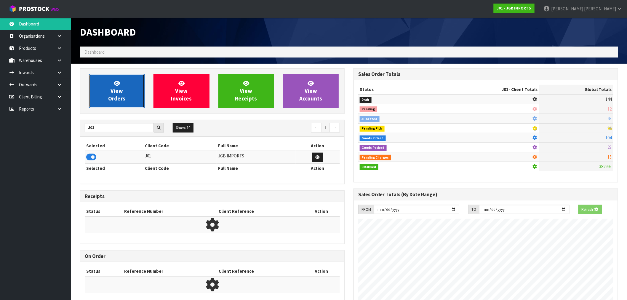
scroll to position [369, 273]
click at [102, 88] on link "View Orders" at bounding box center [117, 91] width 56 height 34
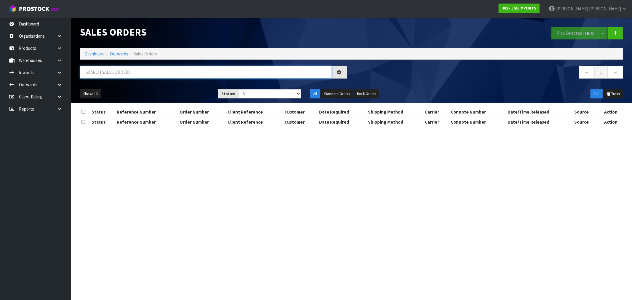
click at [132, 75] on input "text" at bounding box center [206, 72] width 252 height 13
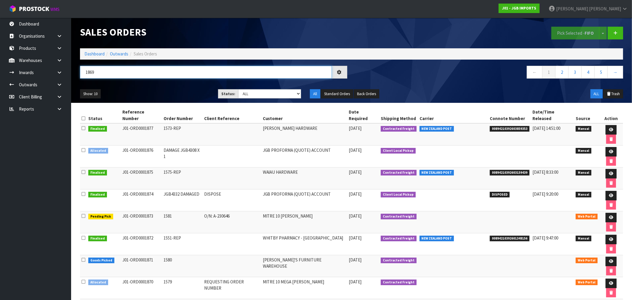
type input "1869"
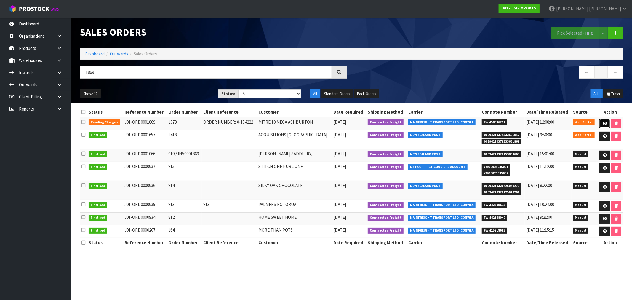
click at [604, 122] on icon at bounding box center [605, 123] width 4 height 4
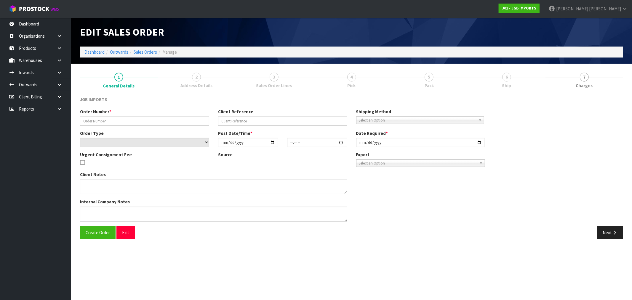
type input "1578"
type input "ORDER NUMBER: X-154222"
select select "number:0"
type input "[DATE]"
type input "18:42:00.000"
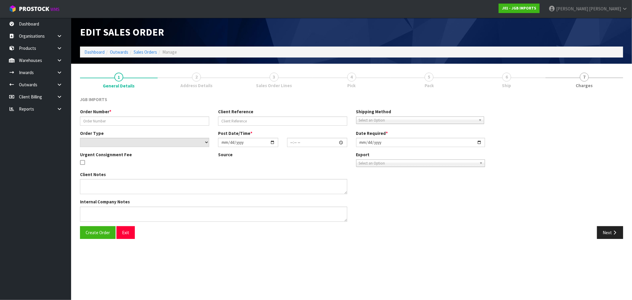
type input "2025-09-17"
type textarea "NEW CUSTOMER FREIGHT FREE….SHOW FREIGHT WITH 100% DISCOUNT SEND COPY OF INVOICE…"
type textarea "JOIN TO DISCOUNT AND ADD POST ADDRESS TO PRIVATE BAG 102925, NSMC, AUCKLAND."
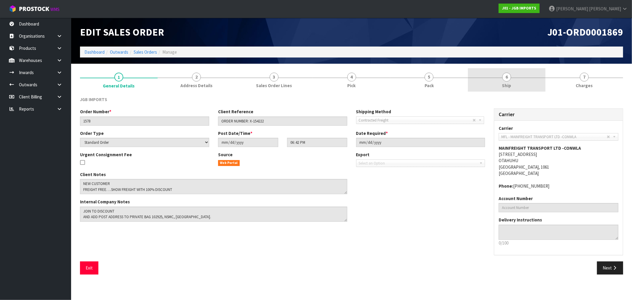
click at [532, 81] on link "6 Ship" at bounding box center [507, 79] width 78 height 23
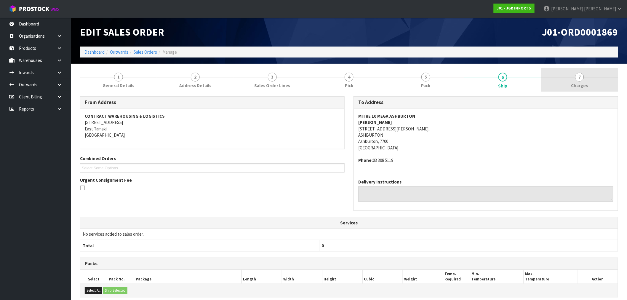
click at [594, 82] on link "7 [GEOGRAPHIC_DATA]" at bounding box center [579, 79] width 77 height 23
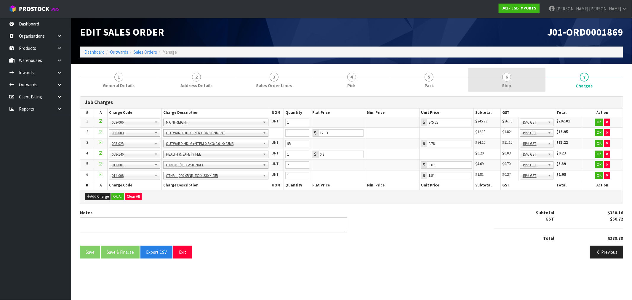
click at [506, 81] on span "6" at bounding box center [506, 77] width 9 height 9
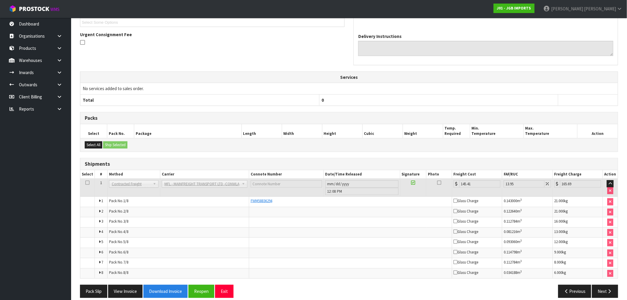
scroll to position [153, 0]
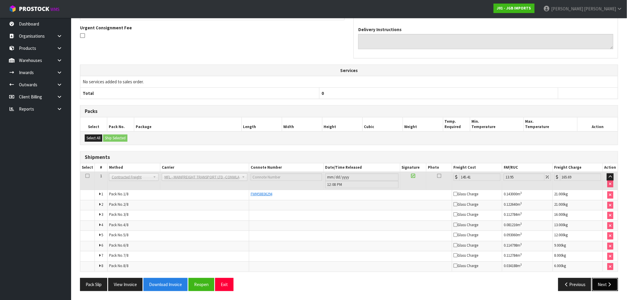
click at [608, 286] on icon "button" at bounding box center [610, 284] width 6 height 4
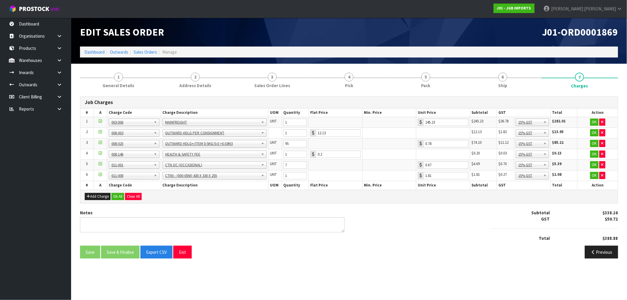
scroll to position [0, 0]
click at [123, 191] on div "Add Charge Ok All Clear All" at bounding box center [351, 196] width 543 height 13
click at [126, 199] on button "Clear All" at bounding box center [133, 196] width 17 height 7
click at [117, 196] on button "Ok All" at bounding box center [117, 196] width 13 height 7
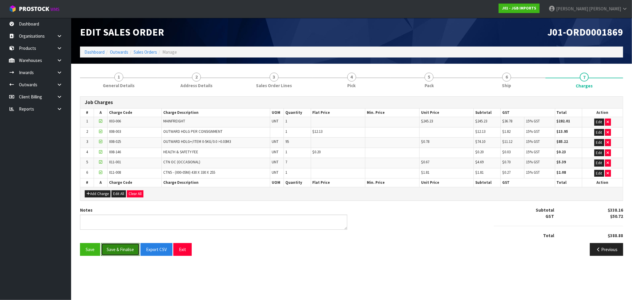
click at [126, 249] on button "Save & Finalise" at bounding box center [120, 249] width 39 height 13
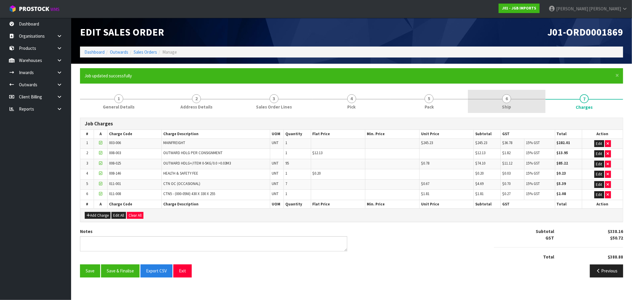
click at [493, 107] on link "6 Ship" at bounding box center [507, 101] width 78 height 23
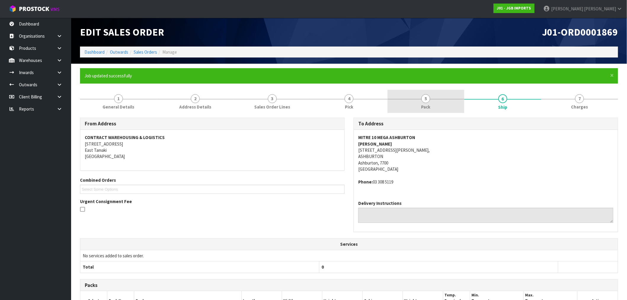
click at [428, 102] on span "5" at bounding box center [425, 98] width 9 height 9
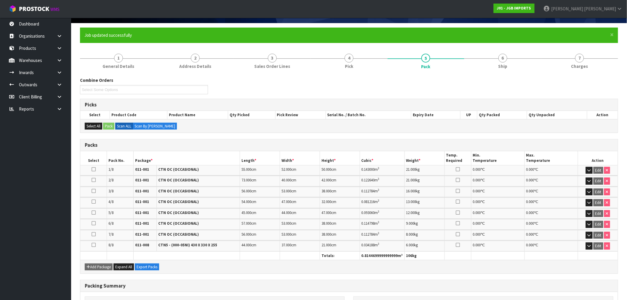
scroll to position [126, 0]
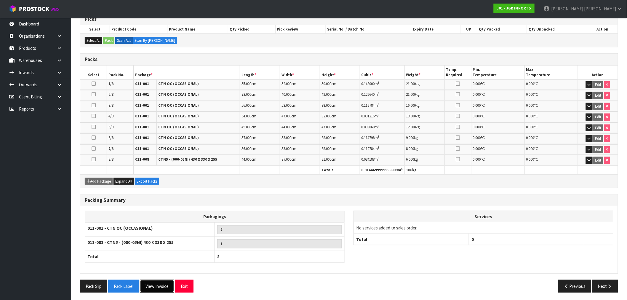
click at [159, 283] on button "View Invoice" at bounding box center [157, 286] width 34 height 13
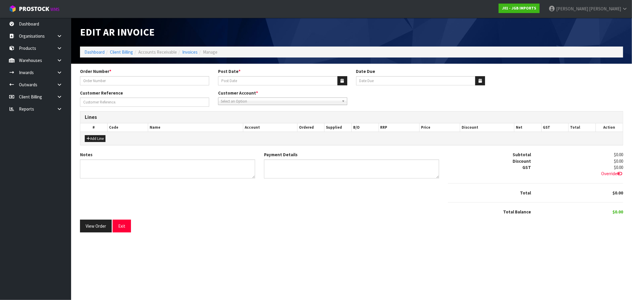
type input "1578"
type input "[DATE]"
type input "ORDER NUMBER: X-154222"
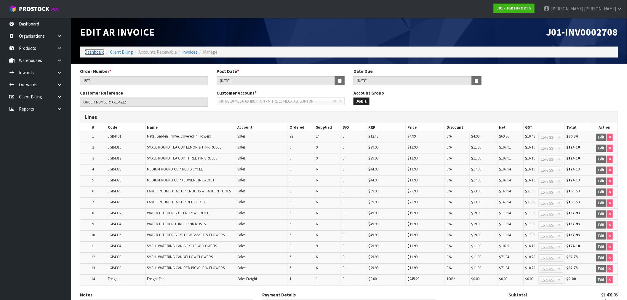
click at [96, 51] on link "Dashboard" at bounding box center [94, 52] width 20 height 6
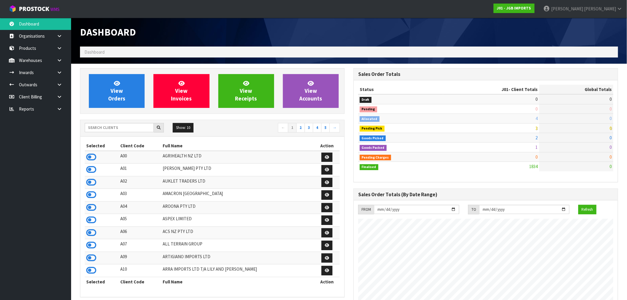
scroll to position [449, 273]
click at [110, 88] on link "View Orders" at bounding box center [117, 91] width 56 height 34
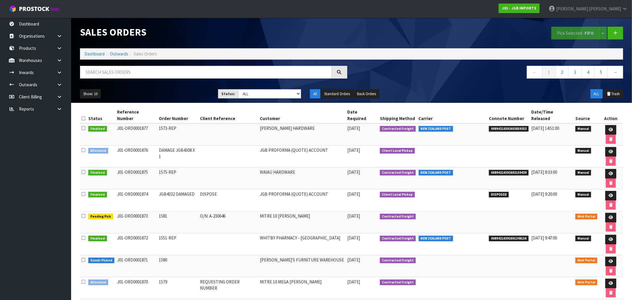
click at [129, 79] on div at bounding box center [214, 74] width 276 height 17
click at [88, 50] on ol "Dashboard Outwards Sales Orders" at bounding box center [351, 53] width 543 height 11
click at [91, 54] on link "Dashboard" at bounding box center [94, 54] width 20 height 6
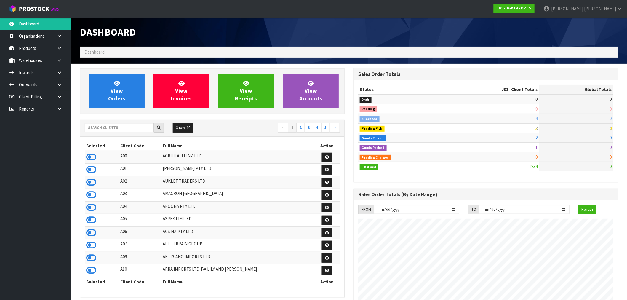
scroll to position [449, 273]
click at [117, 128] on input "text" at bounding box center [119, 127] width 69 height 9
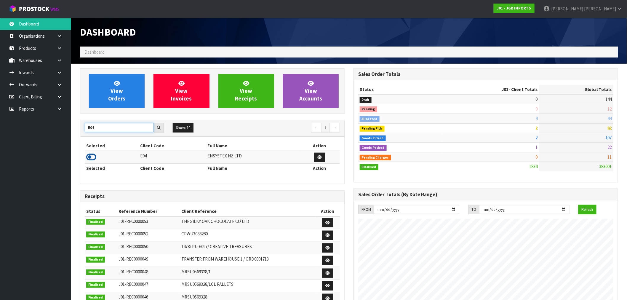
type input "E04"
click at [91, 159] on icon at bounding box center [91, 157] width 10 height 9
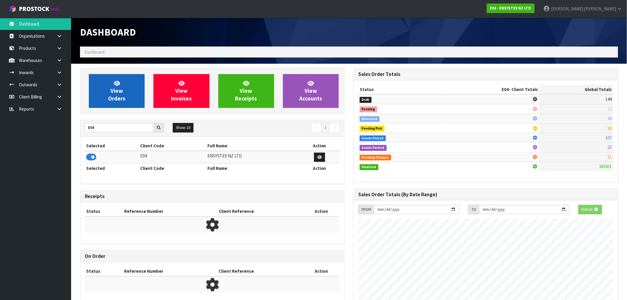
scroll to position [295940, 296035]
click at [102, 91] on link "View Orders" at bounding box center [117, 91] width 56 height 34
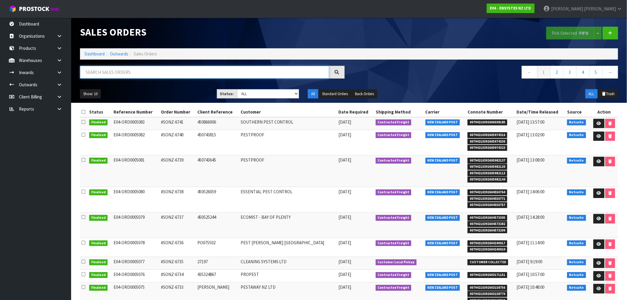
click at [143, 76] on input "text" at bounding box center [204, 72] width 249 height 13
paste input "00894210392600502474"
type input "00894210392600502474"
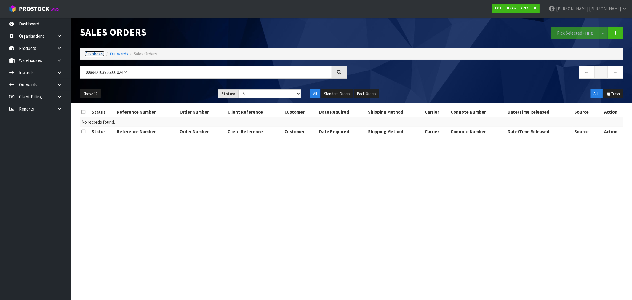
click at [85, 54] on link "Dashboard" at bounding box center [94, 54] width 20 height 6
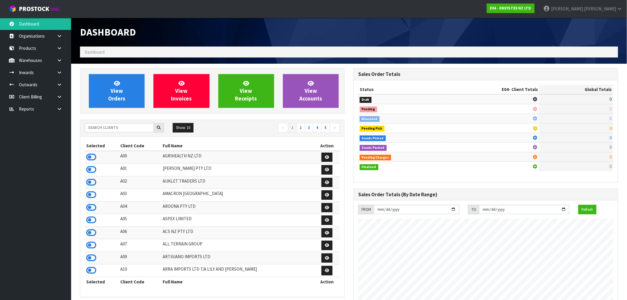
scroll to position [449, 273]
click at [129, 130] on input "text" at bounding box center [119, 127] width 69 height 9
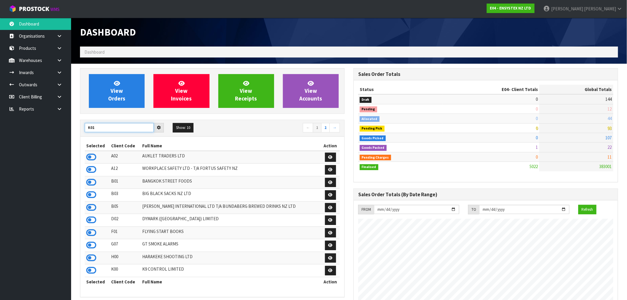
type input "K01"
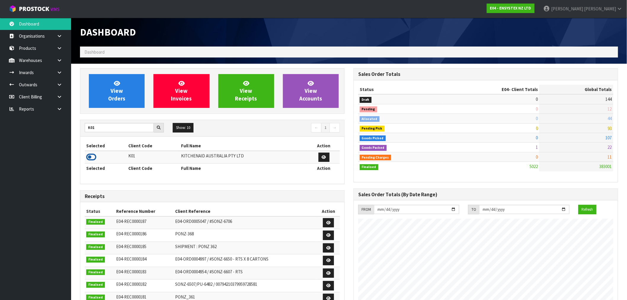
click at [94, 159] on icon at bounding box center [91, 157] width 10 height 9
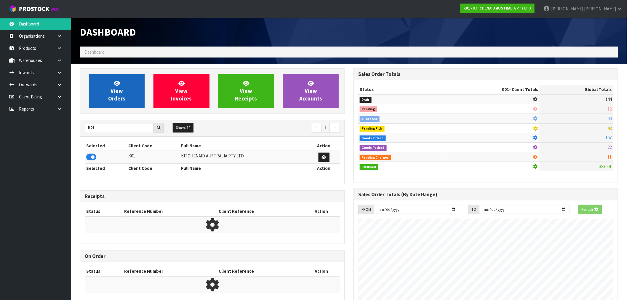
scroll to position [295940, 296035]
click at [110, 101] on span "View Orders" at bounding box center [116, 91] width 17 height 22
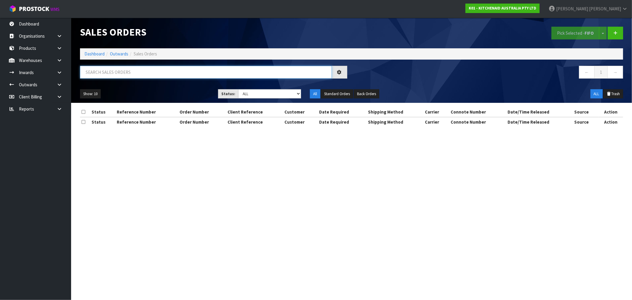
click at [128, 68] on input "text" at bounding box center [206, 72] width 252 height 13
paste input "00894210392600502474"
type input "00894210392600502474"
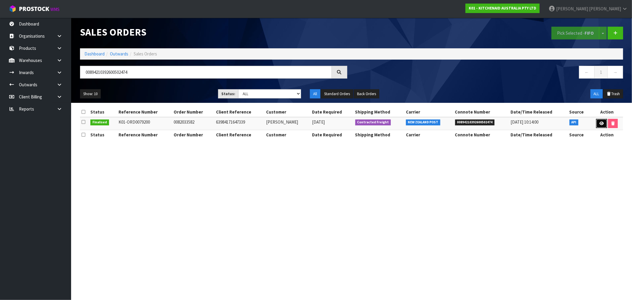
click at [598, 122] on link at bounding box center [601, 123] width 11 height 9
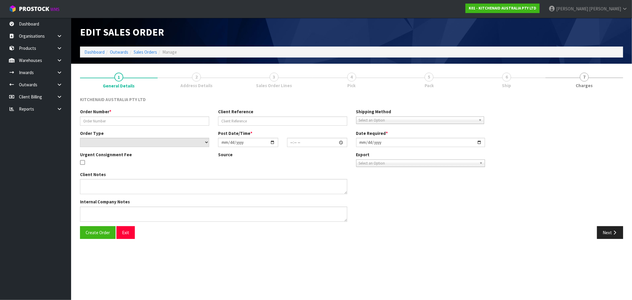
type input "0082033582"
type input "63984171647339"
select select "number:0"
type input "2025-09-15"
type input "13:38:52.000"
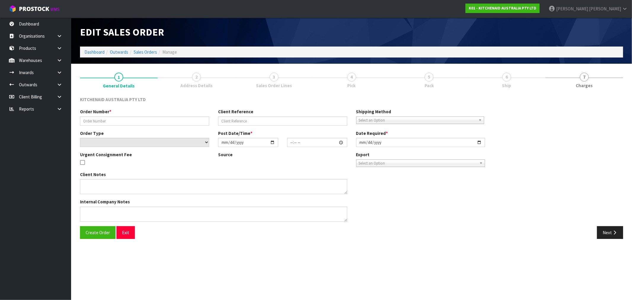
type input "2025-09-15"
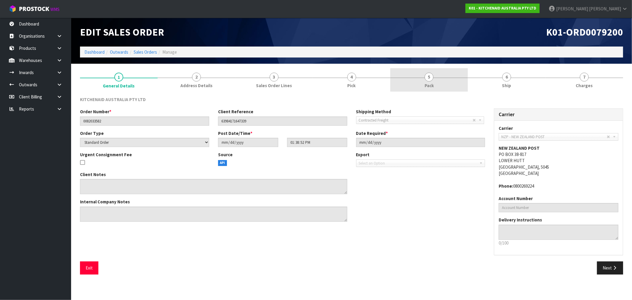
click at [460, 76] on link "5 Pack" at bounding box center [429, 79] width 78 height 23
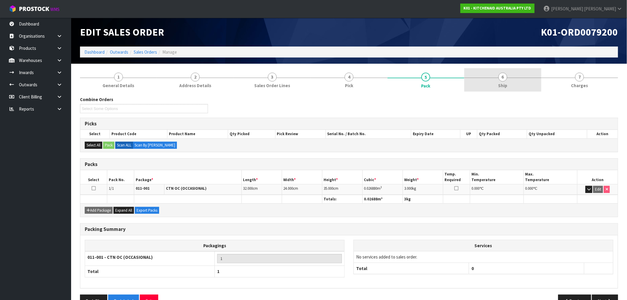
click at [490, 78] on link "6 Ship" at bounding box center [502, 79] width 77 height 23
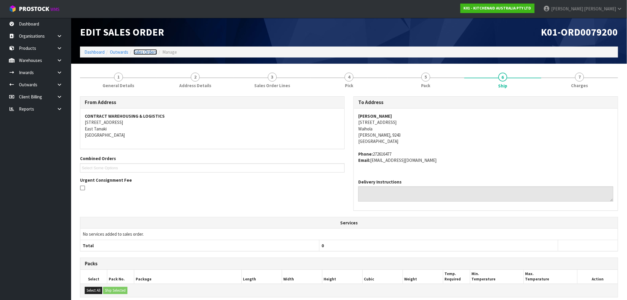
click at [144, 49] on link "Sales Orders" at bounding box center [145, 52] width 23 height 6
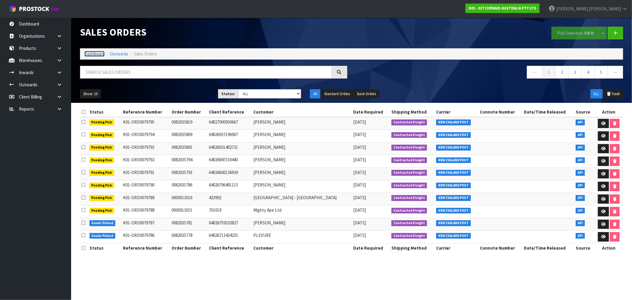
click at [86, 52] on link "Dashboard" at bounding box center [94, 54] width 20 height 6
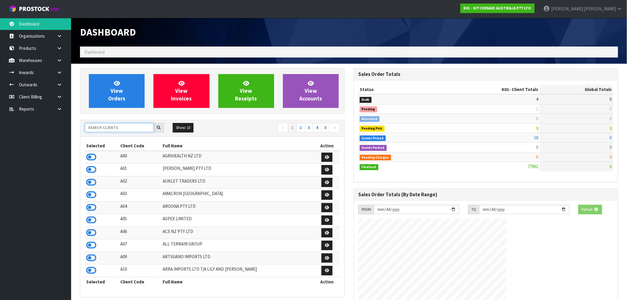
click at [139, 127] on input "text" at bounding box center [119, 127] width 69 height 9
type input "I"
